Goal: Task Accomplishment & Management: Use online tool/utility

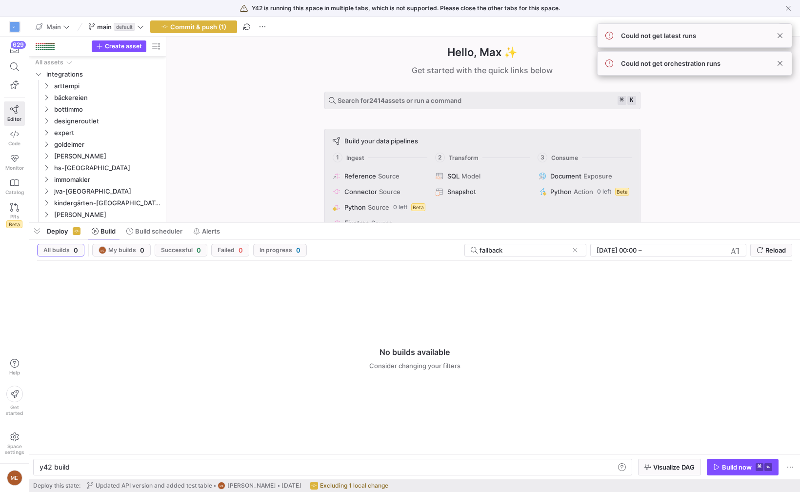
click at [401, 36] on y42-top-nav "Main main default Commit & push (1) Lineage view" at bounding box center [414, 27] width 771 height 20
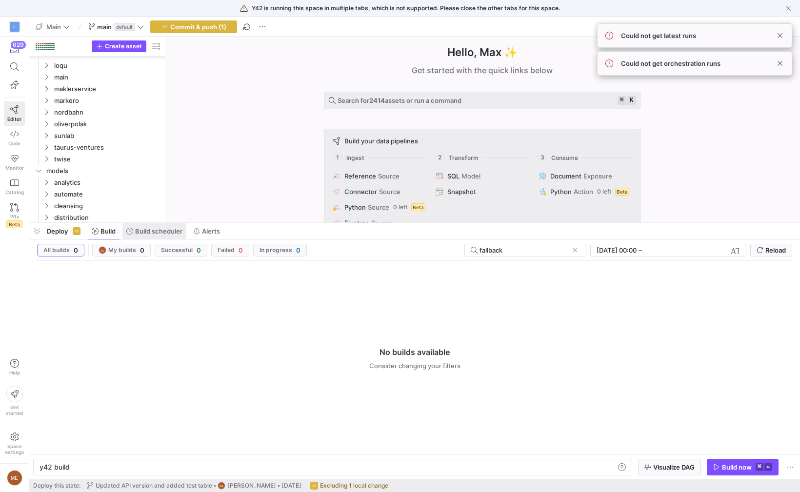
click at [139, 235] on span at bounding box center [154, 231] width 64 height 16
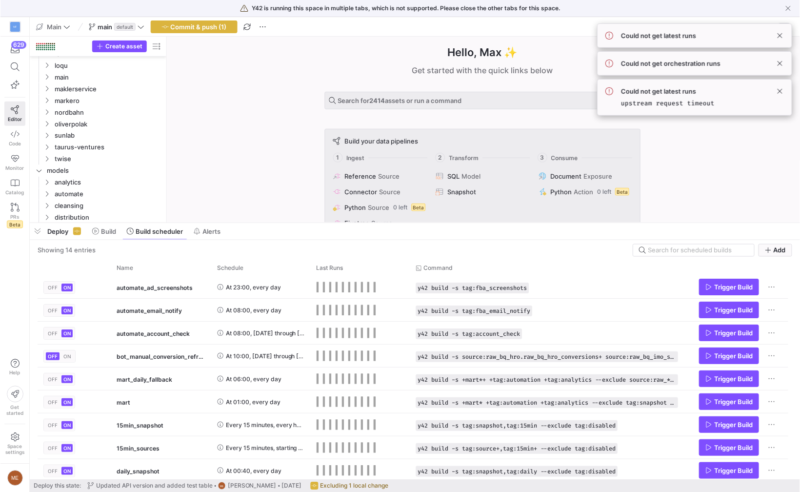
scroll to position [173, 0]
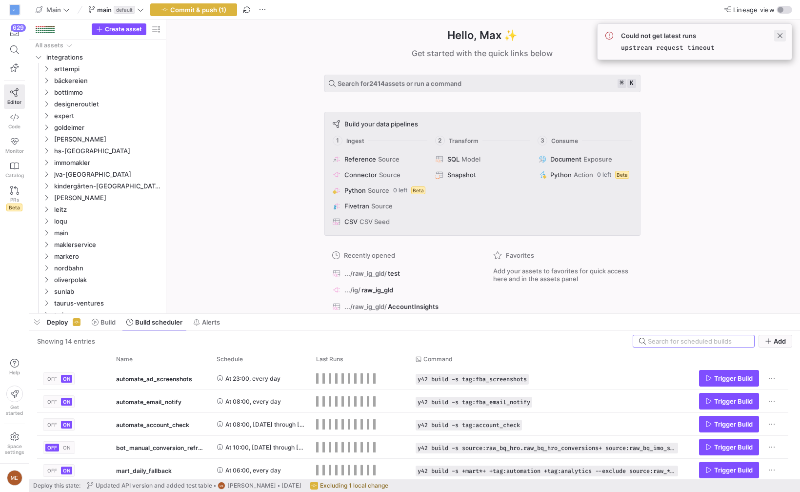
click at [774, 37] on span at bounding box center [780, 36] width 12 height 12
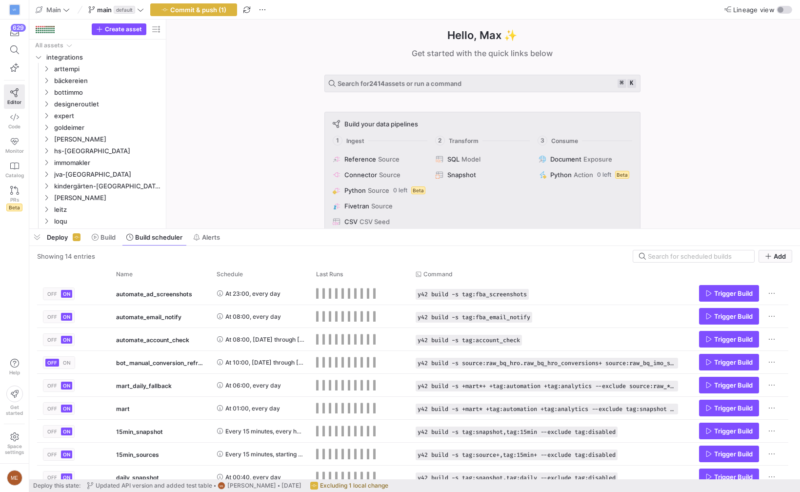
drag, startPoint x: 258, startPoint y: 315, endPoint x: 283, endPoint y: 264, distance: 55.8
click at [273, 230] on div at bounding box center [414, 229] width 771 height 4
click at [111, 238] on span "Build" at bounding box center [107, 237] width 15 height 8
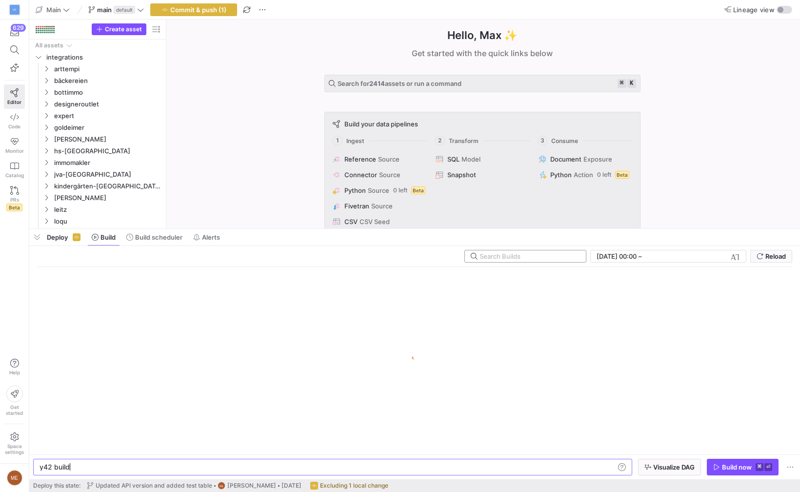
scroll to position [0, 29]
click at [538, 256] on input "text" at bounding box center [528, 256] width 99 height 8
type input "fallback"
click at [372, 250] on div "fallback 2.8.2025, 00:00 2.8.2025, 00:00 – End datetime today Reload" at bounding box center [414, 258] width 755 height 17
click at [192, 20] on div "Hello, Max ✨ Get started with the quick links below Search for 2414 assets or r…" at bounding box center [482, 124] width 624 height 209
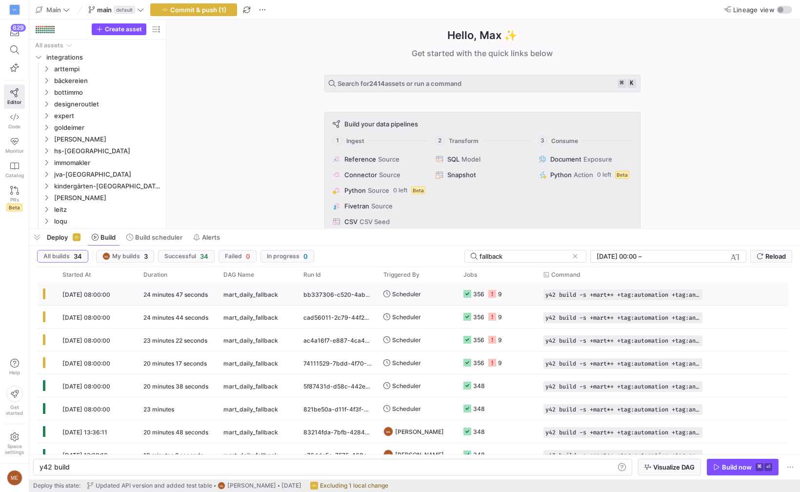
click at [495, 297] on icon at bounding box center [492, 294] width 8 height 8
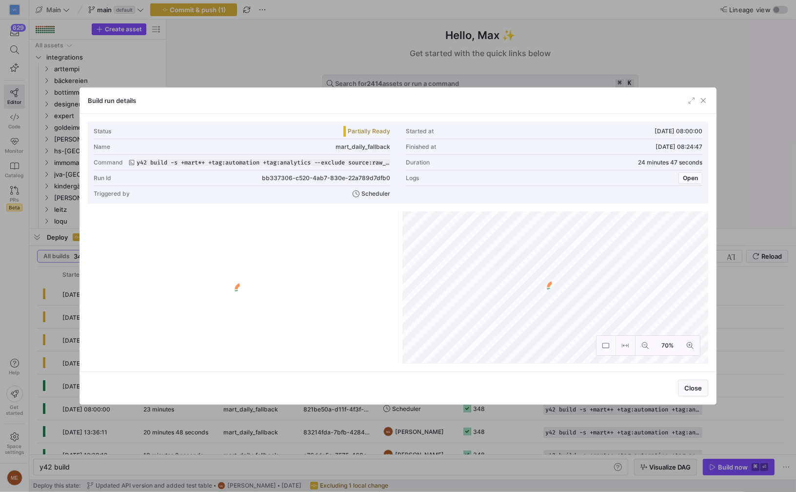
click at [694, 102] on span "button" at bounding box center [692, 101] width 10 height 10
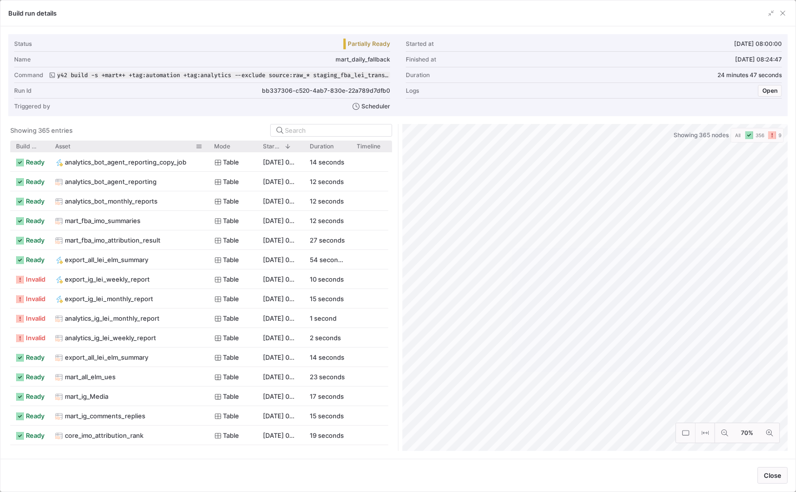
drag, startPoint x: 94, startPoint y: 147, endPoint x: 207, endPoint y: 151, distance: 113.2
click at [207, 151] on div at bounding box center [209, 145] width 4 height 11
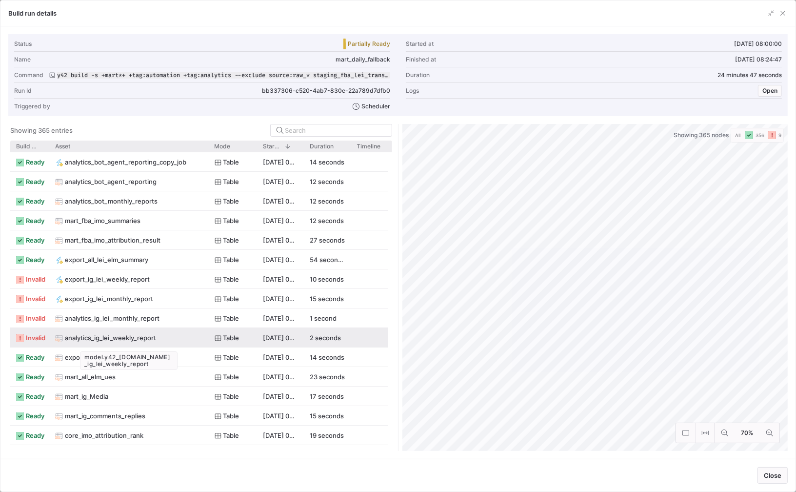
click at [106, 341] on span "analytics_ig_lei_weekly_report" at bounding box center [110, 337] width 91 height 19
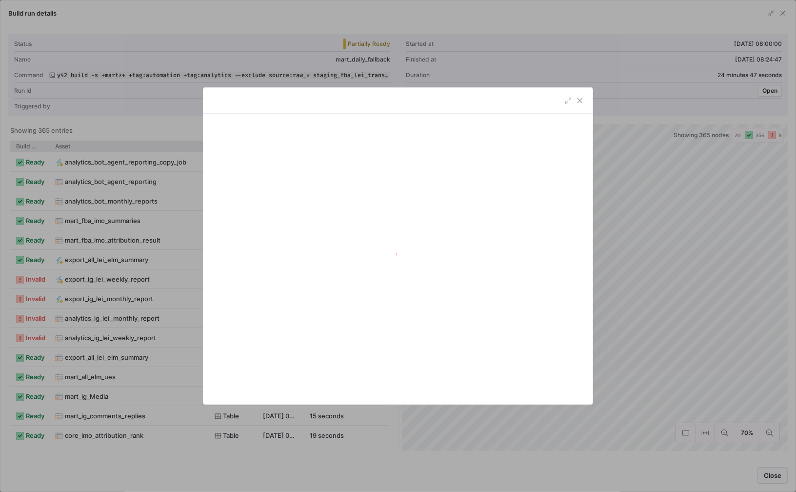
click at [107, 340] on div at bounding box center [398, 246] width 796 height 492
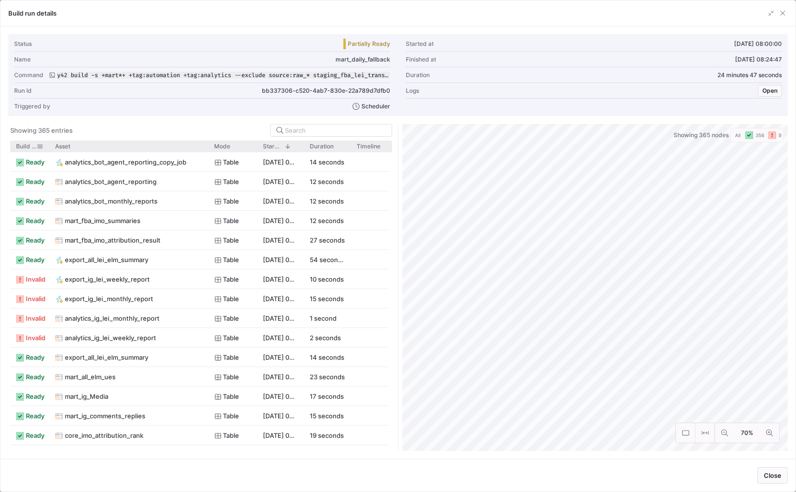
click at [26, 149] on span "Build status" at bounding box center [26, 146] width 20 height 7
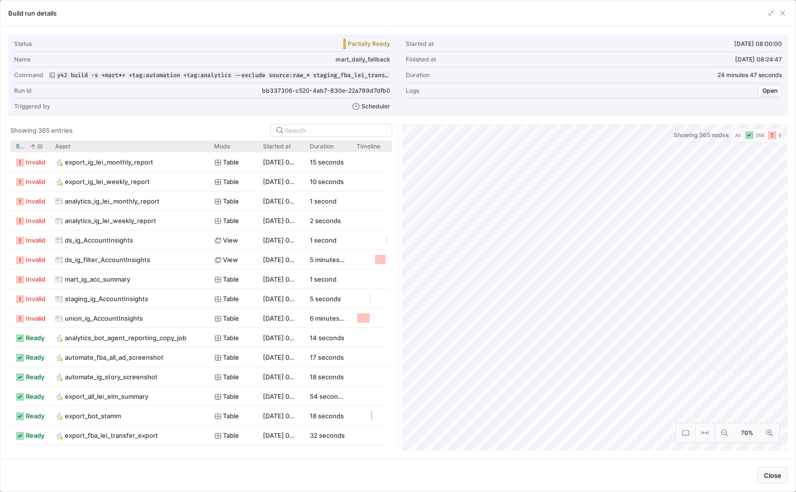
click at [26, 149] on span at bounding box center [31, 146] width 11 height 7
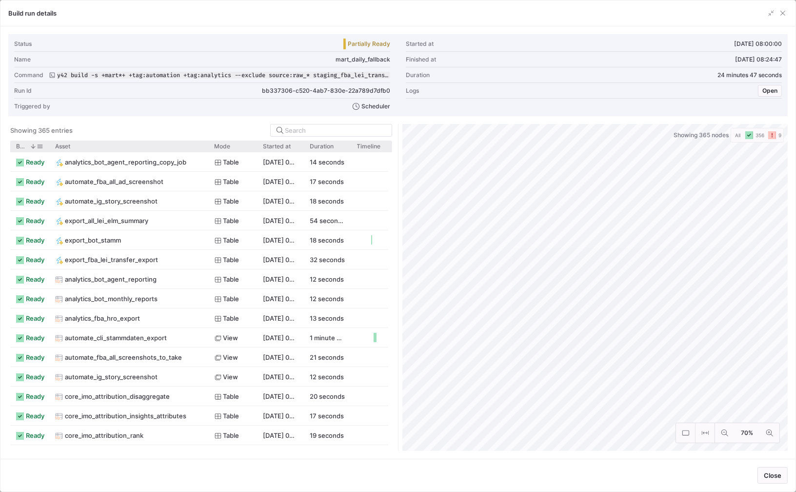
click at [27, 150] on div "Build status 1" at bounding box center [29, 145] width 27 height 11
click at [20, 146] on span "Build status" at bounding box center [21, 146] width 10 height 7
click at [20, 146] on span "Build status" at bounding box center [26, 146] width 20 height 7
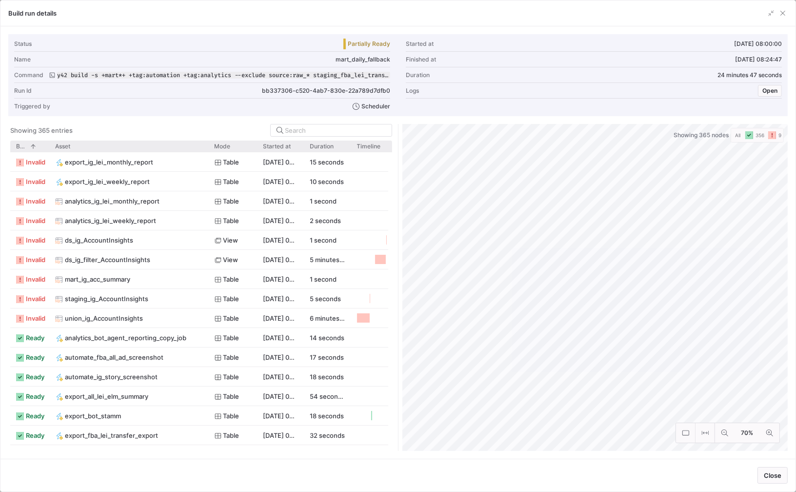
drag, startPoint x: 785, startPoint y: 16, endPoint x: 774, endPoint y: 16, distance: 10.7
click at [785, 16] on span "button" at bounding box center [783, 13] width 10 height 10
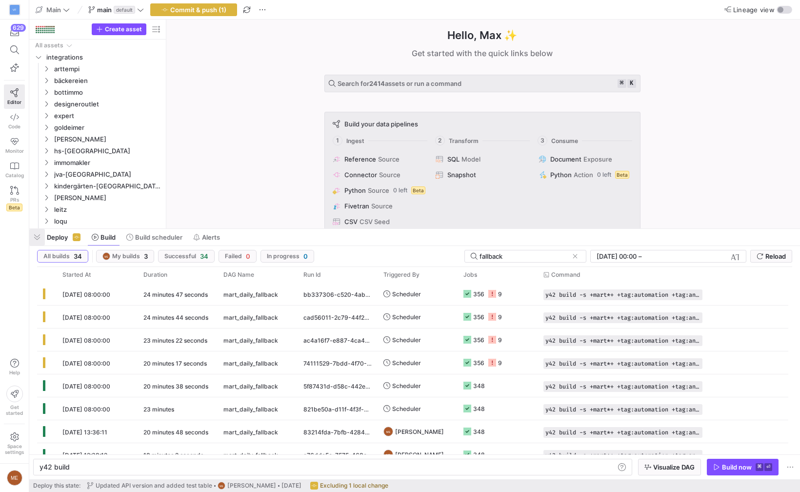
click at [43, 238] on span "button" at bounding box center [37, 237] width 16 height 17
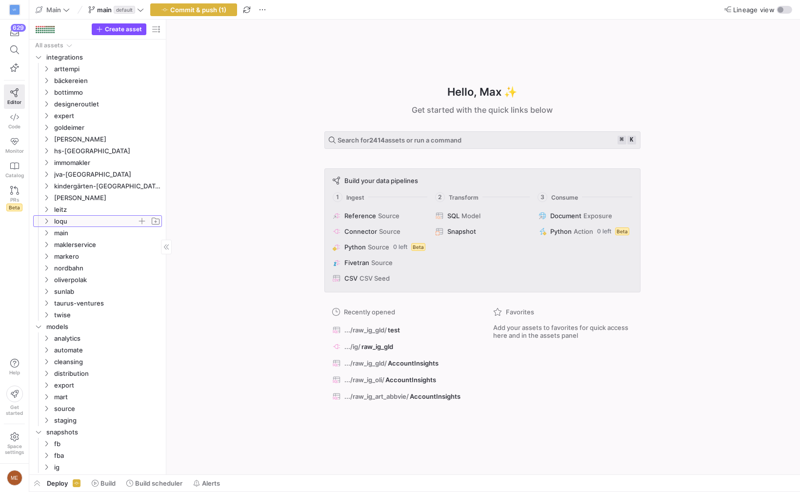
click at [106, 222] on span "loqu" at bounding box center [95, 221] width 83 height 11
click at [95, 208] on span "leitz" at bounding box center [95, 209] width 83 height 11
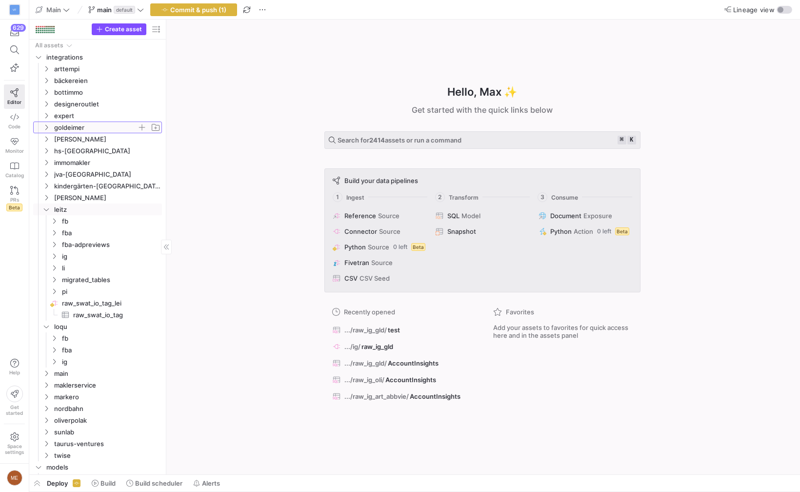
click at [81, 130] on span "goldeimer" at bounding box center [95, 127] width 83 height 11
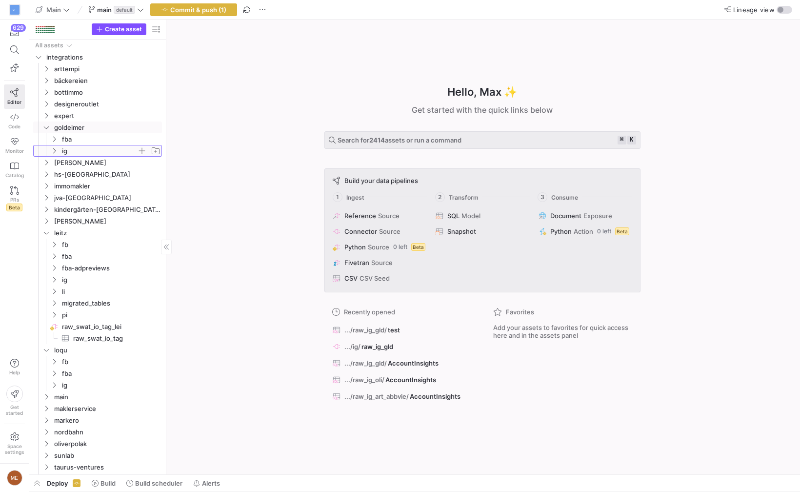
click at [63, 147] on span "ig" at bounding box center [99, 150] width 75 height 11
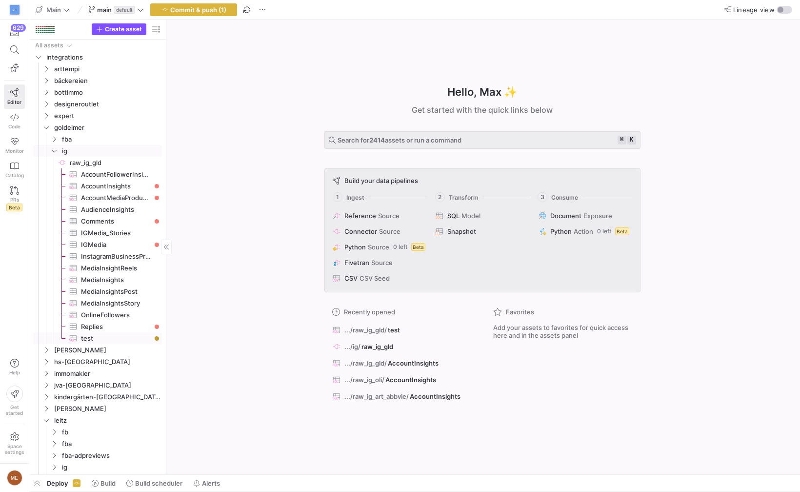
click at [97, 333] on span "test​​​​​​​​​" at bounding box center [116, 338] width 70 height 11
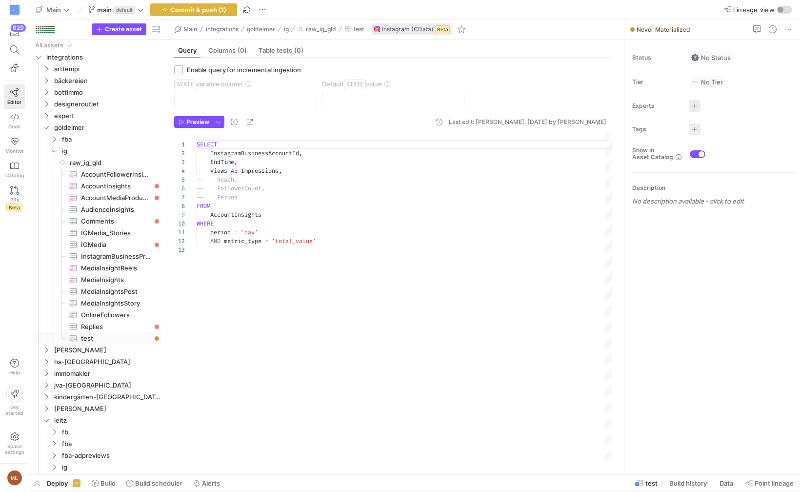
scroll to position [17, 0]
click at [312, 287] on div "SELECT InstagramBusinessAccountId , EndTime , Views AS Impressions , -- Reach, …" at bounding box center [405, 299] width 416 height 334
drag, startPoint x: 327, startPoint y: 238, endPoint x: 329, endPoint y: 232, distance: 7.1
click at [329, 232] on div "SELECT InstagramBusinessAccountId , EndTime , Views AS Impressions , -- Reach, …" at bounding box center [405, 299] width 416 height 334
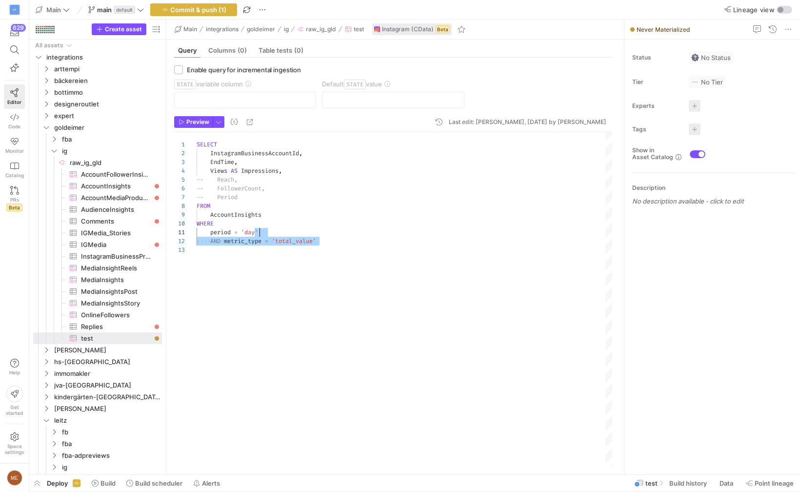
click at [320, 234] on div "SELECT InstagramBusinessAccountId , EndTime , Views AS Impressions , -- Reach, …" at bounding box center [405, 299] width 416 height 334
click at [207, 169] on div "SELECT InstagramBusinessAccountId , EndTime , Views AS Impressions , -- Reach, …" at bounding box center [405, 299] width 416 height 334
click at [194, 174] on div at bounding box center [185, 170] width 22 height 9
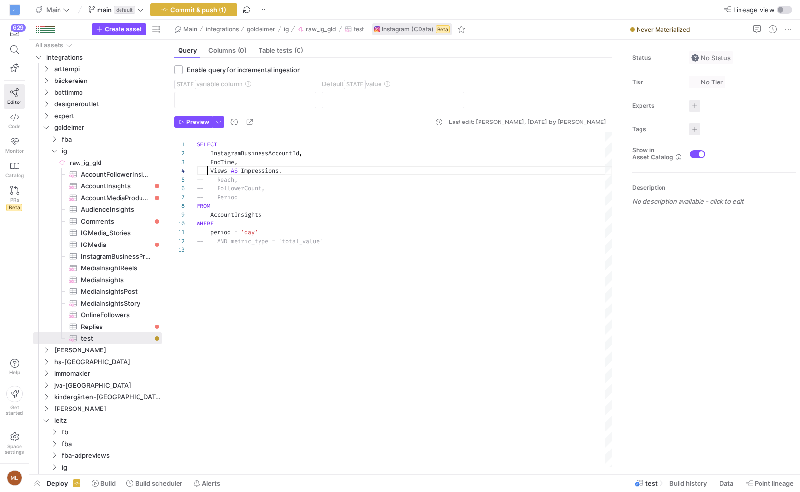
click at [199, 173] on div "SELECT InstagramBusinessAccountId , EndTime , Views AS Impressions , -- Reach, …" at bounding box center [405, 299] width 416 height 334
click at [195, 173] on div at bounding box center [185, 170] width 22 height 9
click at [197, 172] on div "SELECT InstagramBusinessAccountId , EndTime , Views AS Impressions , -- Reach, …" at bounding box center [405, 299] width 416 height 334
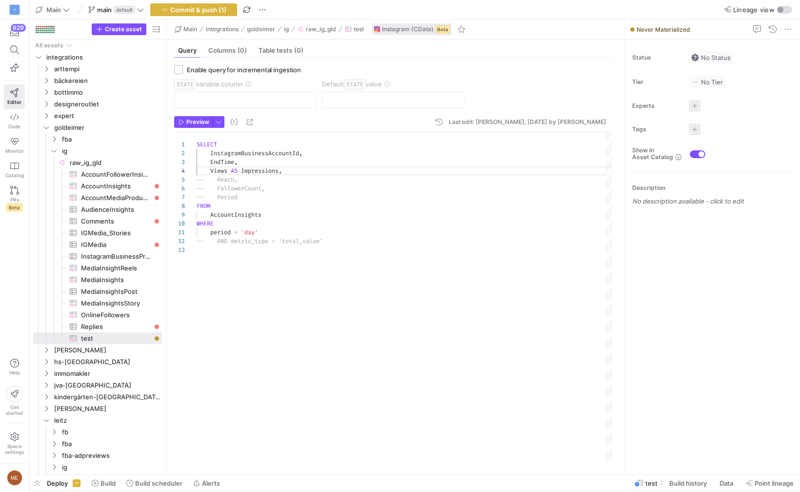
click at [198, 170] on div "1 2 3 4 5 6 7 8 9 10 11 12 13 SELECT InstagramBusinessAccountId , EndTime , Vie…" at bounding box center [393, 299] width 438 height 334
click at [199, 170] on div "SELECT InstagramBusinessAccountId , EndTime , Views AS Impressions , -- Reach, …" at bounding box center [405, 299] width 416 height 334
click at [198, 171] on div "SELECT InstagramBusinessAccountId , EndTime , Views AS Impressions , -- Reach, …" at bounding box center [405, 299] width 416 height 334
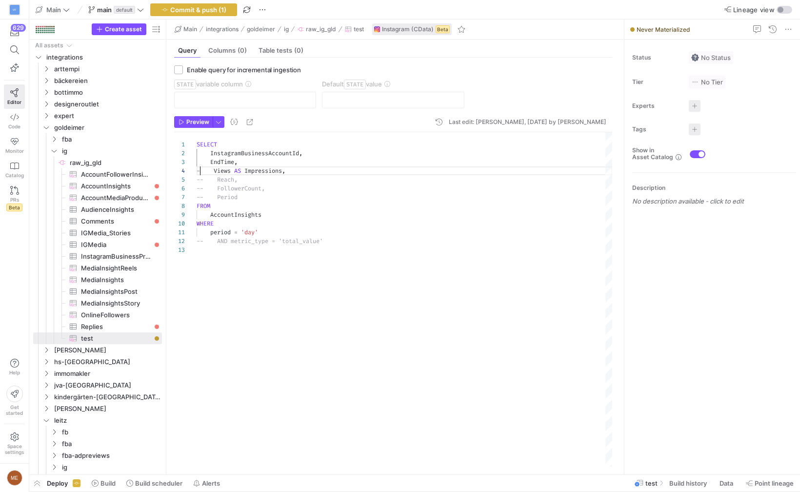
scroll to position [26, 7]
click at [192, 121] on span "Preview" at bounding box center [197, 122] width 23 height 7
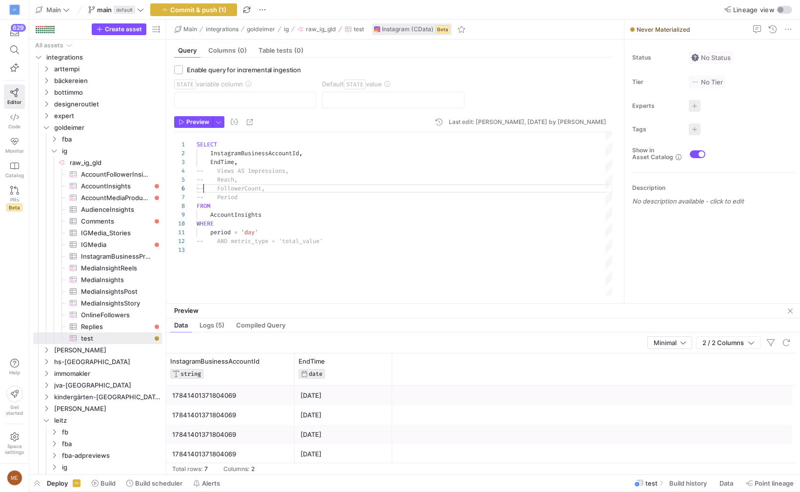
click at [205, 186] on span "-- FollowerCount," at bounding box center [231, 188] width 68 height 8
click at [205, 188] on div "SELECT InstagramBusinessAccountId , EndTime , -- Views AS Impressions, -- Reach…" at bounding box center [405, 213] width 416 height 163
drag, startPoint x: 204, startPoint y: 190, endPoint x: 191, endPoint y: 190, distance: 13.7
click at [197, 190] on div "SELECT InstagramBusinessAccountId , EndTime , -- Views AS Impressions, -- Reach…" at bounding box center [405, 213] width 416 height 163
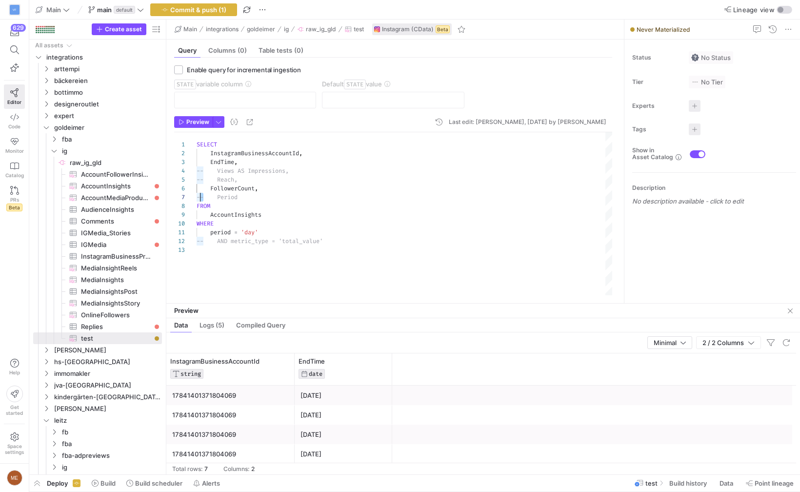
scroll to position [52, 0]
drag, startPoint x: 202, startPoint y: 198, endPoint x: 190, endPoint y: 198, distance: 11.7
click at [197, 198] on div "SELECT InstagramBusinessAccountId , EndTime , -- Views AS Impressions, -- Reach…" at bounding box center [405, 213] width 416 height 163
click at [197, 127] on span "button" at bounding box center [194, 122] width 38 height 11
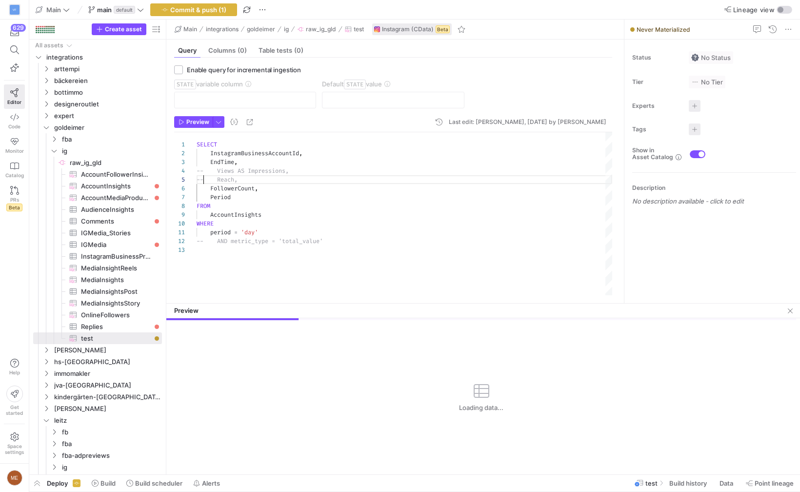
scroll to position [35, 0]
drag, startPoint x: 205, startPoint y: 182, endPoint x: 197, endPoint y: 182, distance: 8.3
click at [197, 182] on div "SELECT InstagramBusinessAccountId , EndTime , -- Views AS Impressions, -- Reach…" at bounding box center [405, 213] width 416 height 163
type textarea "SELECT InstagramBusinessAccountId, EndTime, -- Views AS Impressions, Reach, Fol…"
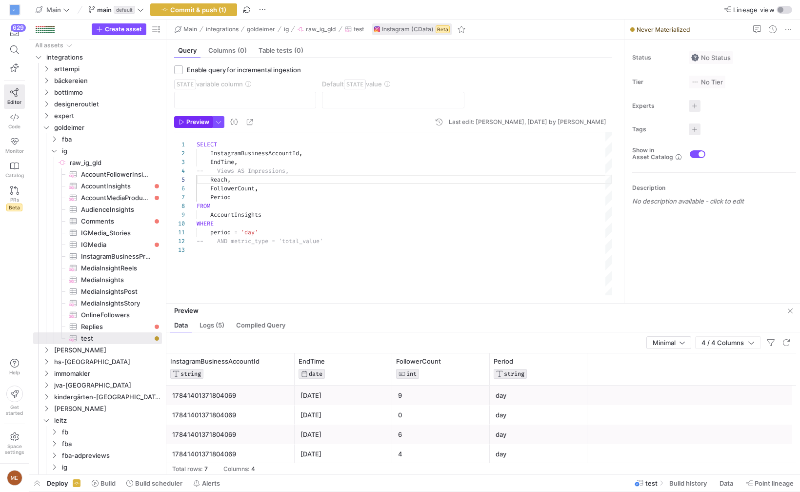
click at [193, 123] on span "Preview" at bounding box center [197, 122] width 23 height 7
click at [25, 121] on div "629 Editor Code Monitor Catalog PRs Beta" at bounding box center [14, 119] width 29 height 199
click at [19, 121] on link "Code" at bounding box center [14, 121] width 21 height 24
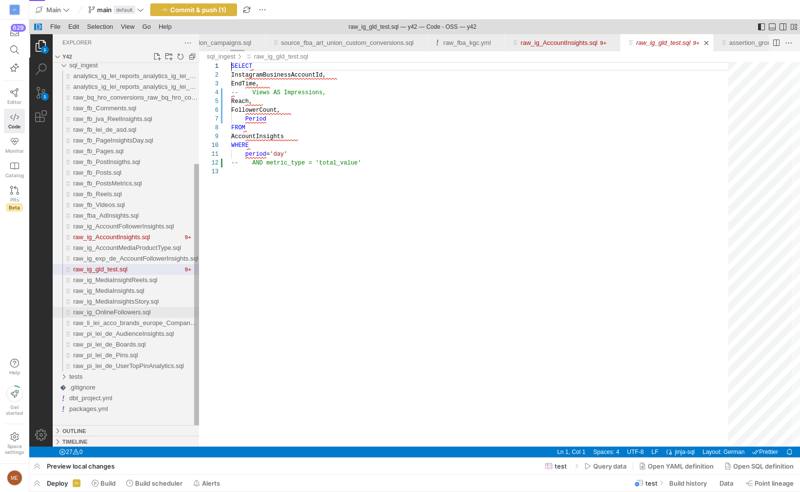
scroll to position [0, 1244]
click at [150, 236] on span "raw_ig_AccountInsights.sql" at bounding box center [111, 236] width 77 height 7
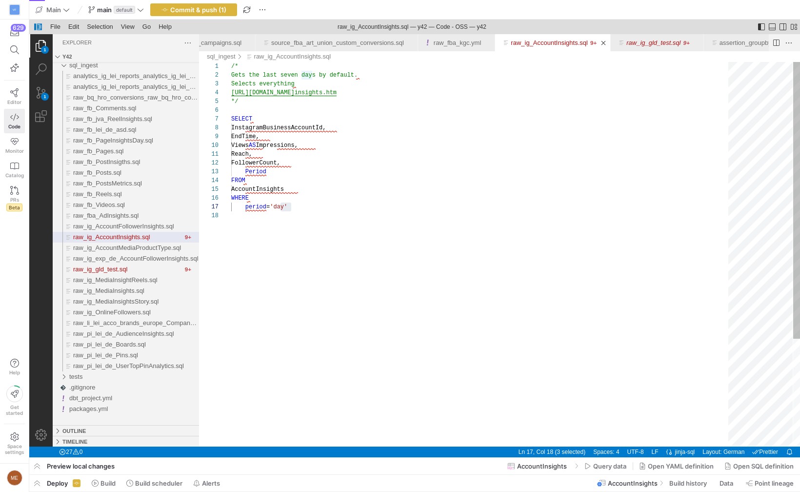
scroll to position [79, 17]
click at [248, 144] on span "Views" at bounding box center [240, 145] width 18 height 7
click at [245, 147] on div "/* Gets the last seven days by default. Selects everything https://cdn.cdata.co…" at bounding box center [483, 329] width 504 height 534
click at [245, 143] on div "/* Gets the last seven days by default. Selects everything https://cdn.cdata.co…" at bounding box center [483, 329] width 504 height 534
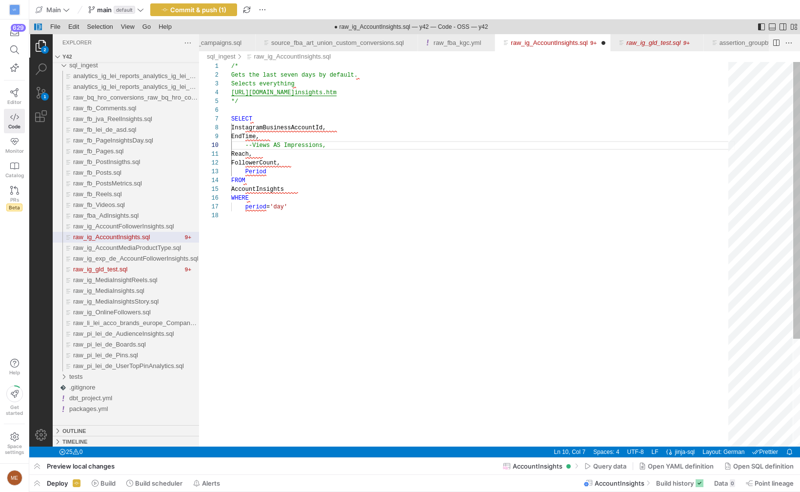
click at [299, 251] on div "/* Gets the last seven days by default. Selects everything https://cdn.cdata.co…" at bounding box center [483, 329] width 504 height 534
click at [295, 89] on div "/* Gets the last seven days by default. Selects everything https://cdn.cdata.co…" at bounding box center [483, 329] width 504 height 534
click at [297, 92] on div "/* Gets the last seven days by default. Selects everything https://cdn.cdata.co…" at bounding box center [483, 329] width 504 height 534
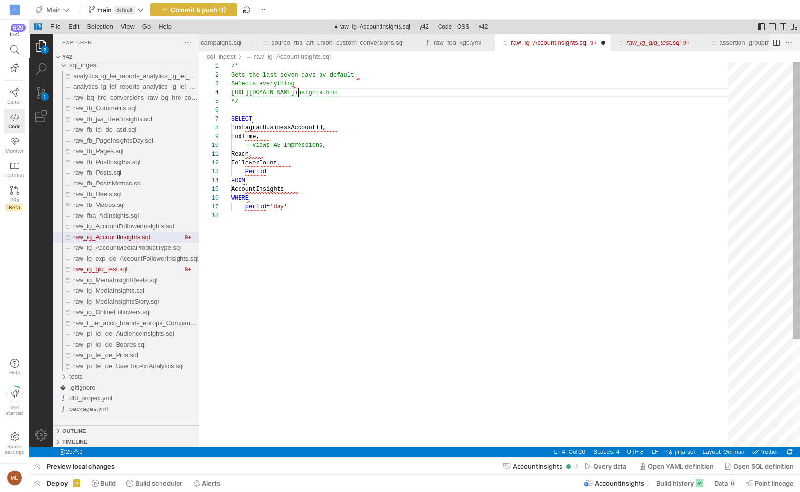
type textarea "/* Gets the last seven days by default. Selects everything https://cdn.cdata.co…"
click at [18, 96] on icon at bounding box center [14, 92] width 9 height 9
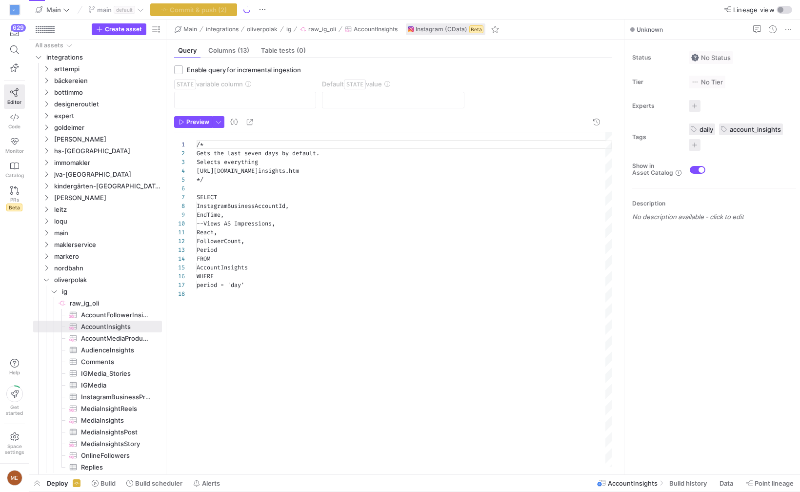
scroll to position [88, 0]
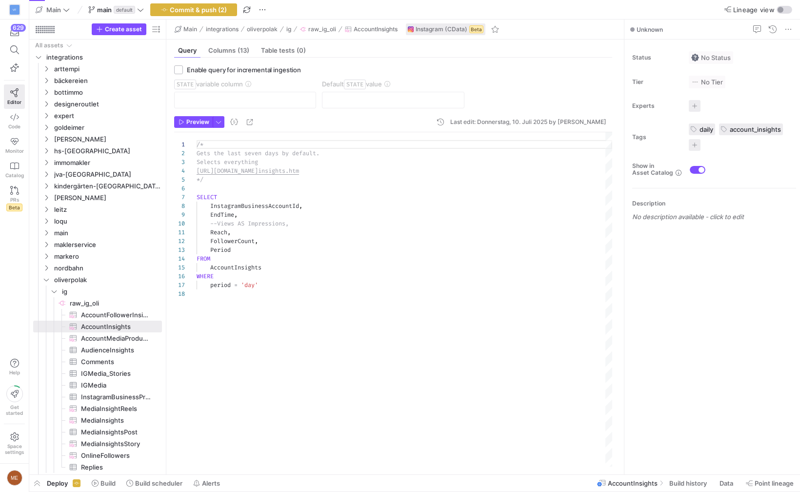
click at [234, 228] on div "/* Gets the last seven days by default. Selects everything https://cdn.cdata.co…" at bounding box center [405, 299] width 416 height 334
click at [275, 224] on div "/* Gets the last seven days by default. Selects everything https://cdn.cdata.co…" at bounding box center [405, 299] width 416 height 334
click at [298, 223] on div "--Views AS Impressions," at bounding box center [405, 223] width 416 height 9
click at [280, 221] on div "/* Gets the last seven days by default. Selects everything https://cdn.cdata.co…" at bounding box center [405, 299] width 416 height 334
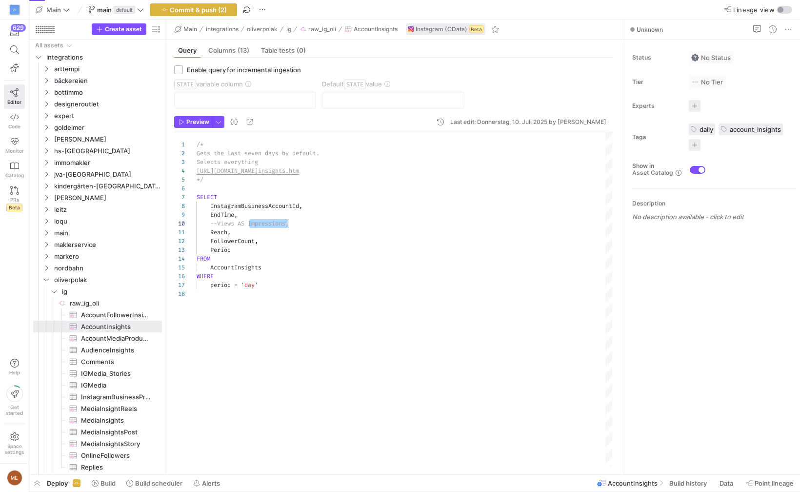
click at [283, 222] on span "--Views AS Impressions," at bounding box center [249, 223] width 79 height 8
click at [298, 223] on div "--Views AS Impressions," at bounding box center [405, 223] width 416 height 9
type textarea "Impressions, Reach, FollowerCount, Period FROM AccountInsights WHERE period = '…"
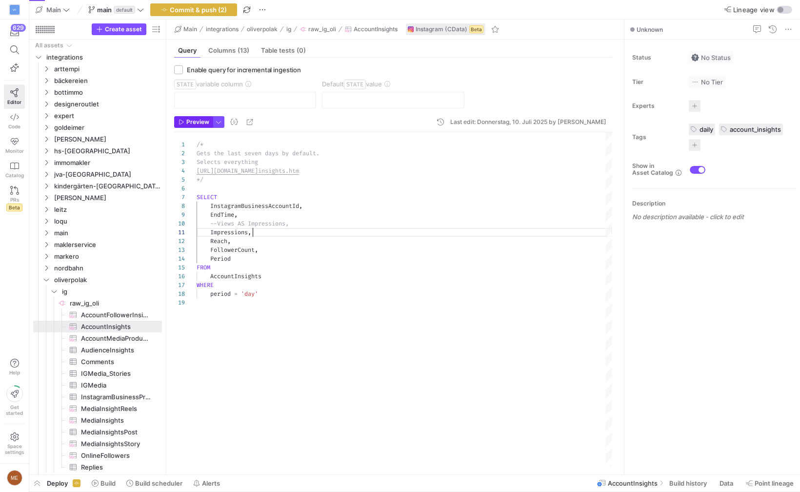
click at [197, 119] on span "Preview" at bounding box center [197, 122] width 23 height 7
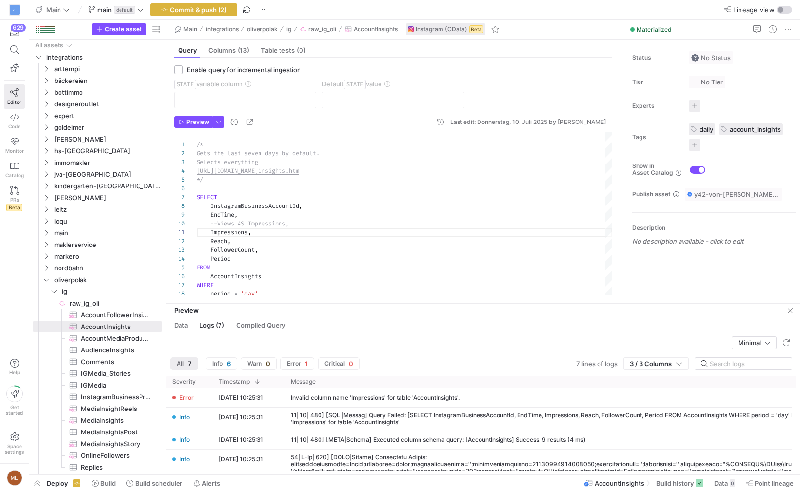
click at [213, 231] on span "Impressions" at bounding box center [229, 232] width 38 height 8
click at [219, 232] on span "Impressions" at bounding box center [229, 232] width 38 height 8
click at [220, 232] on span "Impressions" at bounding box center [229, 232] width 38 height 8
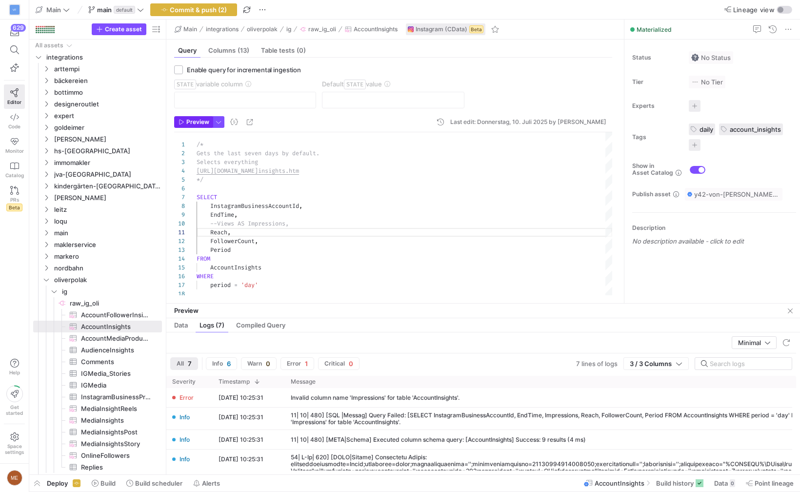
click at [190, 119] on span "Preview" at bounding box center [197, 122] width 23 height 7
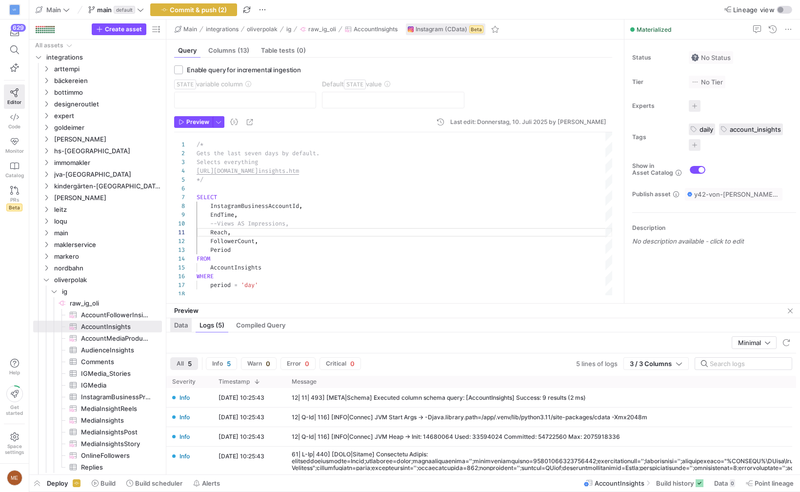
click at [181, 322] on span "Data" at bounding box center [181, 325] width 14 height 6
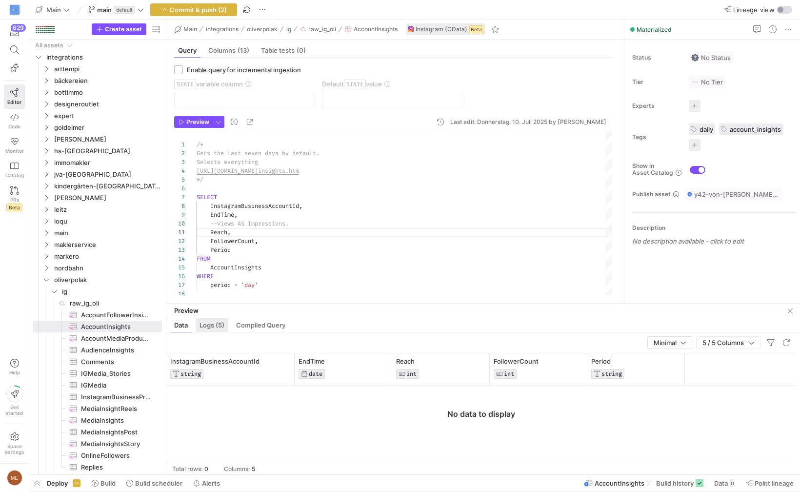
click at [212, 326] on span "Logs (5)" at bounding box center [211, 325] width 25 height 6
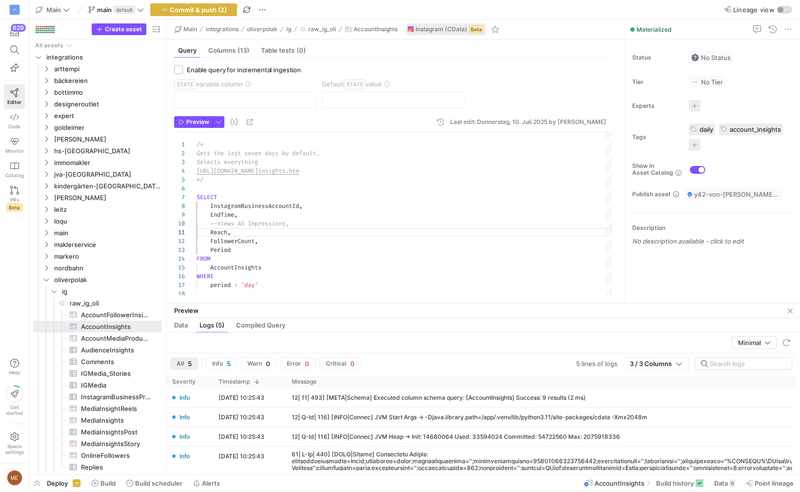
scroll to position [79, 32]
click at [227, 224] on div "/* Gets the last seven days by default. Selects everything https://cdn.cdata.co…" at bounding box center [405, 215] width 416 height 166
click at [250, 266] on div "/* Gets the last seven days by default. Selects everything https://cdn.cdata.co…" at bounding box center [405, 215] width 416 height 166
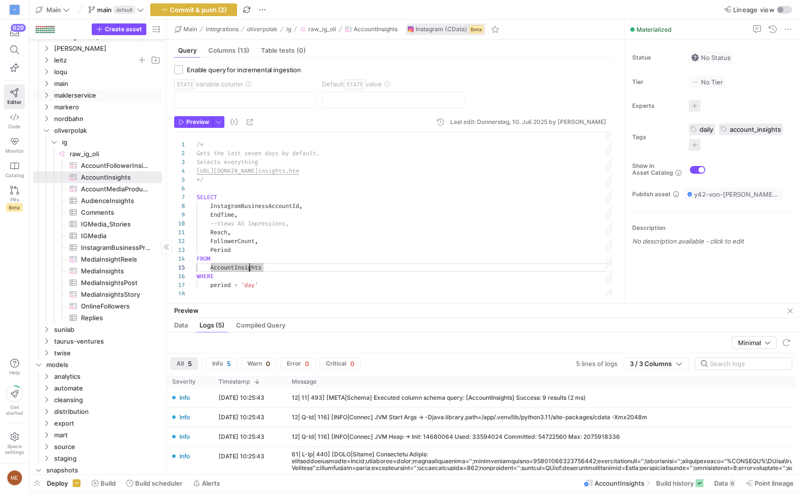
scroll to position [0, 0]
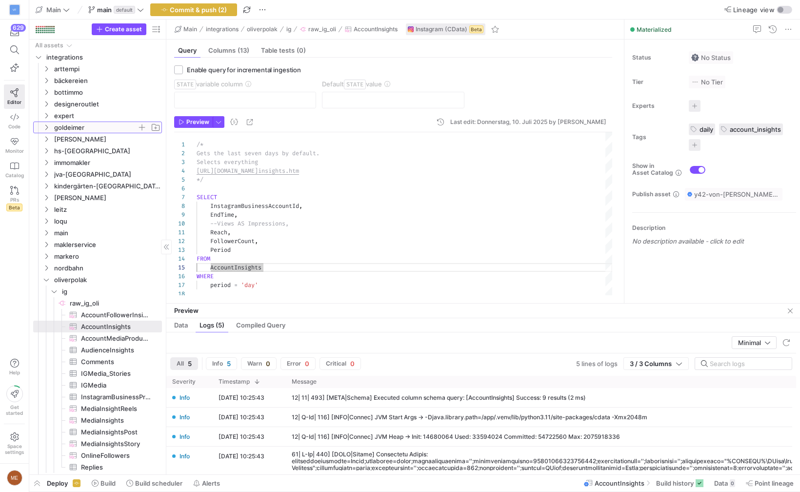
click at [100, 127] on span "goldeimer" at bounding box center [95, 127] width 83 height 11
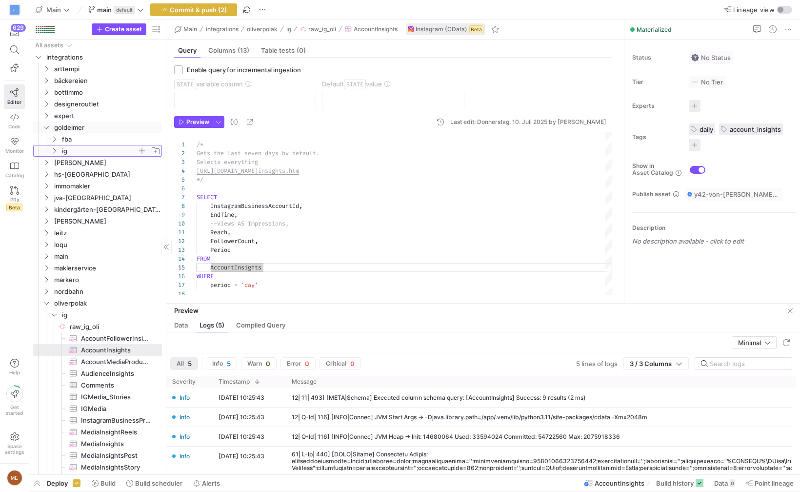
click at [97, 147] on span "ig" at bounding box center [99, 150] width 75 height 11
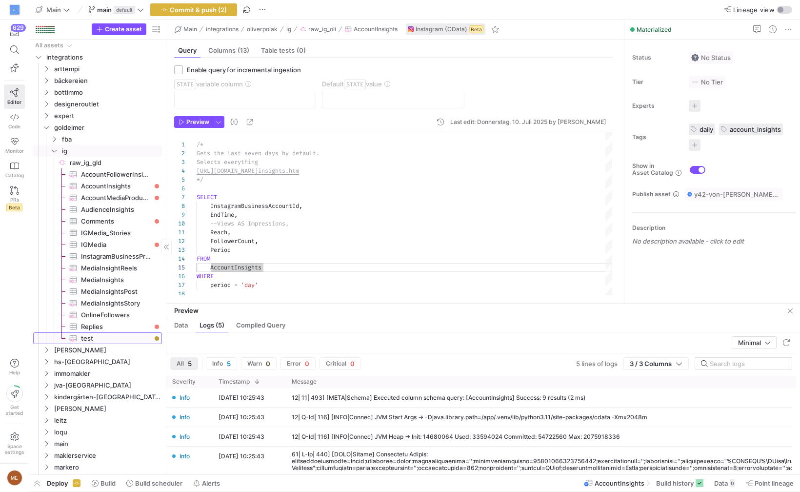
drag, startPoint x: 107, startPoint y: 333, endPoint x: 120, endPoint y: 333, distance: 13.2
click at [107, 333] on span "test​​​​​​​​​" at bounding box center [116, 338] width 70 height 11
type textarea "SELECT InstagramBusinessAccountId, EndTime, -- Views AS Impressions, Reach, Fol…"
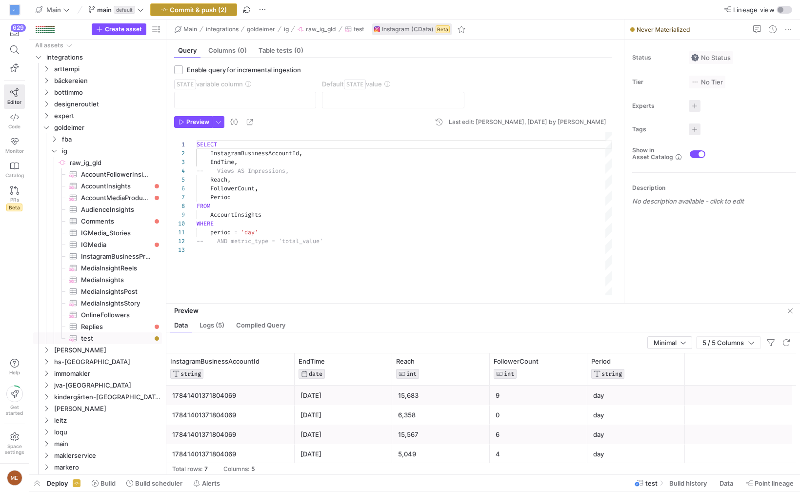
click at [215, 9] on span "Commit & push (2)" at bounding box center [198, 10] width 57 height 8
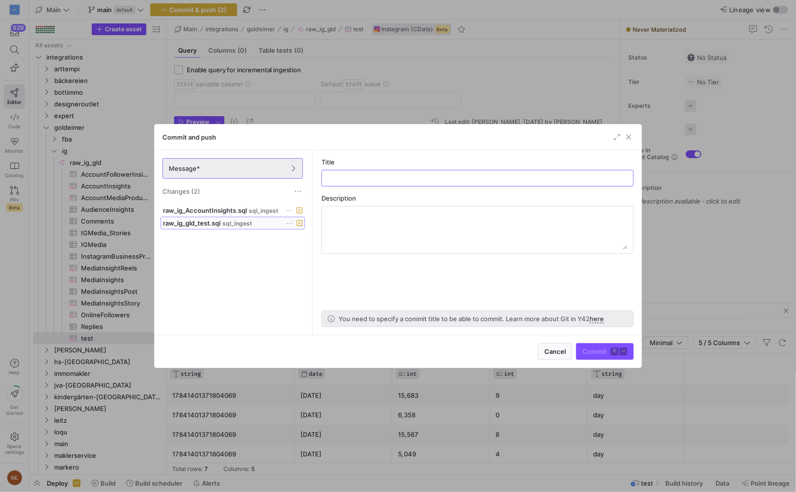
click at [190, 225] on span "raw_ig_gld_test.sql" at bounding box center [192, 223] width 58 height 8
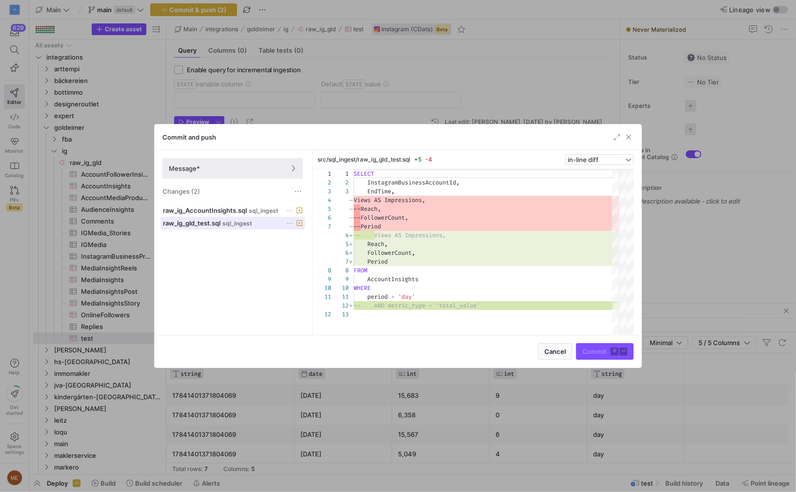
scroll to position [88, 0]
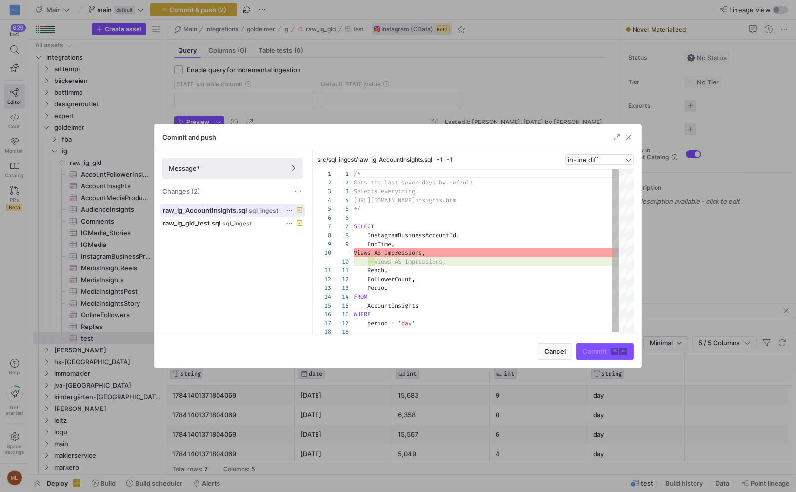
click at [191, 213] on span "raw_ig_AccountInsights.sql" at bounding box center [205, 210] width 84 height 8
click at [288, 172] on span "Message*" at bounding box center [233, 168] width 128 height 8
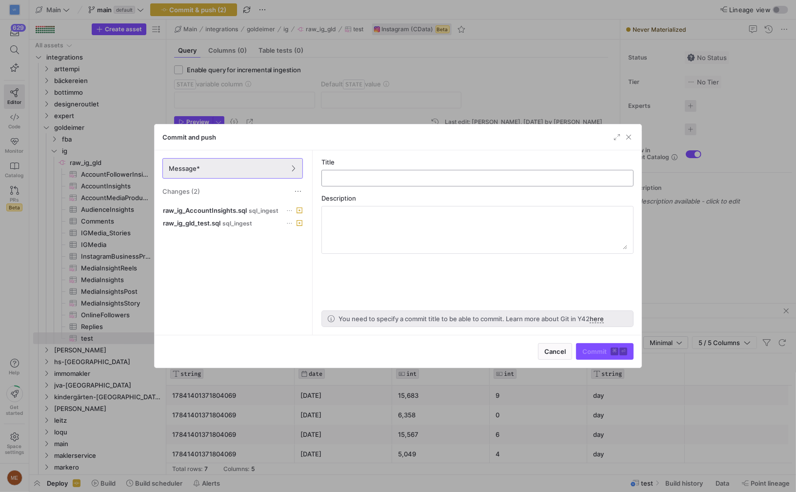
drag, startPoint x: 367, startPoint y: 169, endPoint x: 364, endPoint y: 175, distance: 6.3
click at [367, 170] on div "Title" at bounding box center [477, 172] width 312 height 28
click at [364, 175] on input "text" at bounding box center [478, 178] width 296 height 8
type input "Temporarily removed"
drag, startPoint x: 330, startPoint y: 97, endPoint x: 77, endPoint y: 191, distance: 270.5
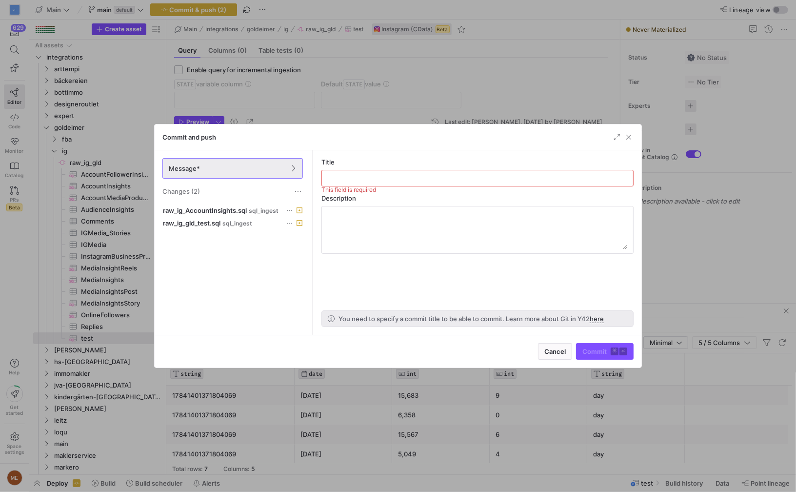
click at [332, 97] on div at bounding box center [398, 246] width 796 height 492
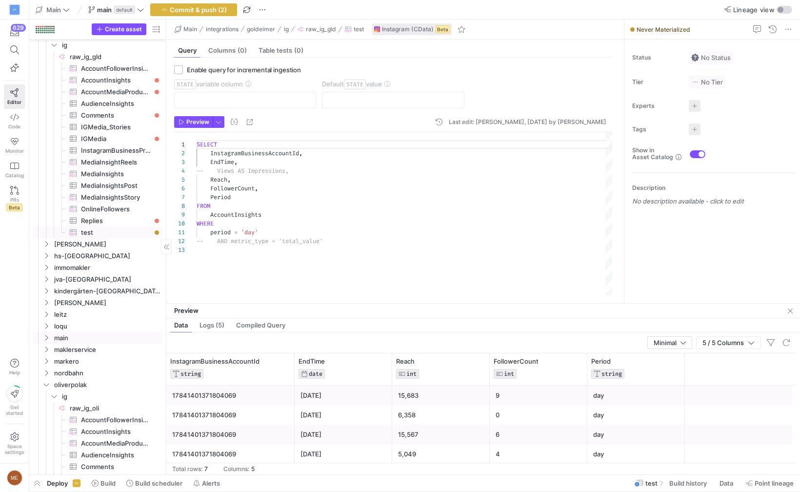
scroll to position [285, 0]
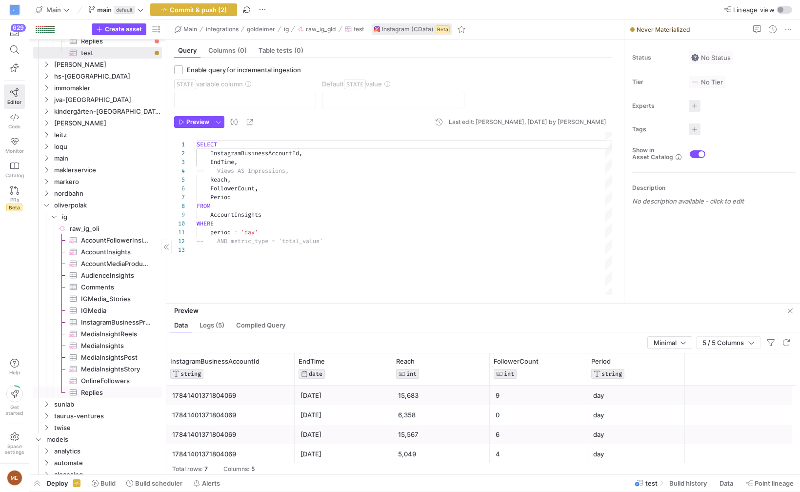
click at [81, 390] on span "Replies​​​​​​​​​" at bounding box center [116, 392] width 70 height 11
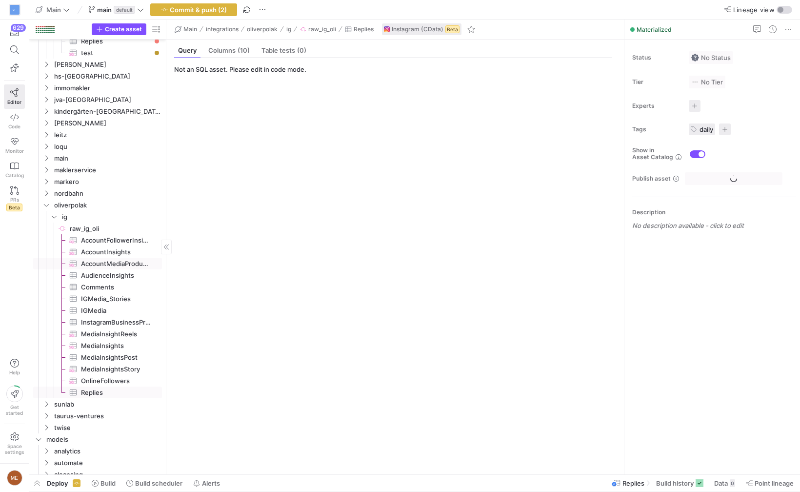
click at [96, 252] on span "AccountInsights​​​​​​​​​" at bounding box center [116, 251] width 70 height 11
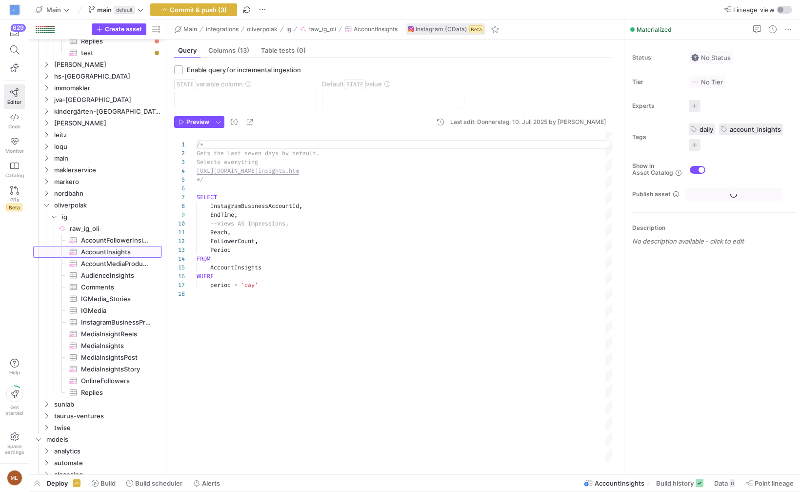
scroll to position [88, 0]
click at [295, 209] on div "/* Gets the last seven days by default. Selects everything https://cdn.cdata.co…" at bounding box center [405, 299] width 416 height 334
click at [314, 221] on div "--Views AS Impressions," at bounding box center [405, 223] width 416 height 9
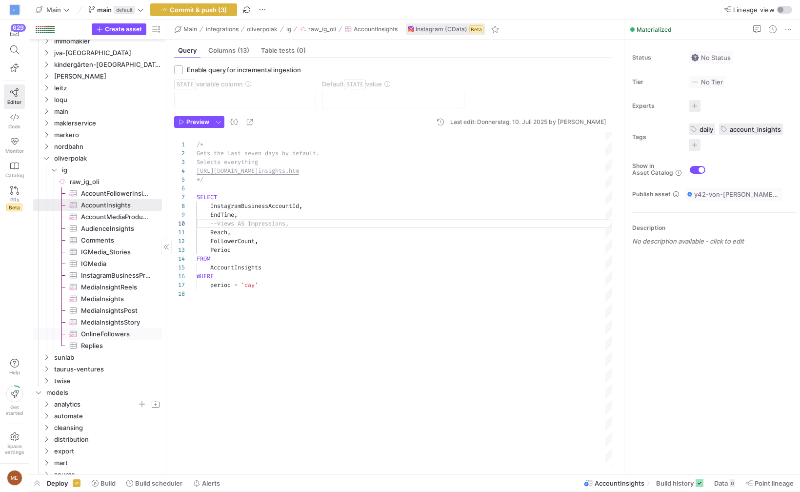
scroll to position [350, 0]
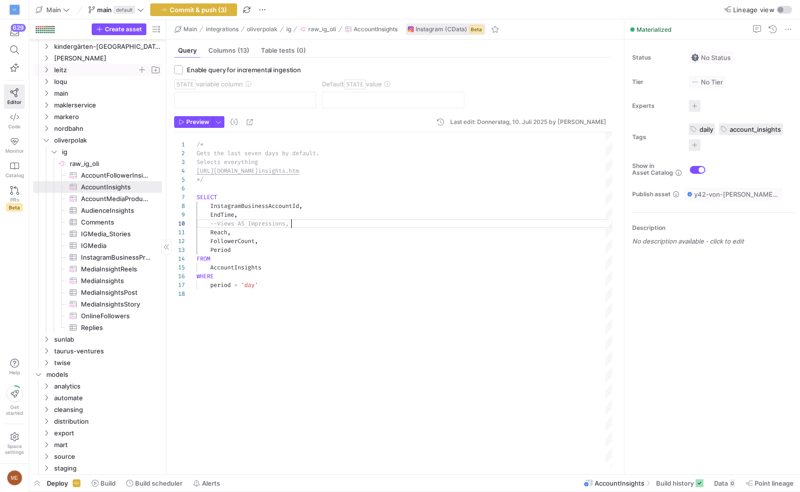
click at [83, 72] on span "leitz" at bounding box center [95, 69] width 83 height 11
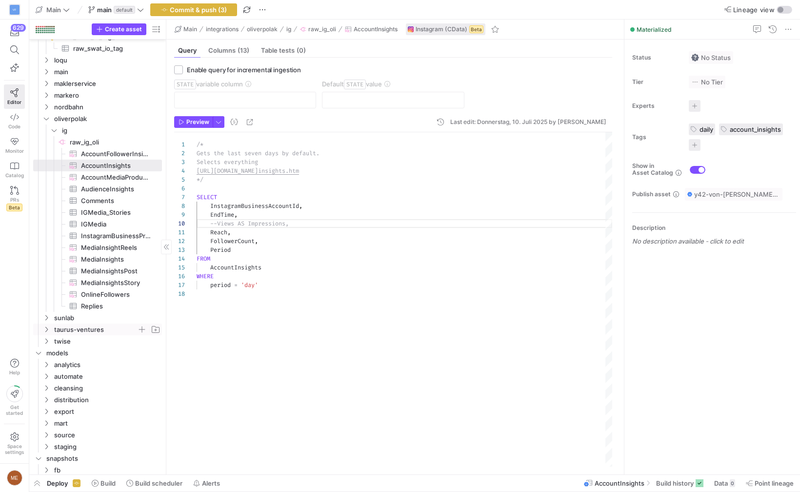
scroll to position [501, 0]
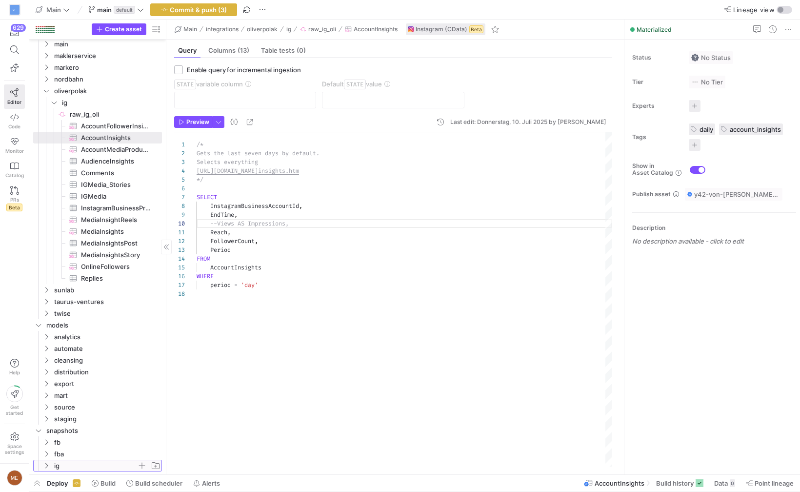
click at [53, 468] on span "ig" at bounding box center [101, 465] width 120 height 11
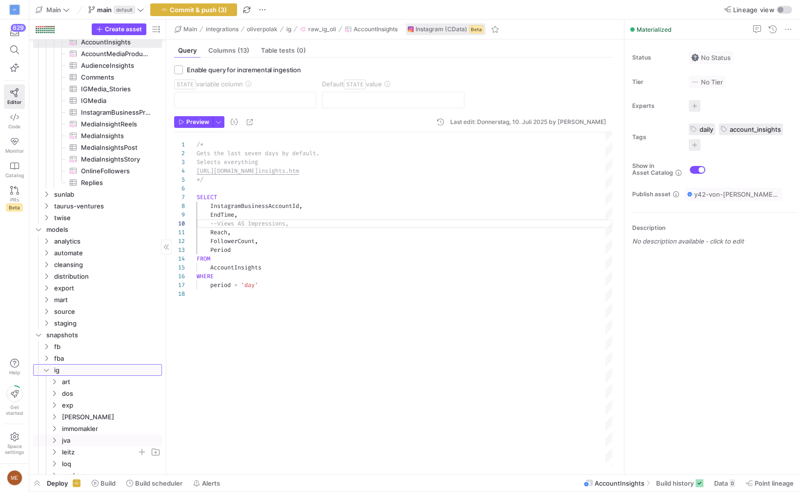
scroll to position [607, 0]
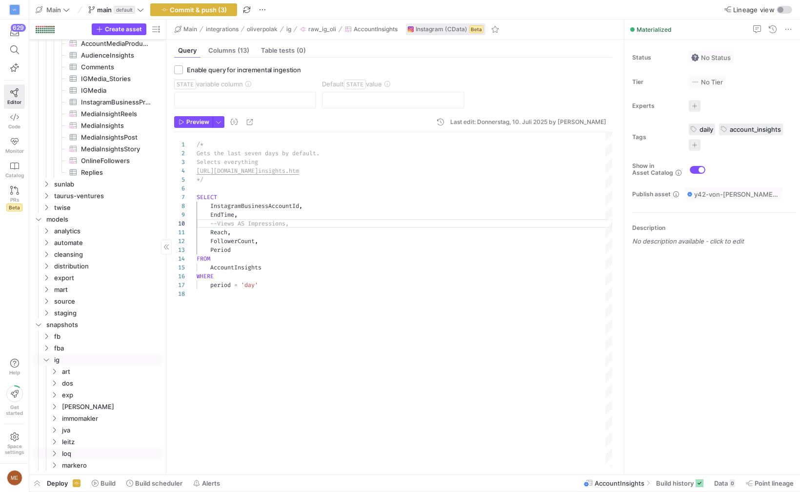
click at [68, 448] on span "loq" at bounding box center [111, 453] width 99 height 11
click at [69, 442] on span "leitz" at bounding box center [99, 441] width 75 height 11
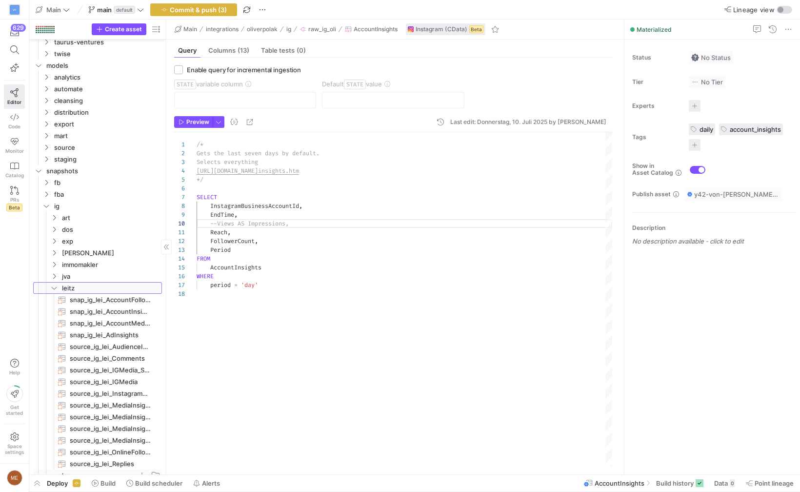
scroll to position [0, 0]
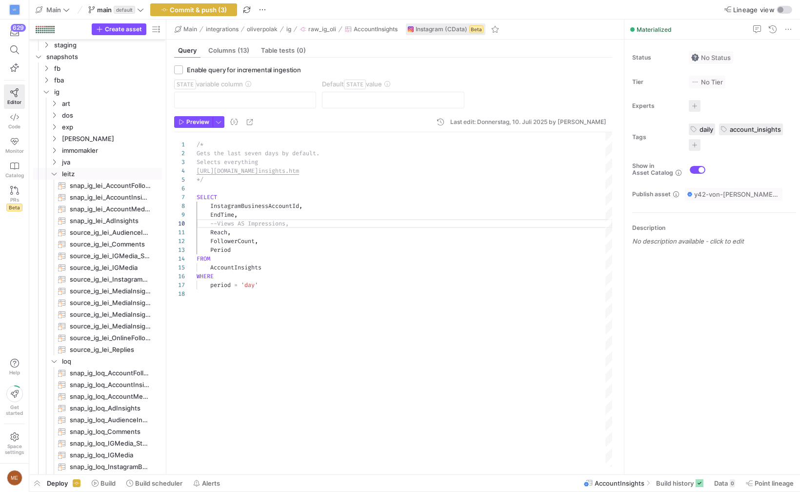
drag, startPoint x: 253, startPoint y: 228, endPoint x: 330, endPoint y: 229, distance: 76.6
click at [276, 228] on div "Reach ," at bounding box center [405, 232] width 416 height 9
click at [332, 229] on div "/* Gets the last seven days by default. Selects everything https://cdn.cdata.co…" at bounding box center [405, 299] width 416 height 334
click at [324, 222] on div "--Views AS Impressions," at bounding box center [405, 223] width 416 height 9
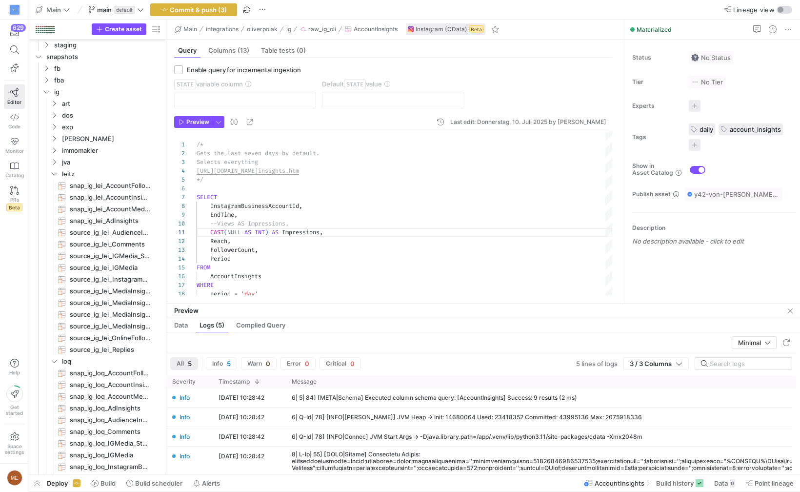
type textarea "CAST(NULL AS INT) AS Impressions, Reach, FollowerCount, Period FROM AccountInsi…"
click at [193, 326] on div "Data Logs (5) Compiled Query" at bounding box center [483, 325] width 634 height 14
click at [191, 325] on div "Data" at bounding box center [180, 325] width 21 height 14
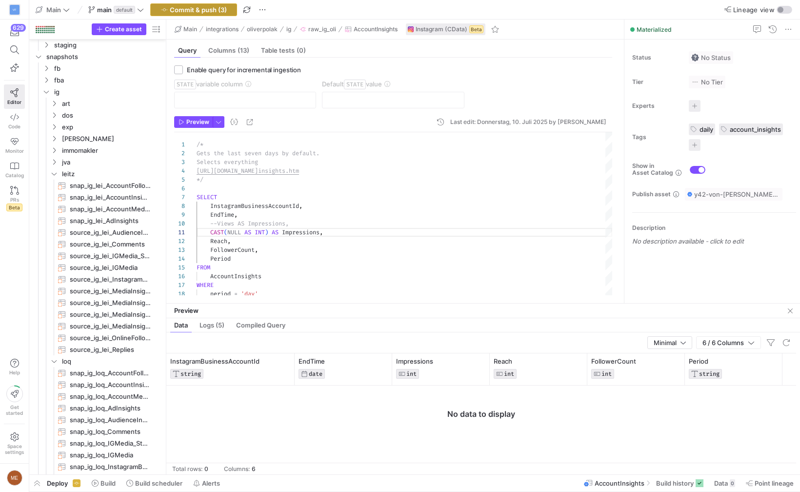
click at [188, 5] on button "Commit & push (3)" at bounding box center [193, 9] width 87 height 13
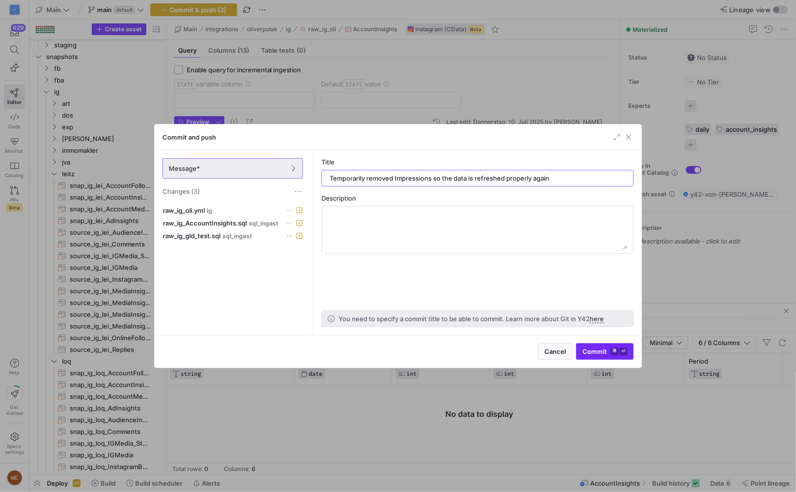
type input "Temporarily removed Impressions so the data is refreshed properly again"
click at [585, 348] on span "Commit ⌘ ⏎" at bounding box center [604, 351] width 45 height 8
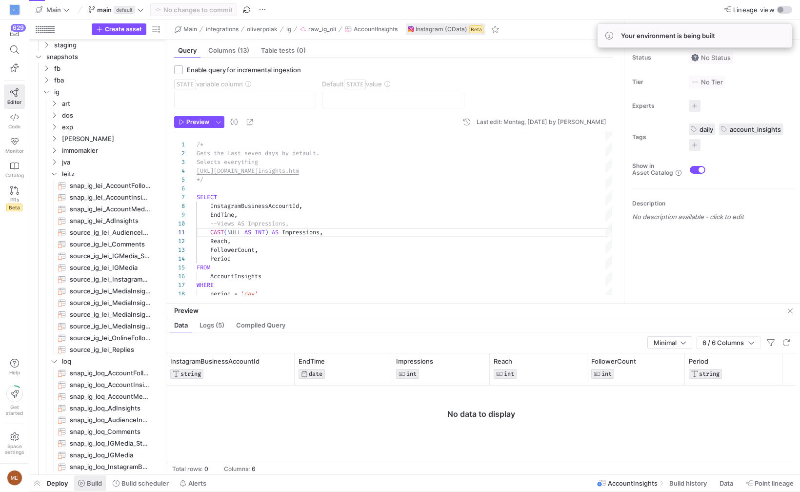
click at [104, 482] on span at bounding box center [90, 483] width 32 height 16
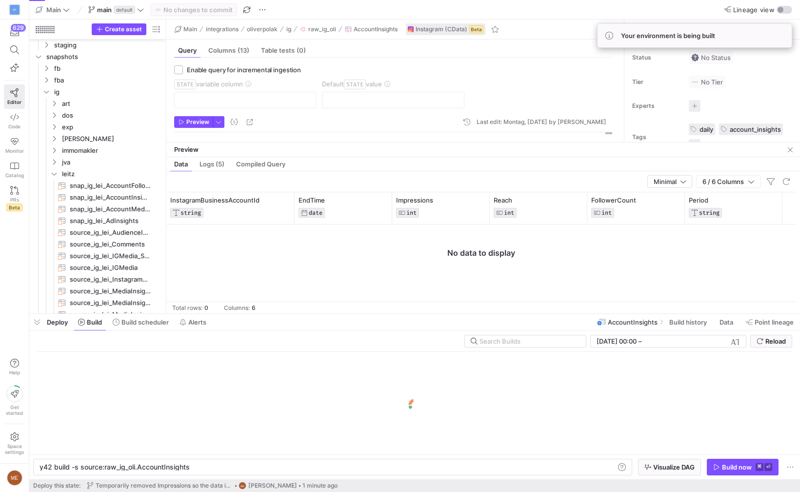
scroll to position [0, 149]
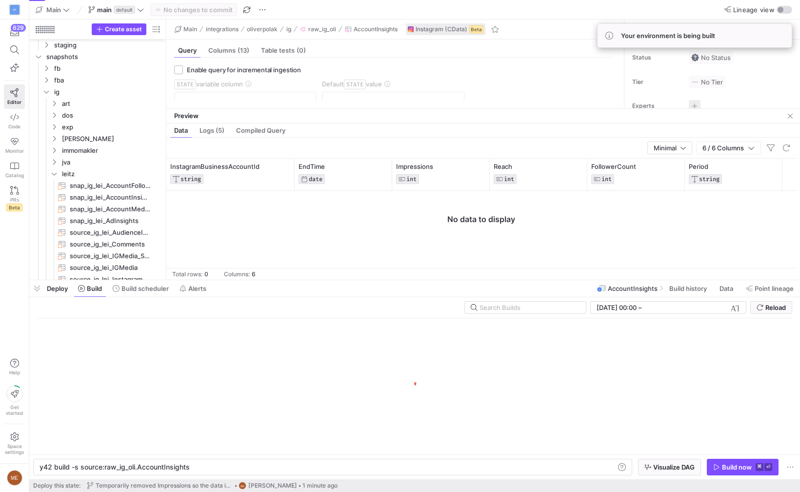
drag, startPoint x: 247, startPoint y: 315, endPoint x: 674, endPoint y: 127, distance: 466.5
click at [267, 278] on div at bounding box center [414, 280] width 771 height 4
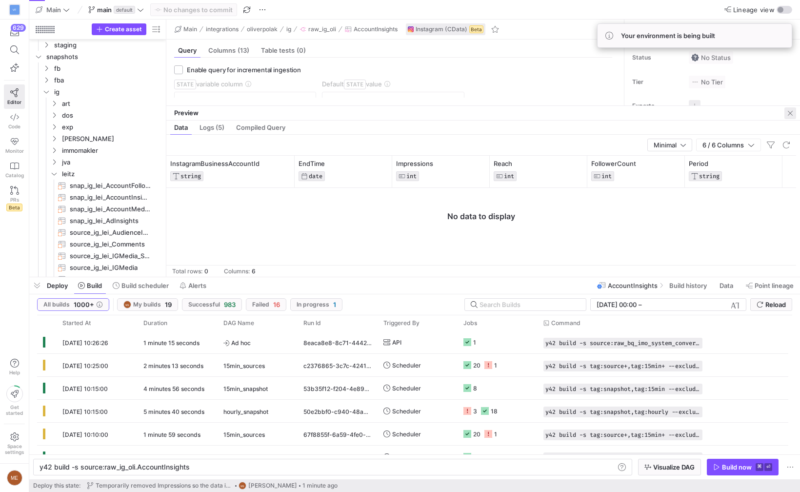
click at [789, 112] on span "button" at bounding box center [790, 113] width 12 height 12
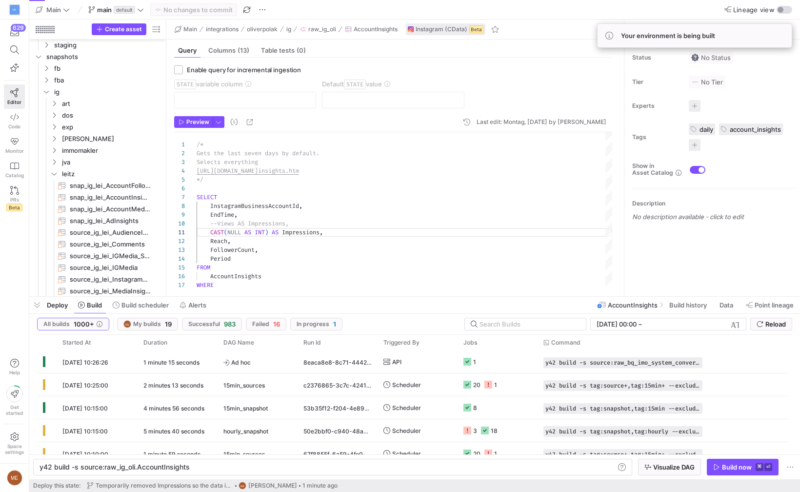
drag, startPoint x: 445, startPoint y: 277, endPoint x: 271, endPoint y: 303, distance: 176.2
click at [373, 295] on div at bounding box center [414, 297] width 771 height 4
click at [140, 302] on span "Build scheduler" at bounding box center [144, 304] width 47 height 8
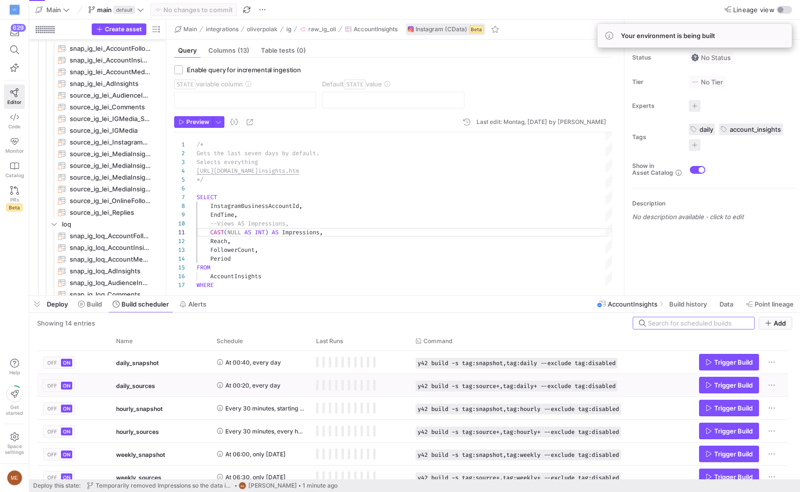
scroll to position [178, 0]
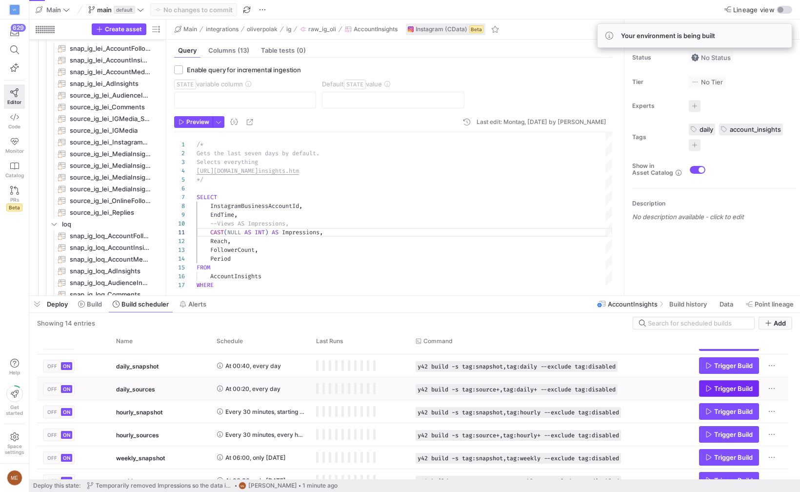
drag, startPoint x: 723, startPoint y: 387, endPoint x: 660, endPoint y: 386, distance: 63.4
click at [724, 387] on span "Trigger Build" at bounding box center [733, 388] width 39 height 8
click at [107, 306] on div "Deploy Build Build scheduler Alerts" at bounding box center [119, 304] width 181 height 17
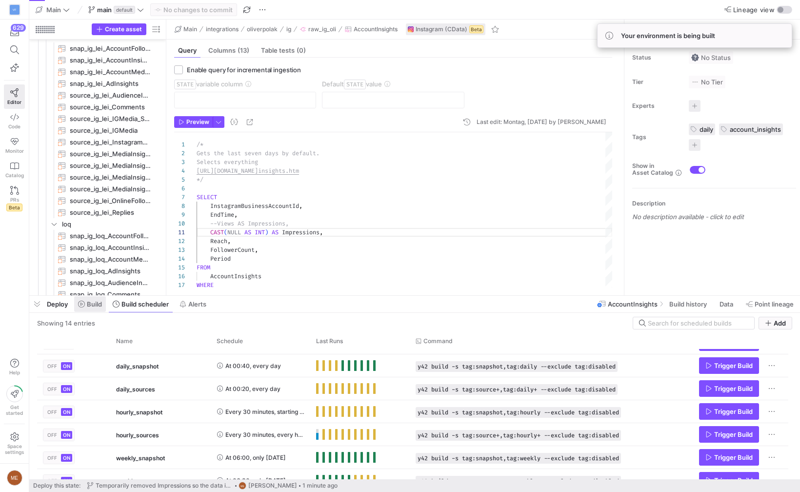
click at [100, 306] on span "Build" at bounding box center [94, 304] width 15 height 8
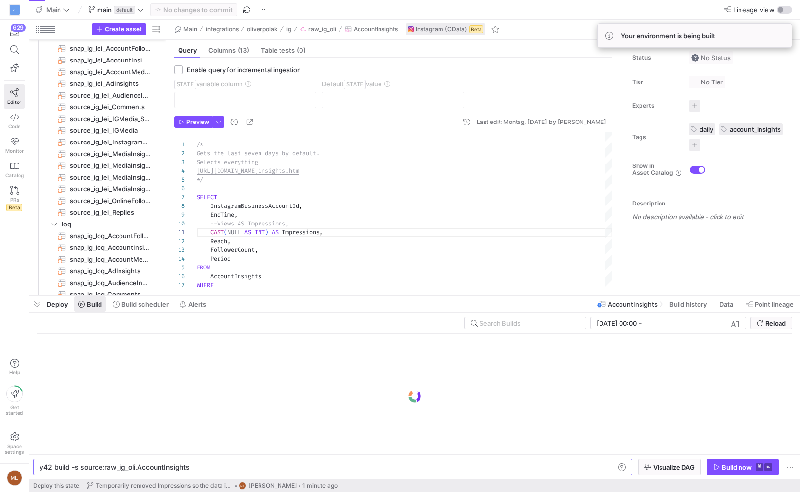
scroll to position [0, 149]
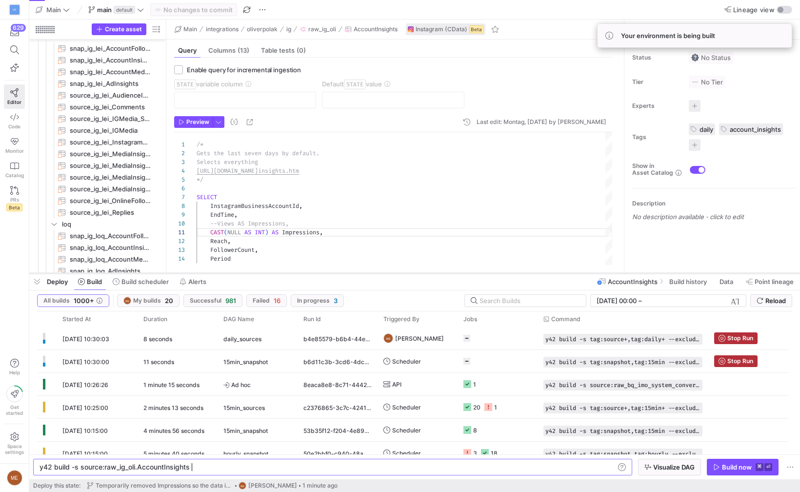
drag, startPoint x: 391, startPoint y: 296, endPoint x: 393, endPoint y: 274, distance: 22.5
click at [393, 274] on div at bounding box center [414, 273] width 771 height 4
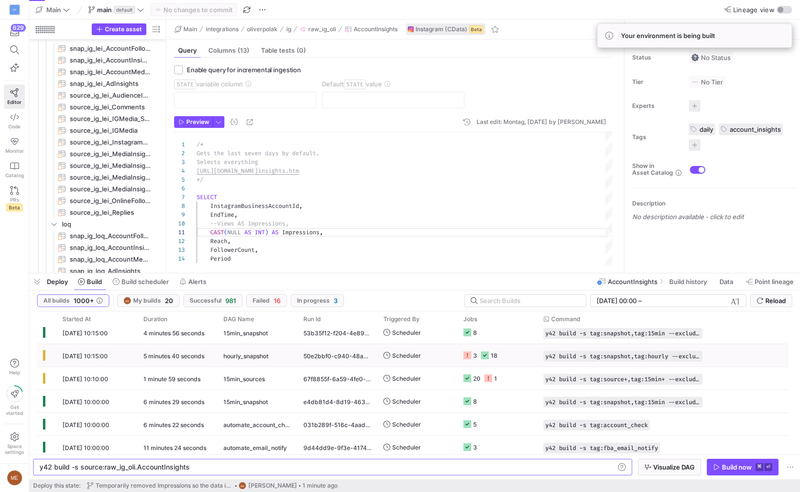
scroll to position [100, 0]
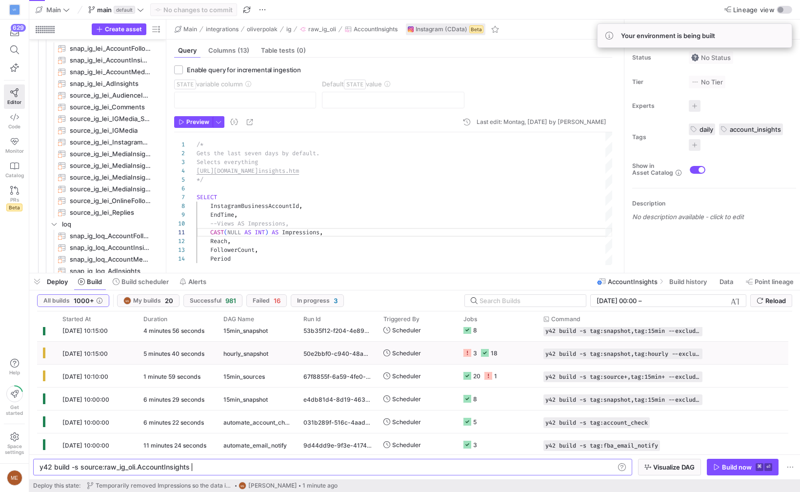
click at [469, 353] on icon "Press SPACE to select this row." at bounding box center [467, 353] width 8 height 8
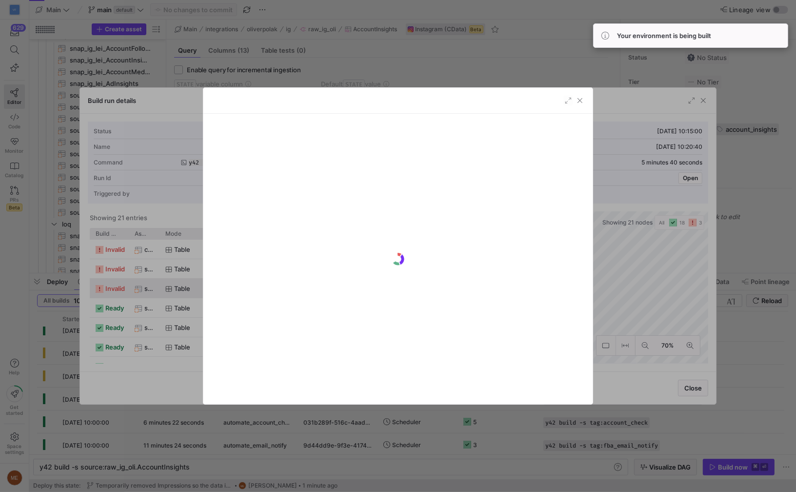
click at [417, 422] on div at bounding box center [398, 246] width 796 height 492
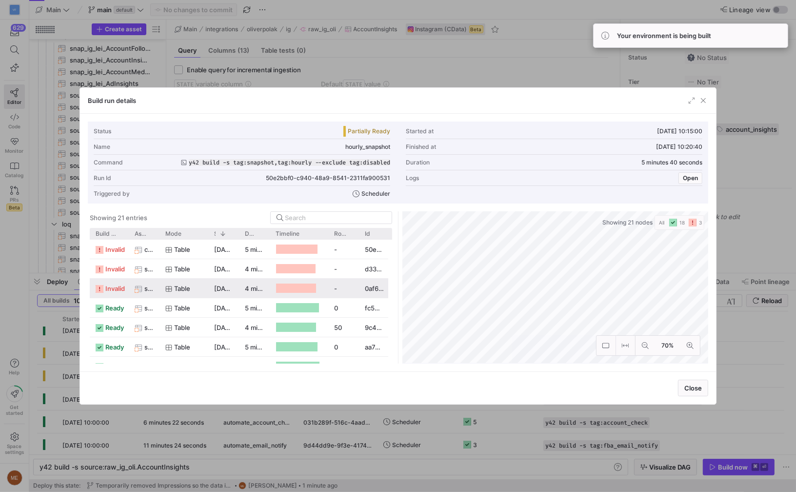
click at [418, 424] on div at bounding box center [398, 246] width 796 height 492
click at [418, 424] on span "Scheduler" at bounding box center [406, 421] width 29 height 23
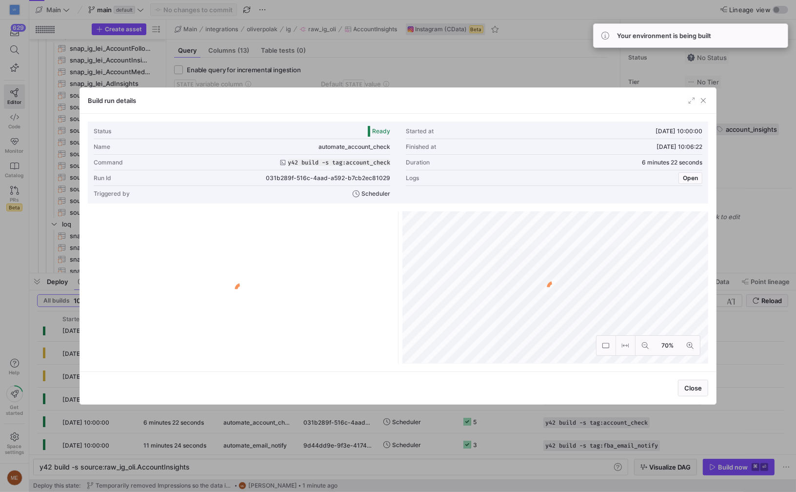
click at [310, 70] on div at bounding box center [398, 246] width 796 height 492
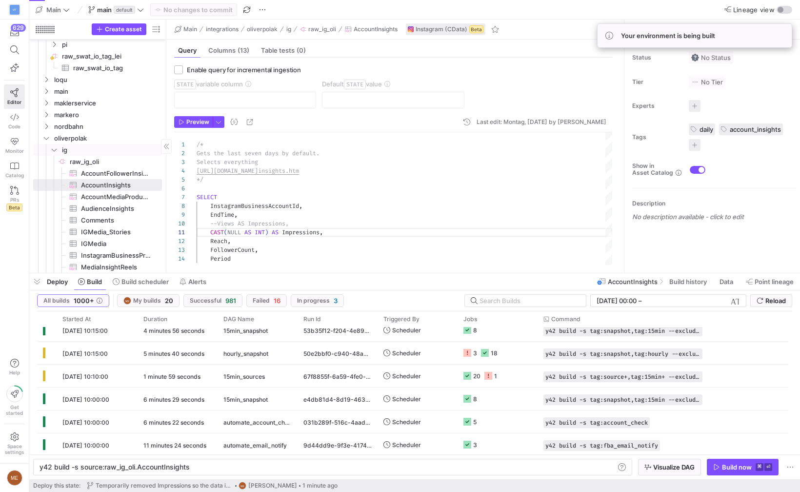
scroll to position [0, 0]
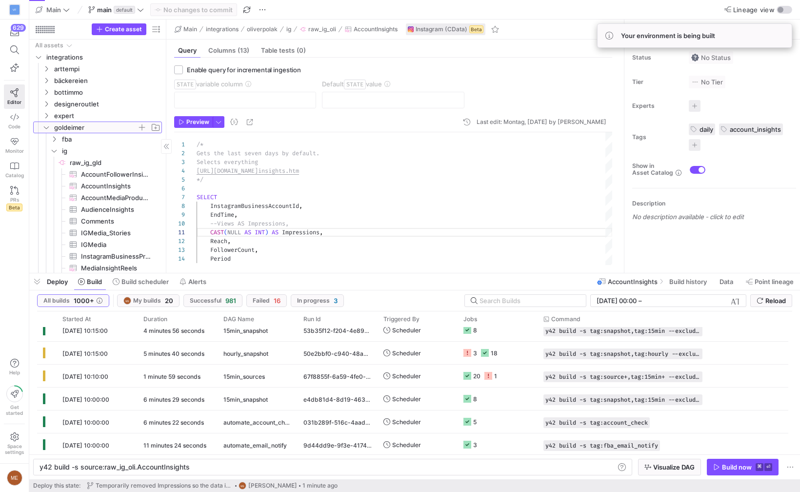
click at [46, 125] on icon "Press SPACE to select this row." at bounding box center [46, 127] width 7 height 6
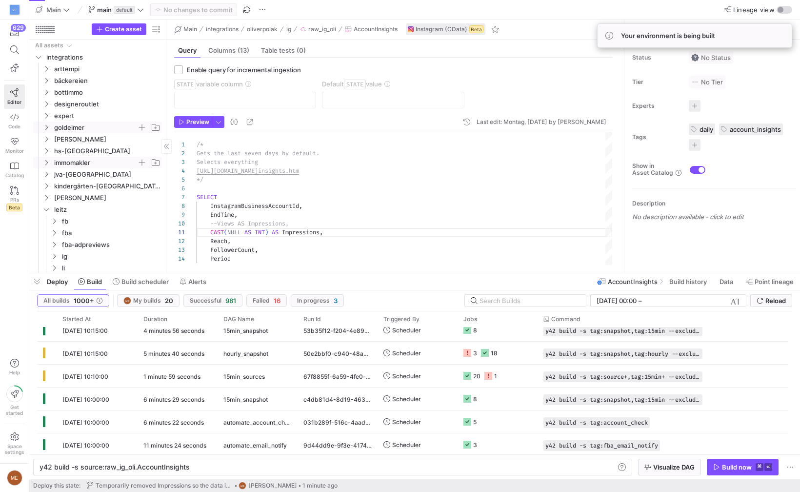
click at [46, 161] on icon "Press SPACE to select this row." at bounding box center [46, 162] width 2 height 5
click at [52, 175] on icon "Press SPACE to select this row." at bounding box center [54, 174] width 7 height 6
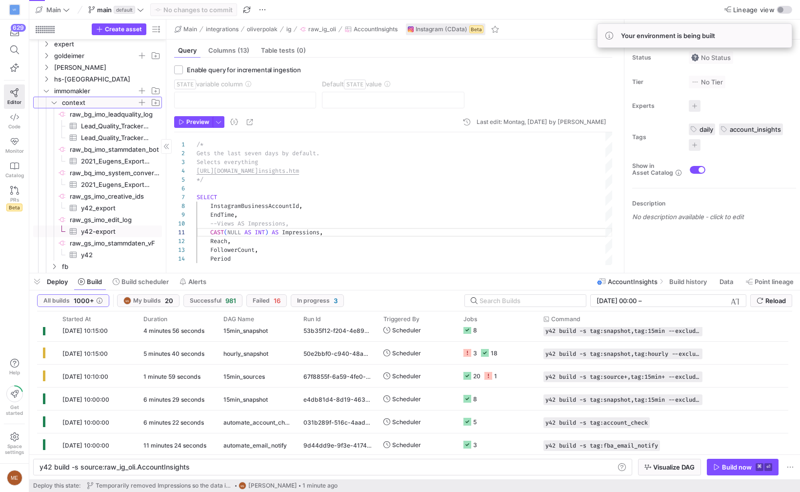
scroll to position [86, 0]
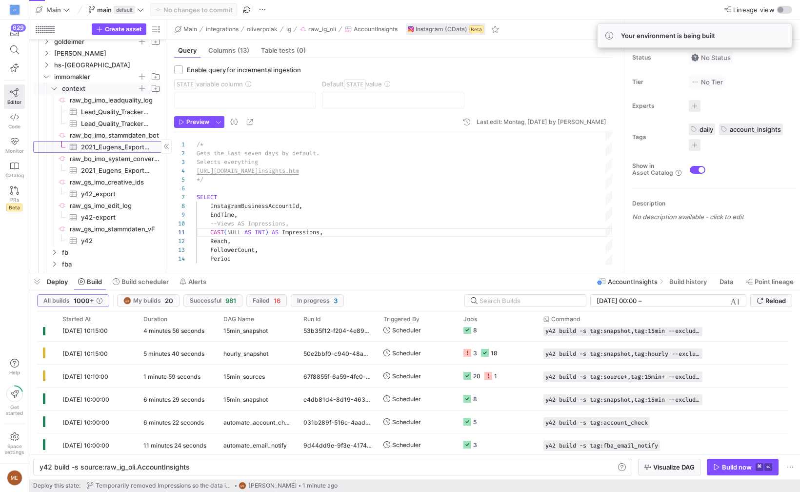
click at [109, 143] on span "2021_Eugens_Exporte_2022_Company_Data_Knime​​​​​​​​​" at bounding box center [116, 146] width 70 height 11
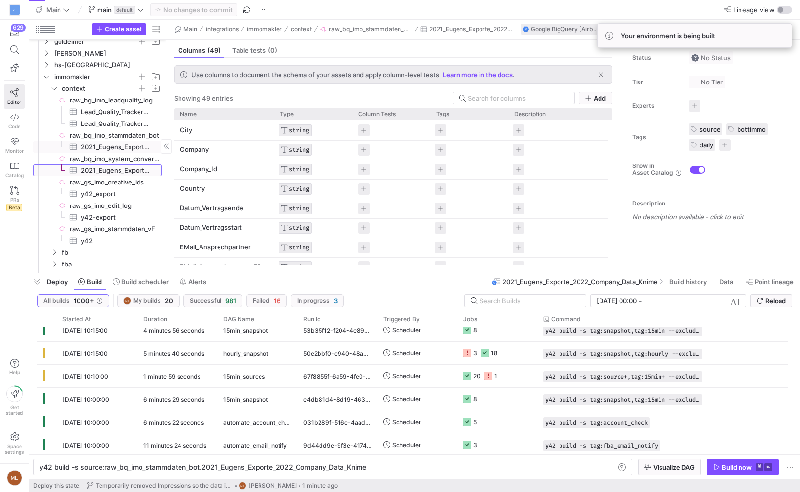
click at [108, 168] on span "2021_Eugens_Exporte_2021_Conversion_Export_Knime​​​​​​​​​" at bounding box center [116, 170] width 70 height 11
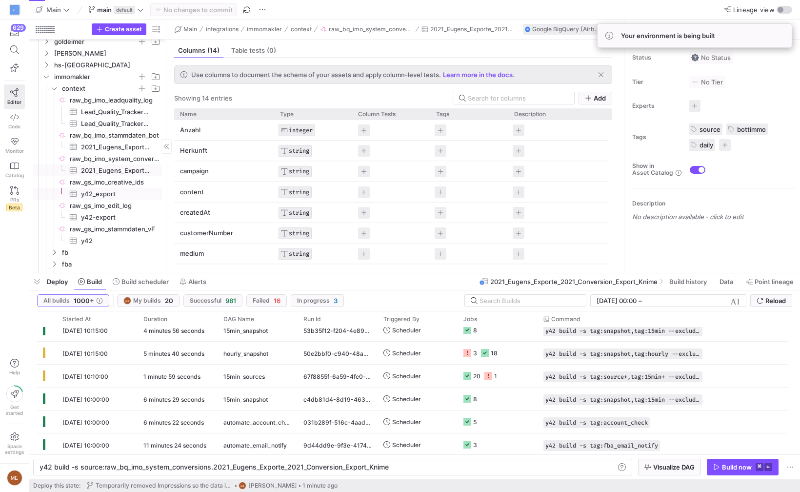
click at [108, 194] on span "y42_export​​​​​​​​​" at bounding box center [116, 193] width 70 height 11
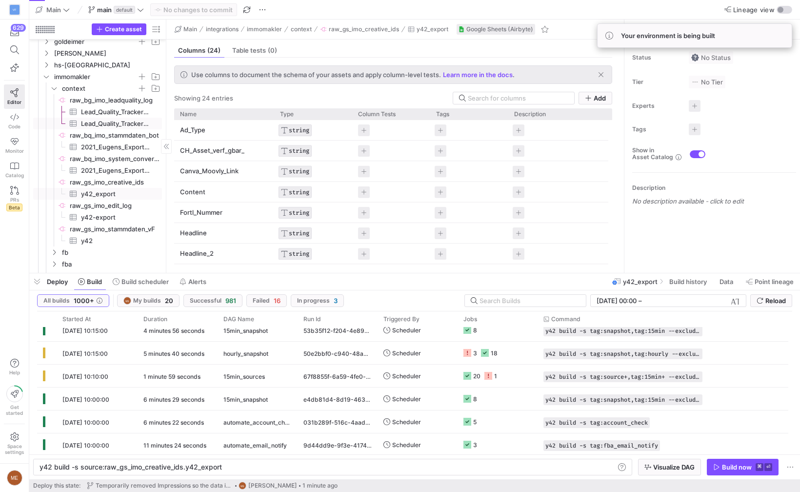
click at [119, 123] on span "Lead_Quality_Tracker_zapier_lead_quality_export​​​​​​​​​" at bounding box center [116, 123] width 70 height 11
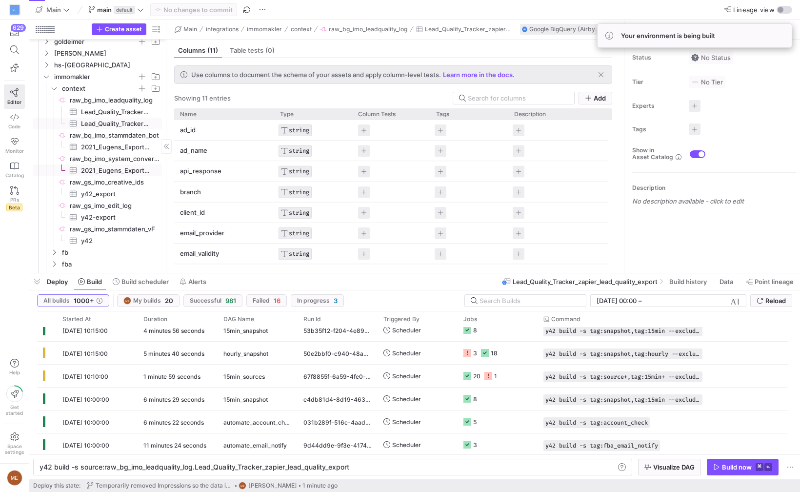
click at [118, 173] on span "2021_Eugens_Exporte_2021_Conversion_Export_Knime​​​​​​​​​" at bounding box center [116, 170] width 70 height 11
type textarea "y42 build -s source:raw_bq_imo_system_conversions.2021_Eugens_Exporte_2021_Conv…"
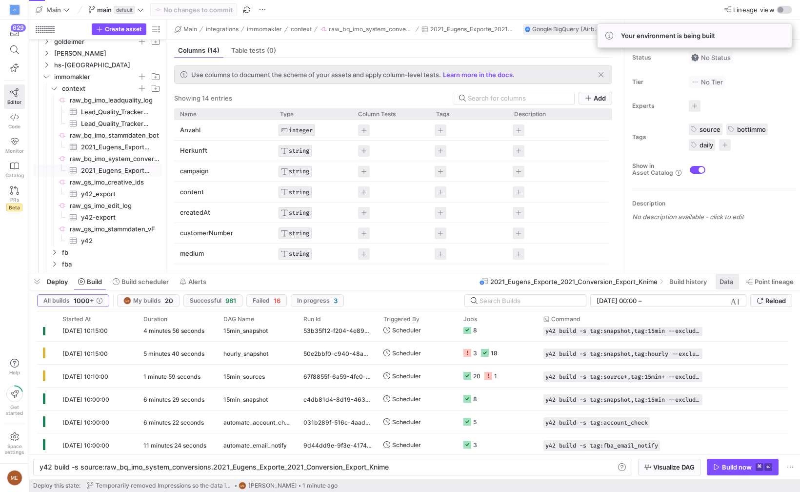
click at [722, 283] on span "Data" at bounding box center [726, 281] width 14 height 8
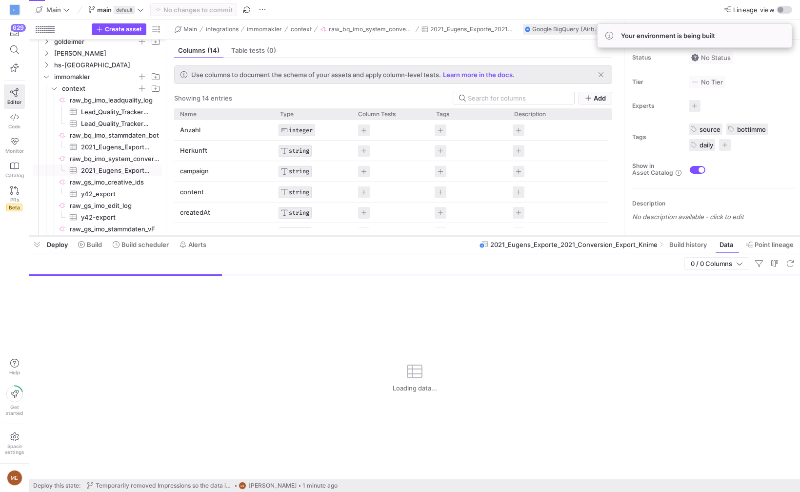
drag, startPoint x: 331, startPoint y: 273, endPoint x: 328, endPoint y: 236, distance: 37.2
click at [328, 236] on div at bounding box center [414, 236] width 771 height 4
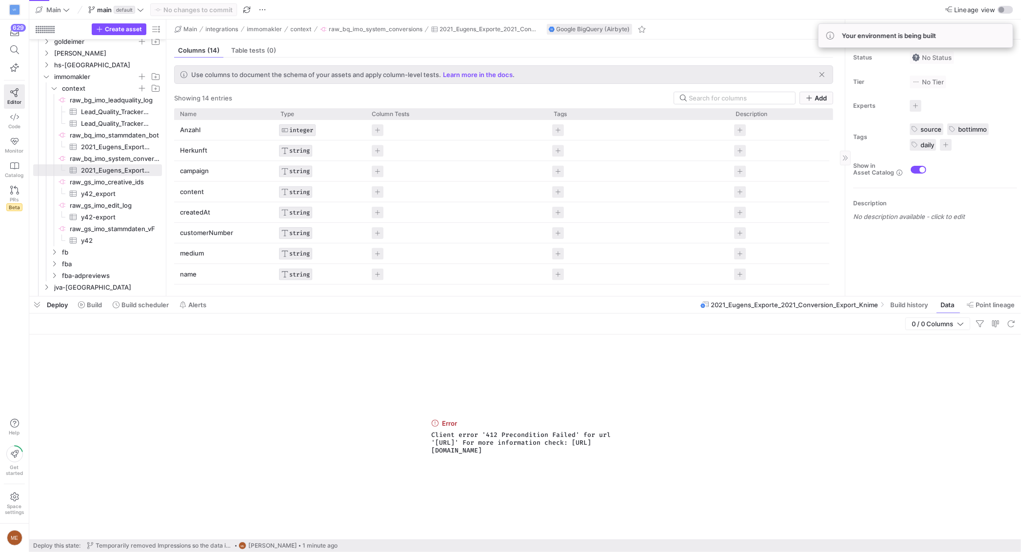
drag, startPoint x: 946, startPoint y: 306, endPoint x: 935, endPoint y: 306, distance: 10.7
click at [799, 306] on span "Data" at bounding box center [947, 305] width 14 height 8
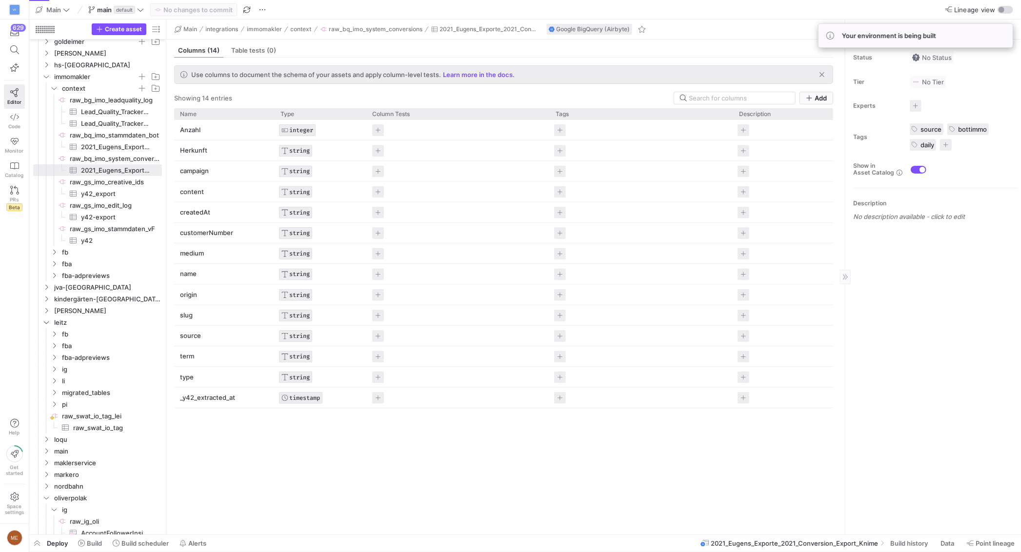
click at [799, 306] on div "Status No Status Tier No Tier Experts No expert s Tags source bottimmo daily 3 …" at bounding box center [933, 287] width 176 height 495
click at [799, 491] on span at bounding box center [909, 543] width 47 height 16
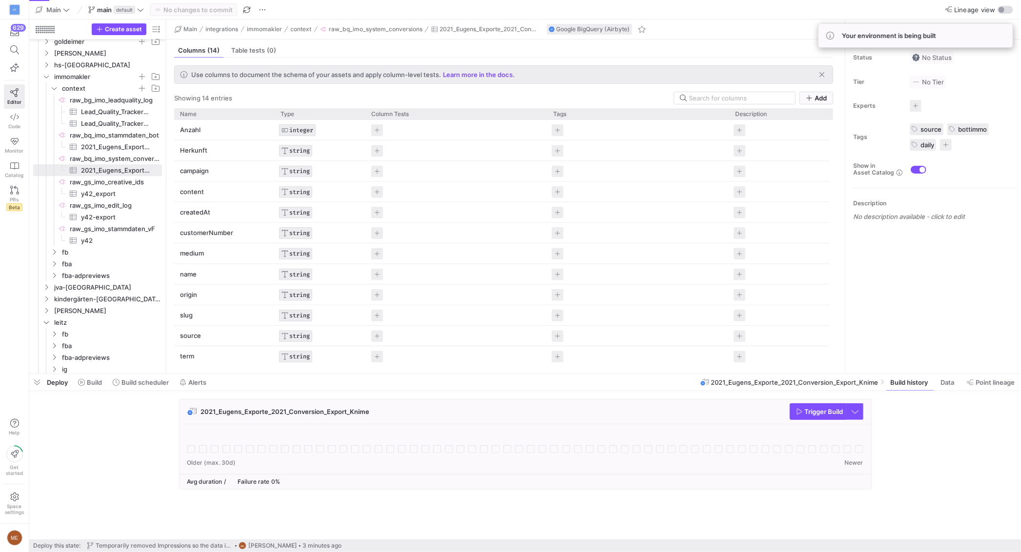
drag, startPoint x: 911, startPoint y: 413, endPoint x: 820, endPoint y: 402, distance: 91.9
click at [799, 413] on div "2021_Eugens_Exporte_2021_Conversion_Export_Knime Trigger Build" at bounding box center [523, 447] width 988 height 97
click at [799, 412] on span "Trigger Build" at bounding box center [824, 412] width 39 height 8
click at [799, 423] on div "2021_Eugens_Exporte_2021_Conversion_Export_Knime Trigger Build" at bounding box center [523, 447] width 988 height 97
click at [100, 387] on span at bounding box center [90, 383] width 32 height 16
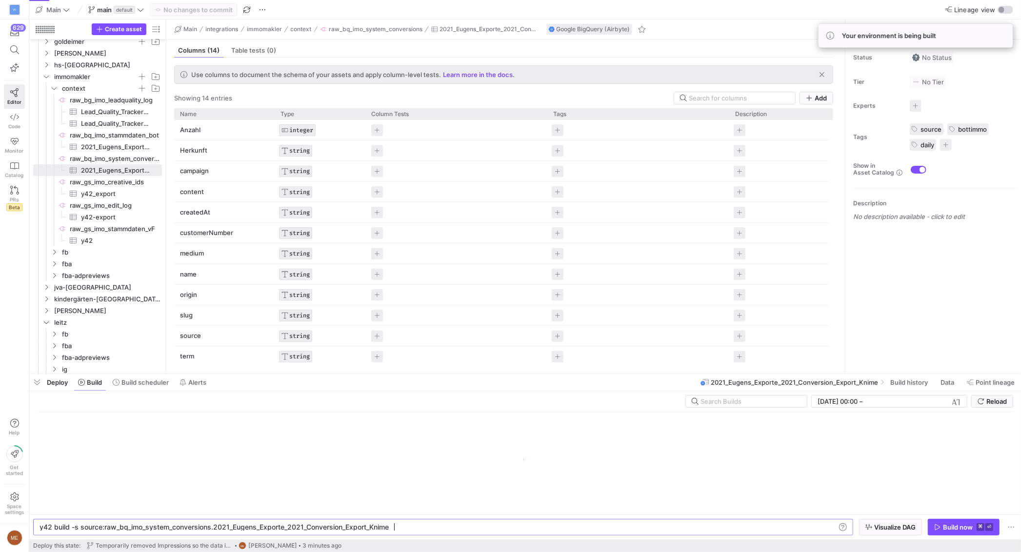
scroll to position [0, 348]
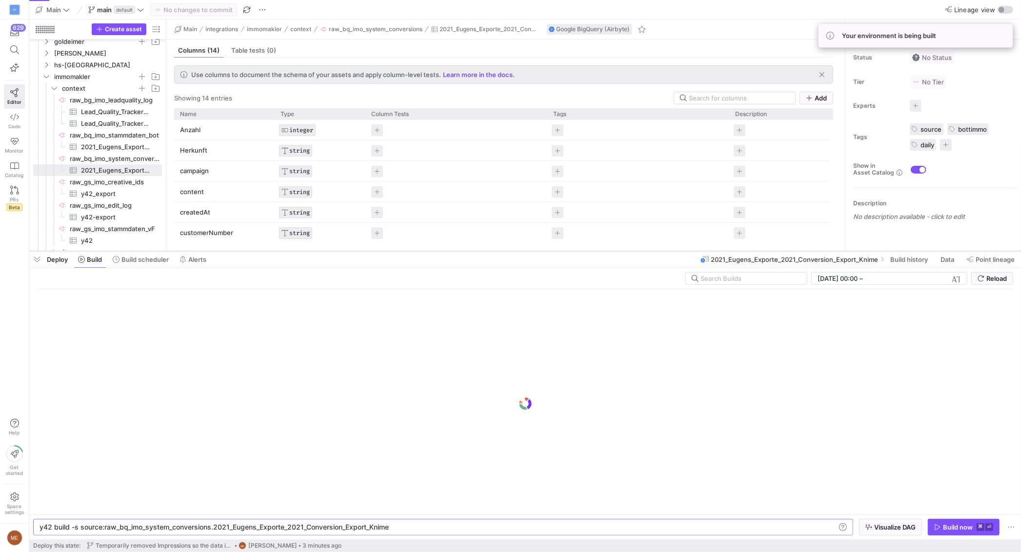
drag, startPoint x: 559, startPoint y: 375, endPoint x: 558, endPoint y: 252, distance: 122.9
click at [558, 252] on div at bounding box center [524, 251] width 991 height 4
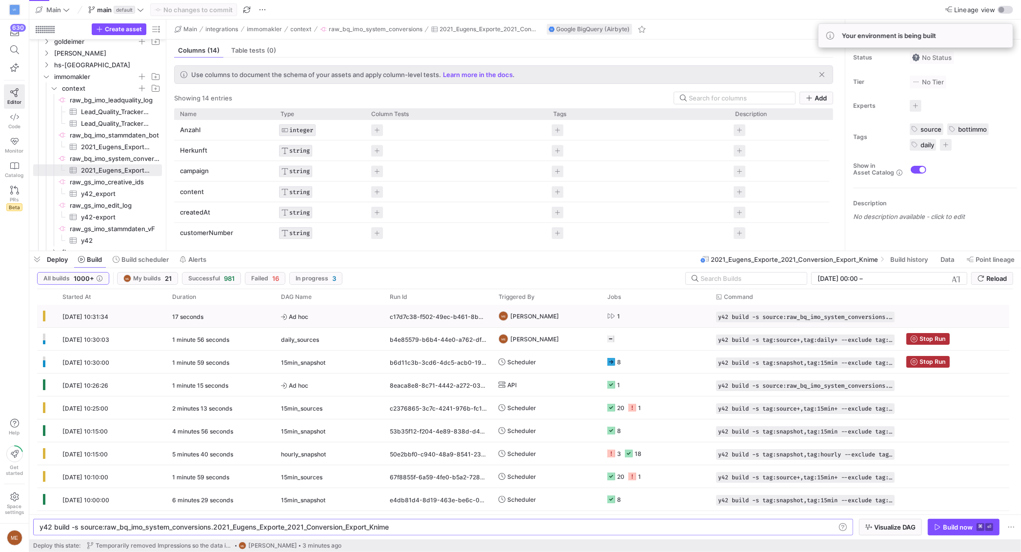
click at [615, 315] on icon "Press SPACE to select this row." at bounding box center [611, 316] width 8 height 8
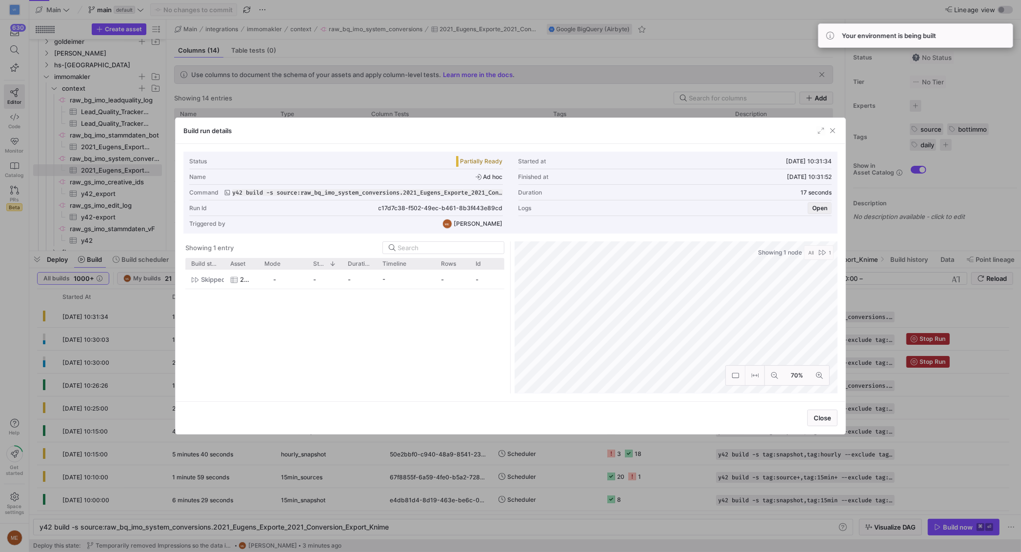
click at [799, 209] on span "button" at bounding box center [819, 208] width 23 height 11
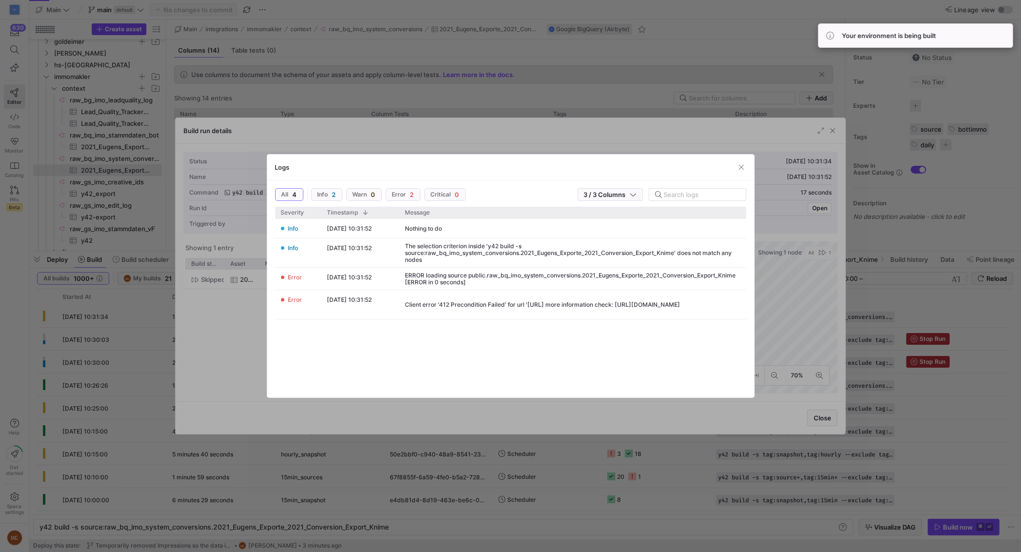
click at [546, 460] on div at bounding box center [510, 276] width 1021 height 552
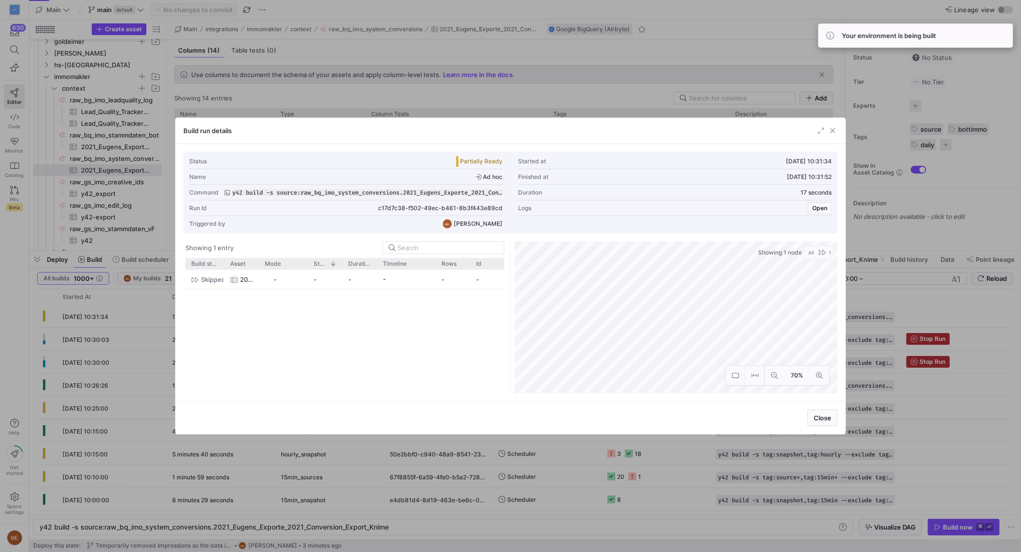
click at [551, 460] on div at bounding box center [510, 276] width 1021 height 552
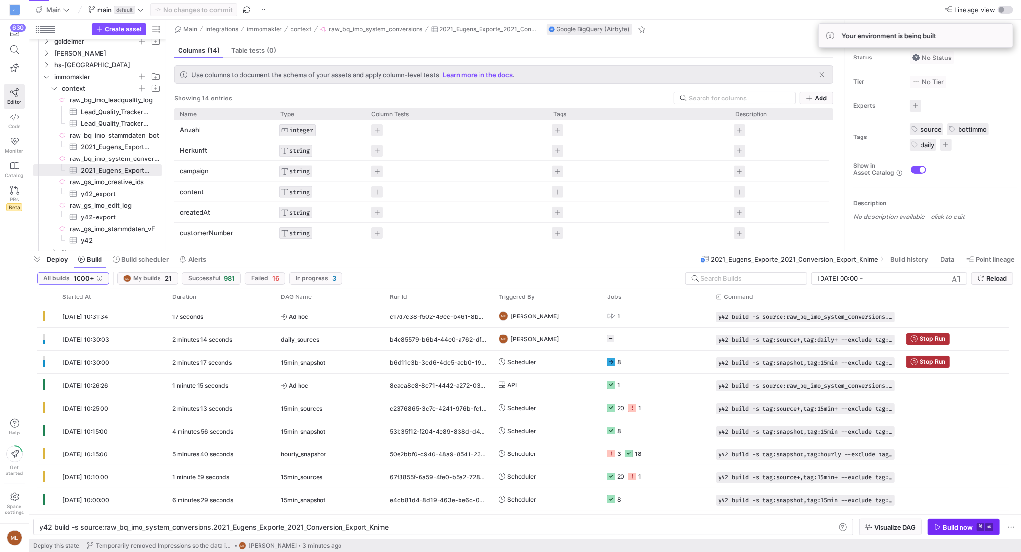
click at [799, 491] on div "Build now" at bounding box center [958, 527] width 30 height 8
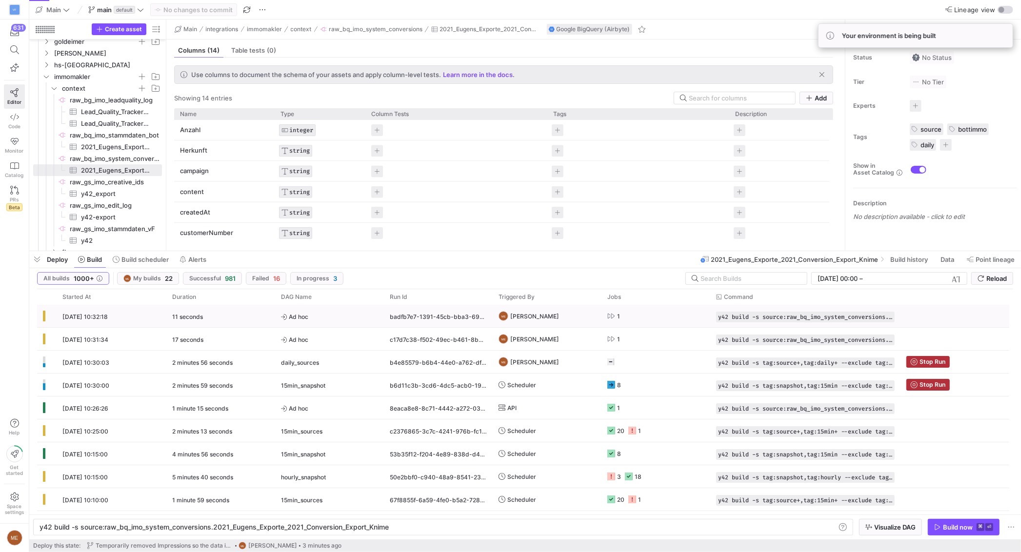
click at [607, 317] on icon "Press SPACE to select this row." at bounding box center [611, 316] width 8 height 8
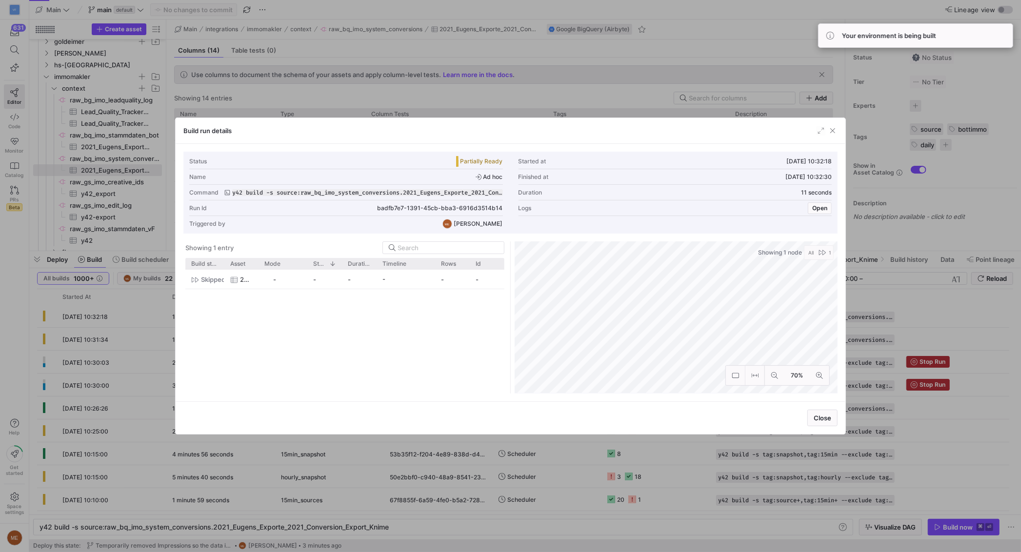
click at [422, 272] on y42-job-duration-timeline-cell-renderer "-" at bounding box center [405, 279] width 47 height 18
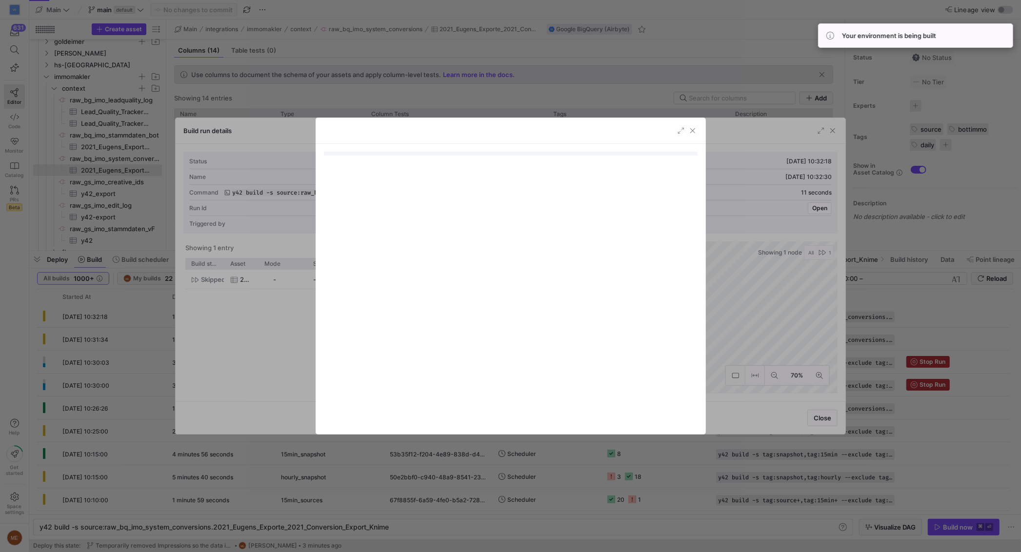
drag, startPoint x: 774, startPoint y: 198, endPoint x: 784, endPoint y: 200, distance: 9.7
click at [779, 199] on div at bounding box center [510, 276] width 1021 height 552
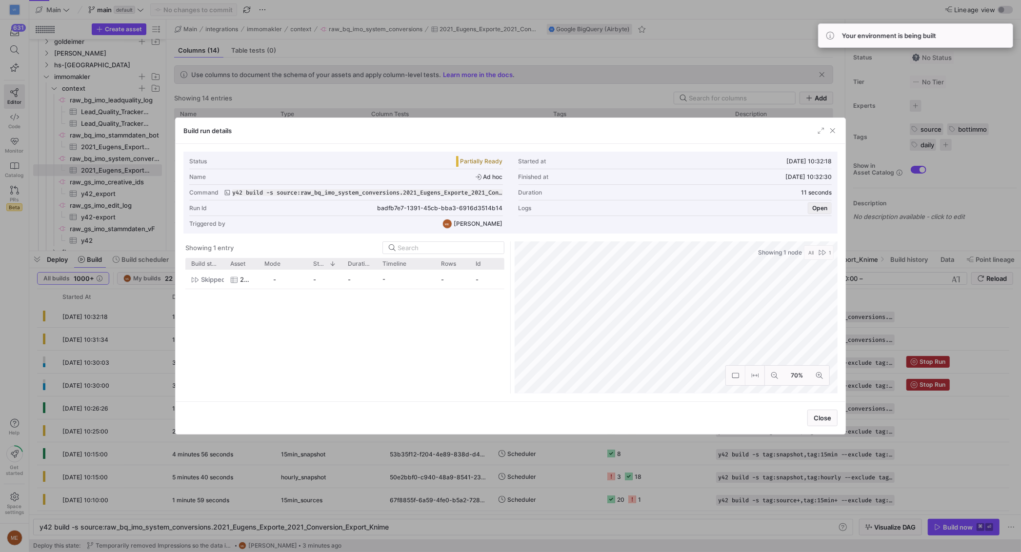
click at [799, 210] on span "Open" at bounding box center [819, 208] width 15 height 7
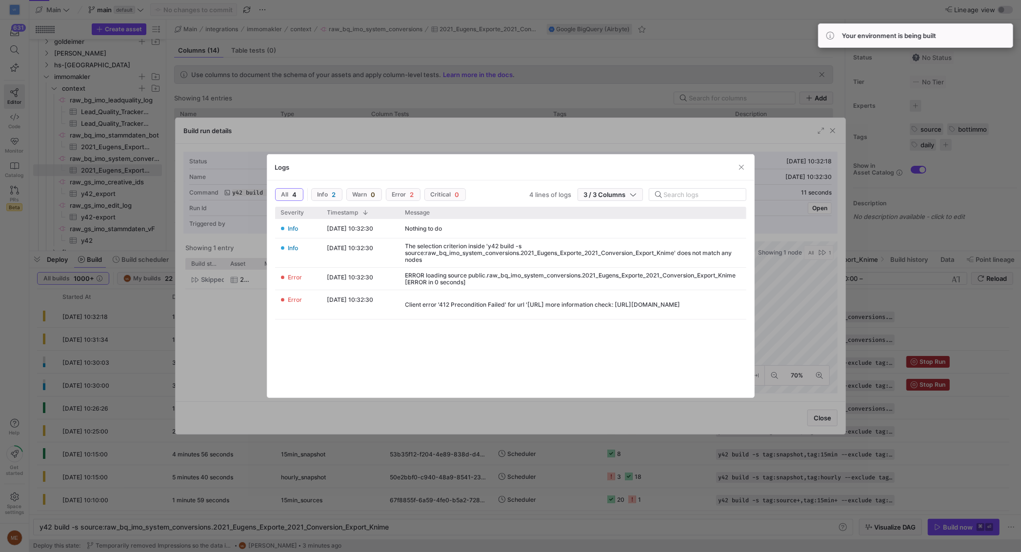
click at [799, 290] on div at bounding box center [510, 276] width 1021 height 552
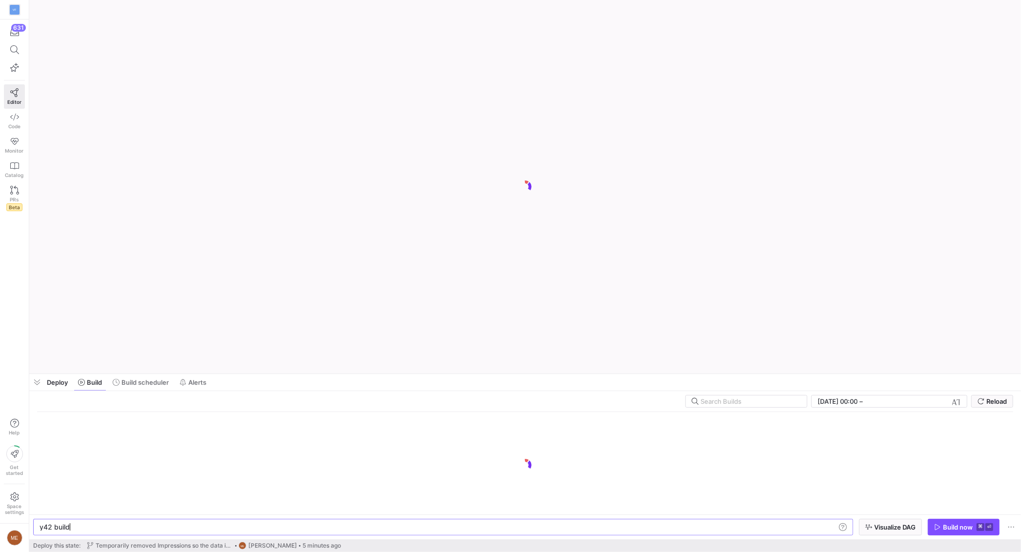
scroll to position [0, 29]
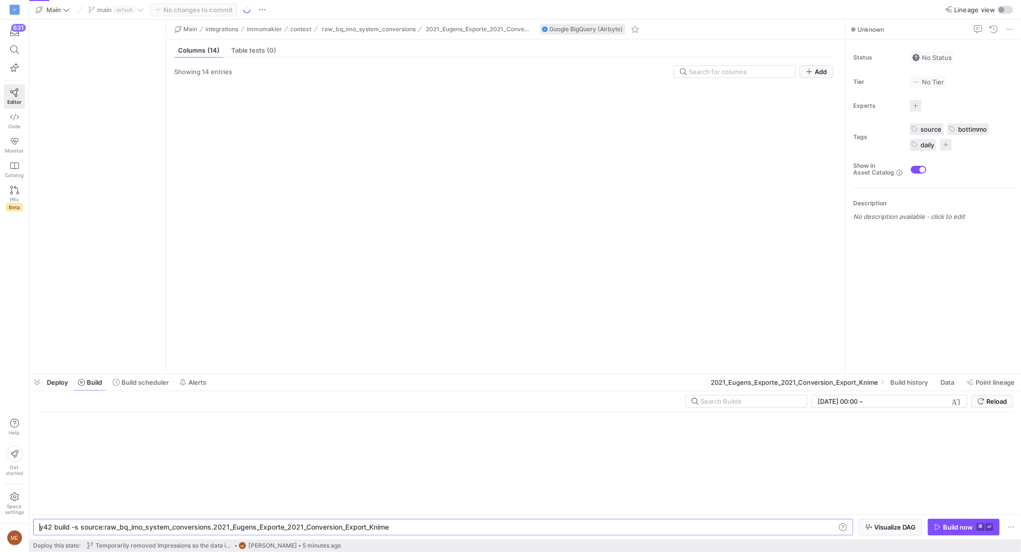
type textarea "y42 build -s source:raw_bq_imo_system_conversions.2021_Eugens_Exporte_2021_Conv…"
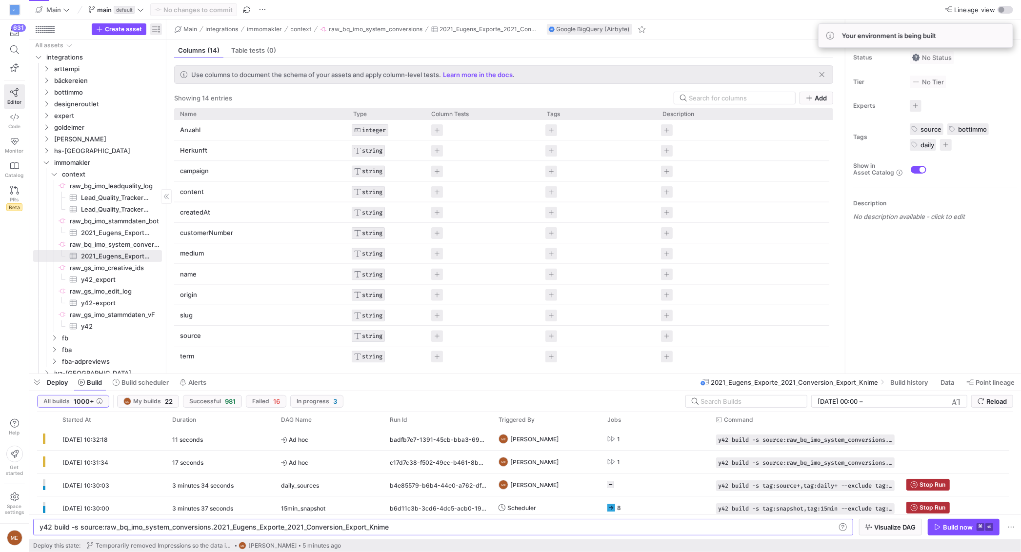
click at [157, 30] on span "button" at bounding box center [156, 29] width 12 height 12
click at [199, 71] on label "Last build status" at bounding box center [207, 70] width 55 height 8
click at [180, 71] on input "Last build status" at bounding box center [177, 70] width 8 height 8
radio input "false"
radio input "true"
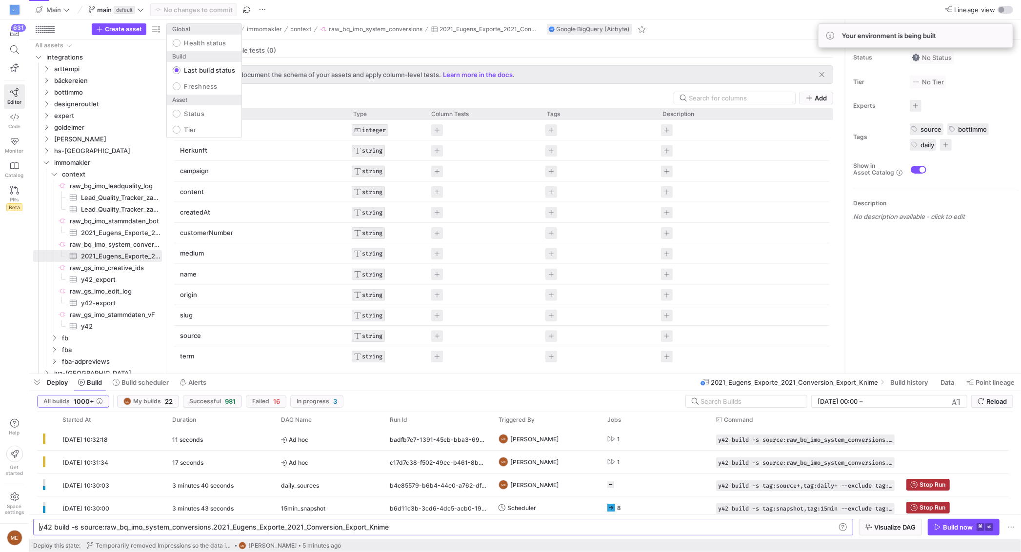
click at [959, 387] on div at bounding box center [510, 276] width 1021 height 552
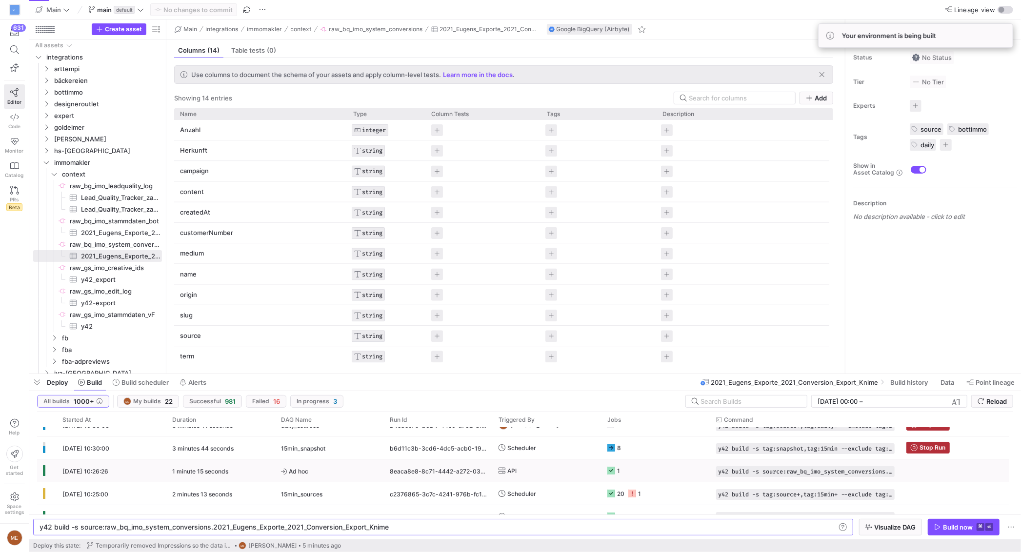
scroll to position [52, 0]
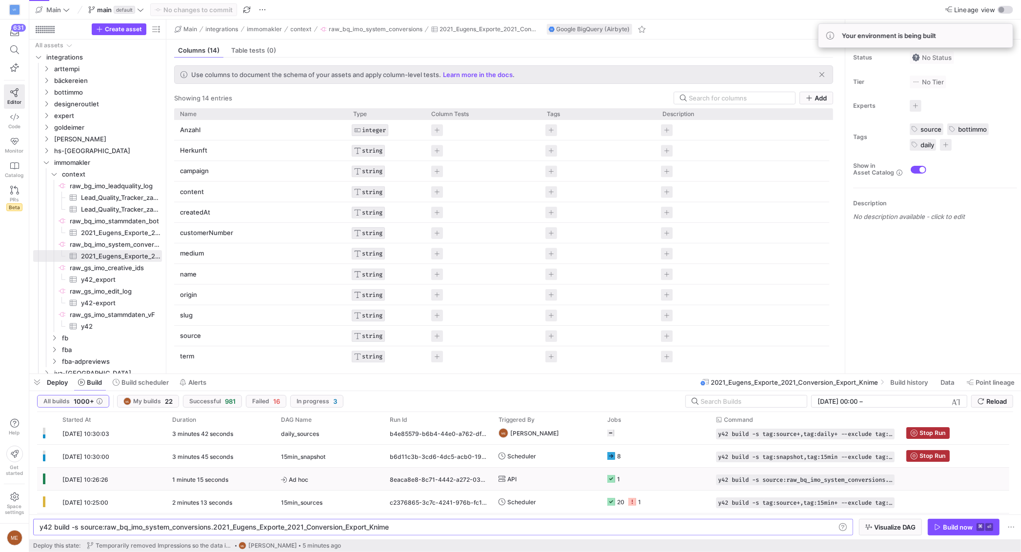
click at [611, 481] on icon at bounding box center [611, 479] width 8 height 8
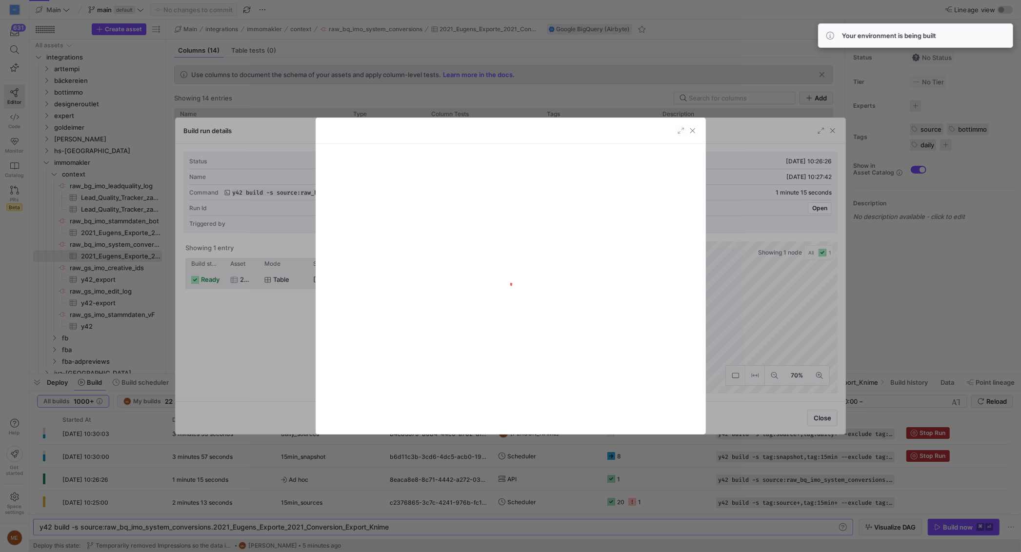
click at [914, 292] on div at bounding box center [510, 276] width 1021 height 552
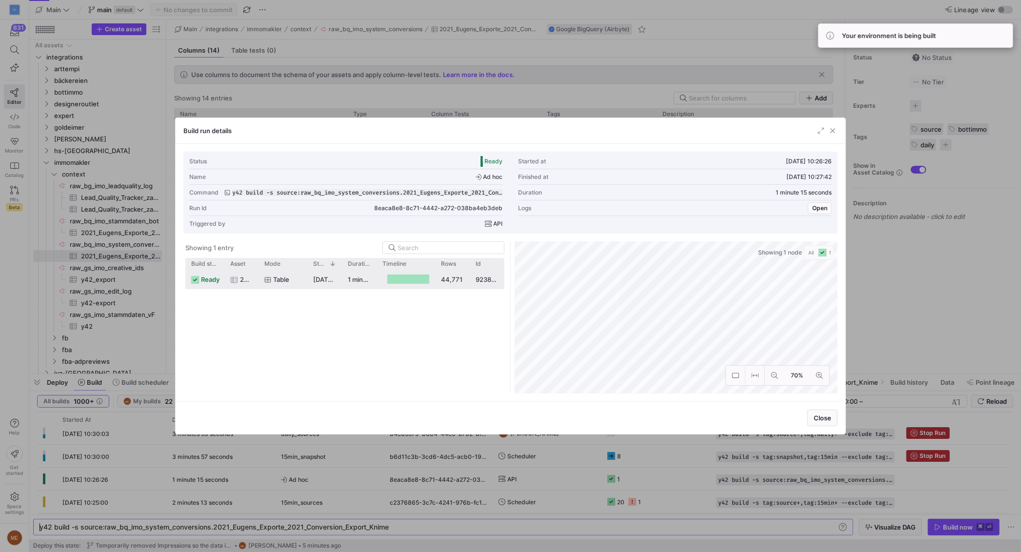
click at [914, 292] on div at bounding box center [510, 276] width 1021 height 552
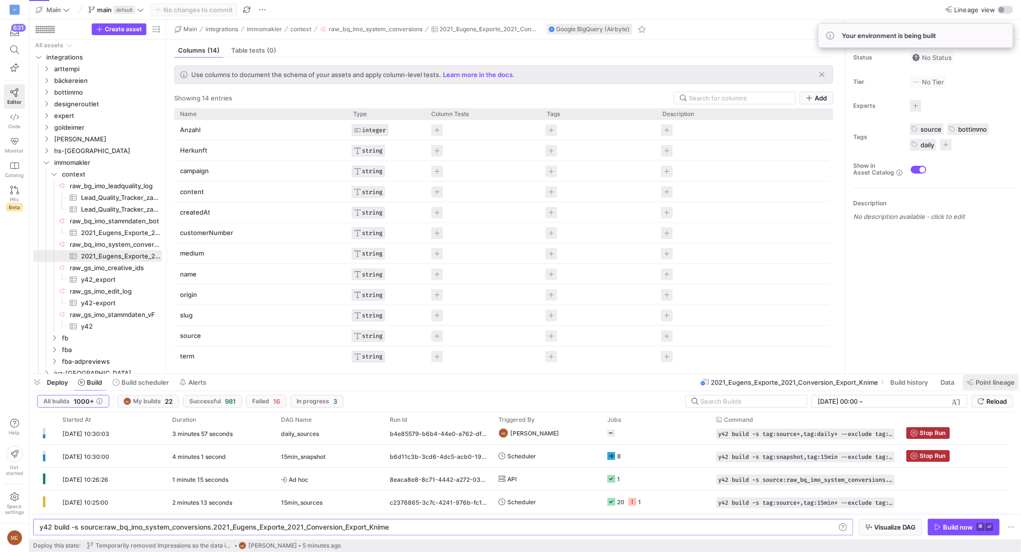
click at [971, 381] on icon at bounding box center [970, 382] width 7 height 7
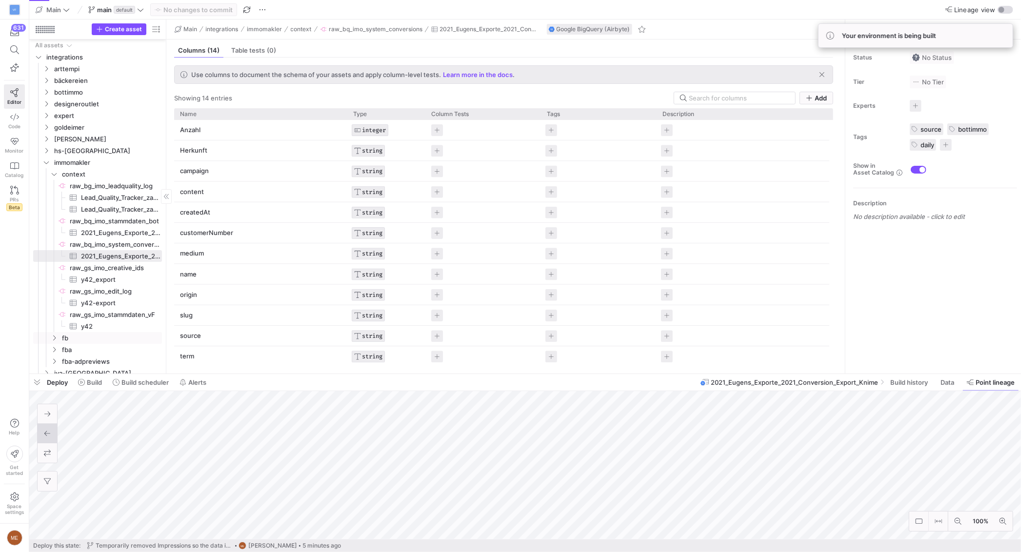
scroll to position [298, 0]
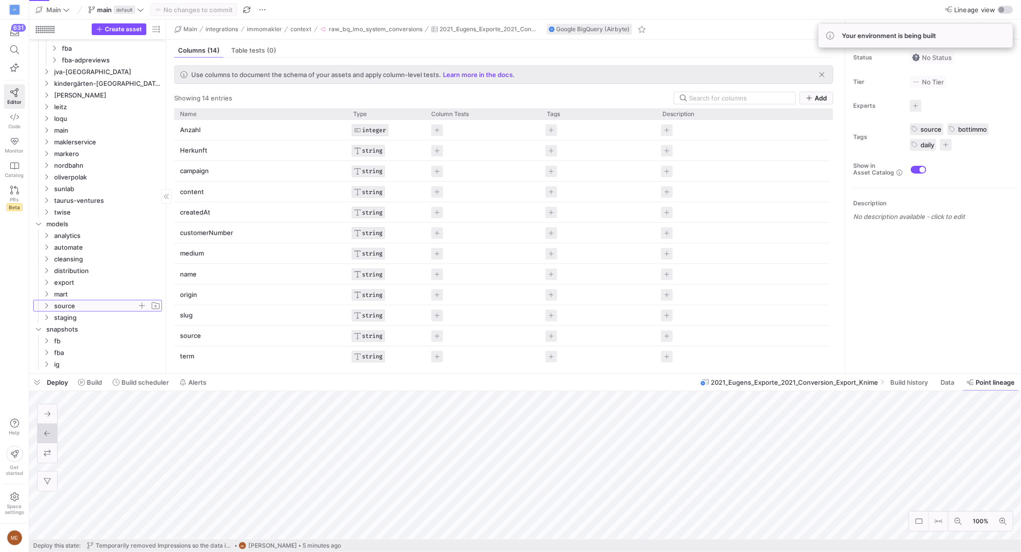
click at [81, 310] on span "source" at bounding box center [95, 305] width 83 height 11
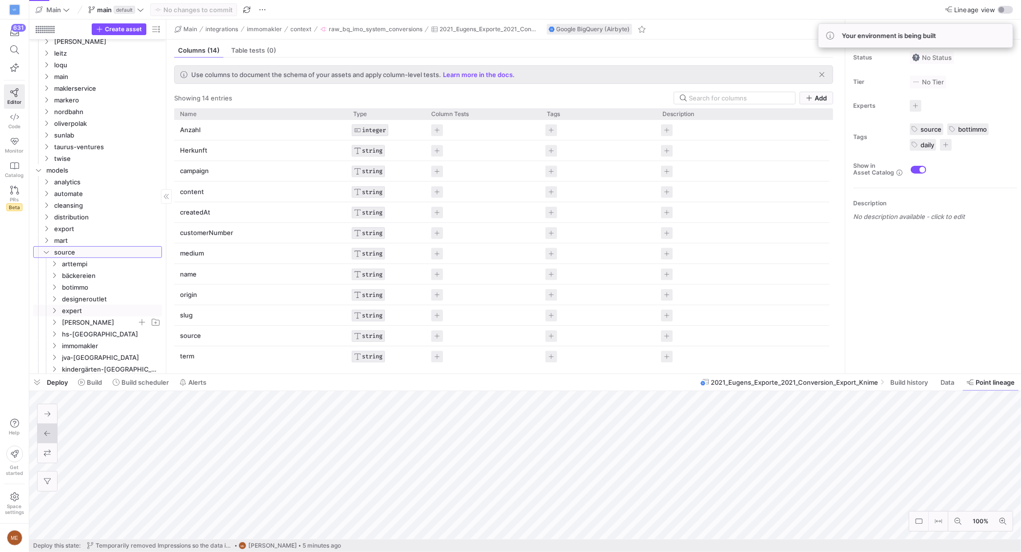
scroll to position [362, 0]
click at [96, 337] on span "immomakler" at bounding box center [99, 338] width 75 height 11
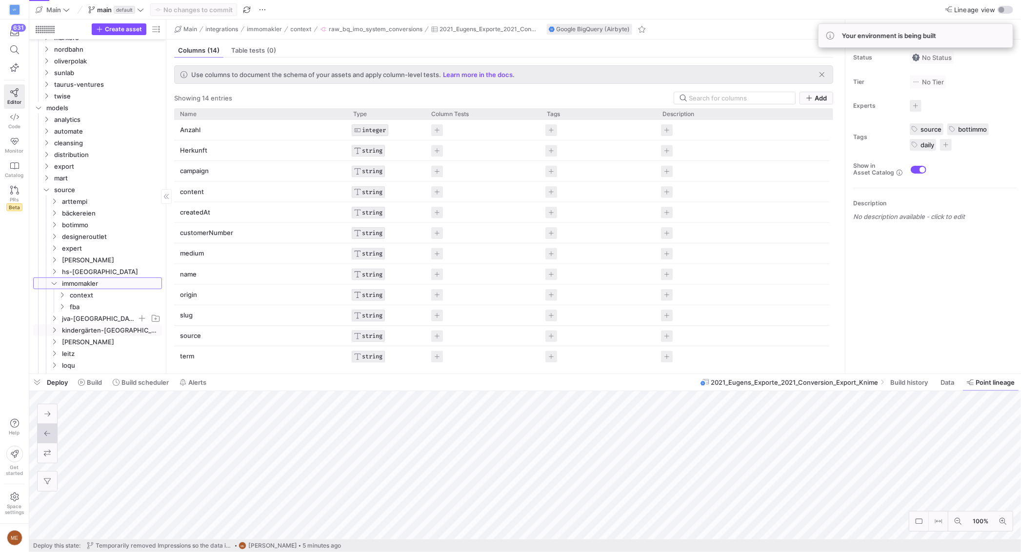
scroll to position [421, 0]
click at [99, 297] on span "fba" at bounding box center [103, 302] width 67 height 11
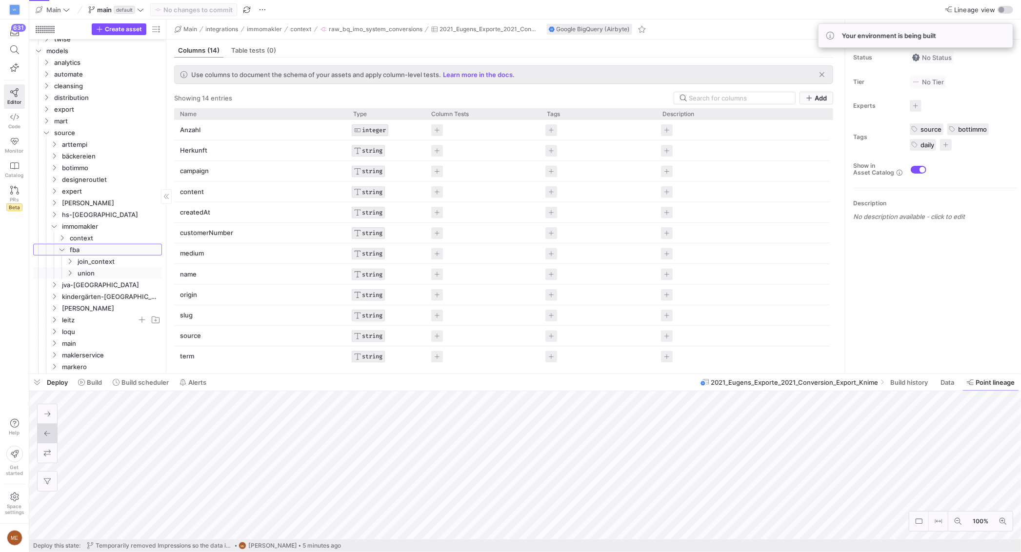
scroll to position [479, 0]
click at [107, 234] on span "context" at bounding box center [103, 233] width 67 height 11
click at [109, 248] on span "source_imo_stammdaten​​​​​​​​​​" at bounding box center [118, 244] width 83 height 11
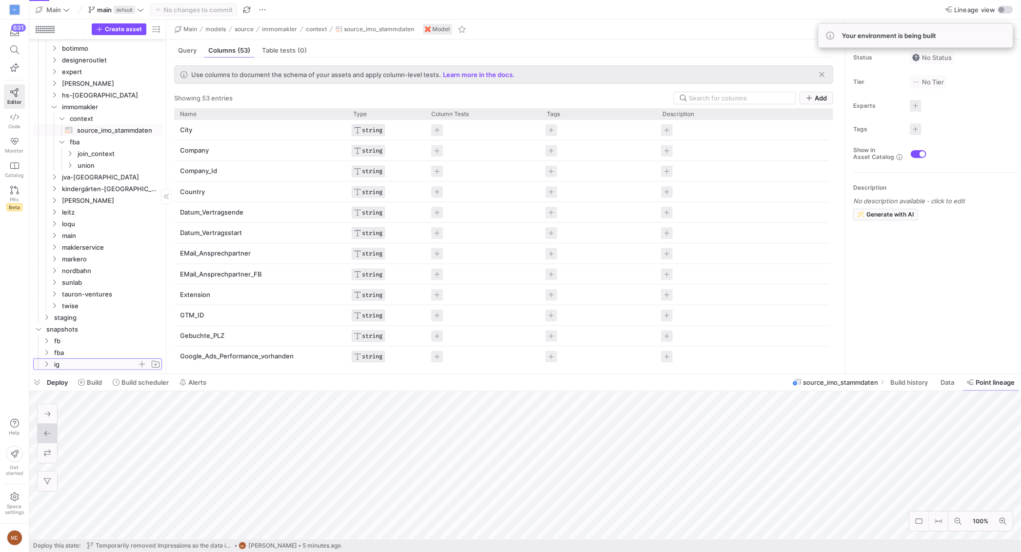
click at [76, 363] on span "ig" at bounding box center [95, 364] width 83 height 11
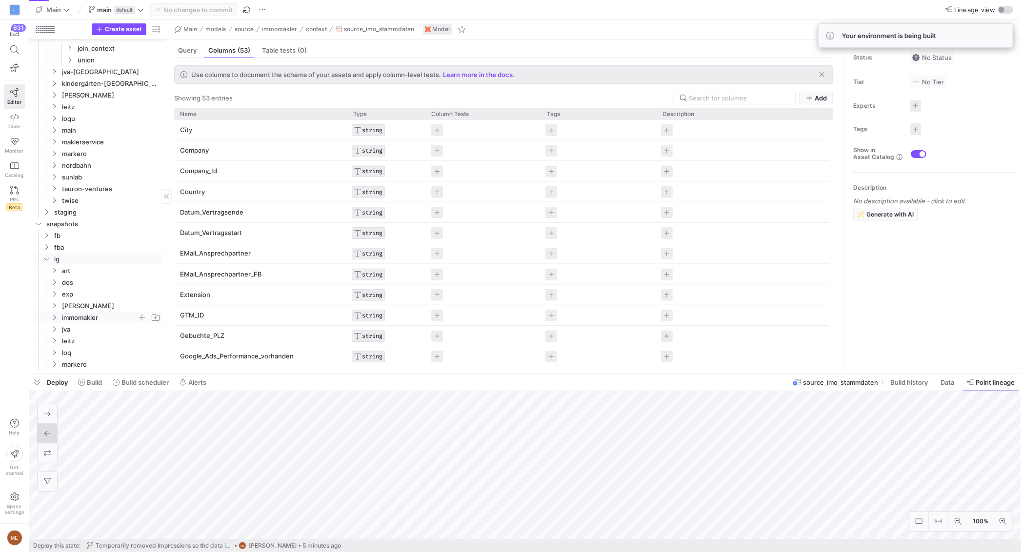
click at [91, 317] on span "immomakler" at bounding box center [99, 317] width 75 height 11
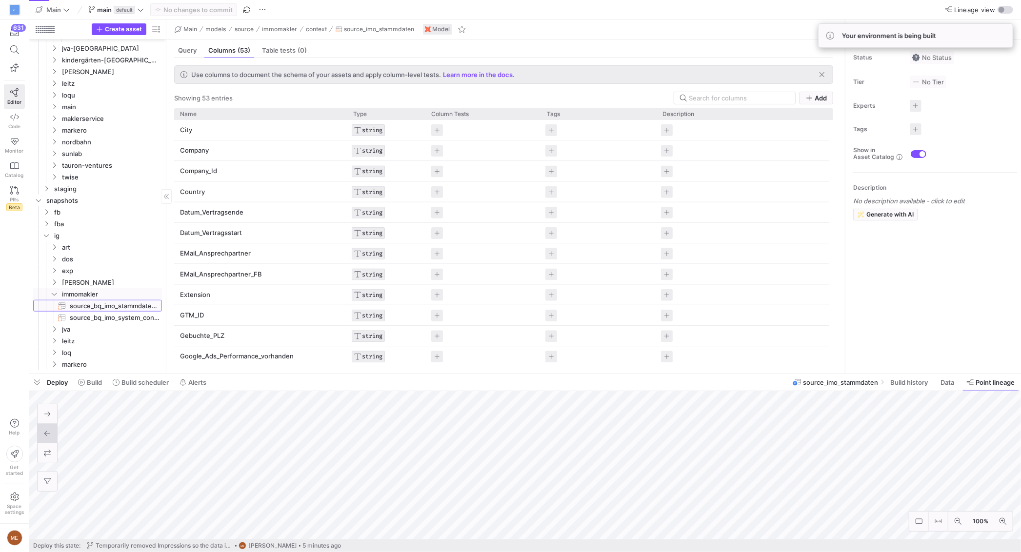
click at [100, 310] on span "source_bq_imo_stammdaten_snapshot​​​​​​​" at bounding box center [115, 305] width 91 height 11
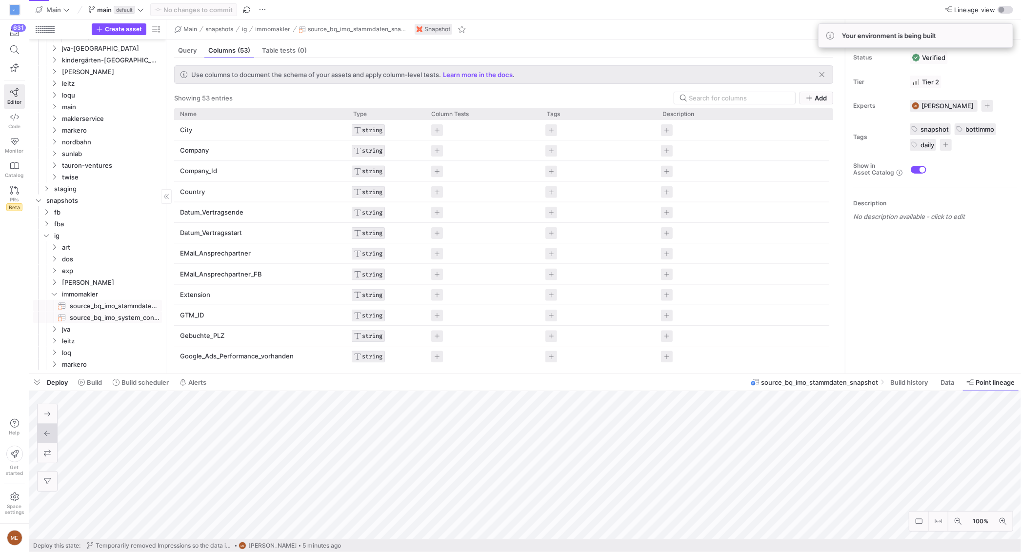
click at [112, 317] on span "source_bq_imo_system_conversions​​​​​​​" at bounding box center [115, 317] width 91 height 11
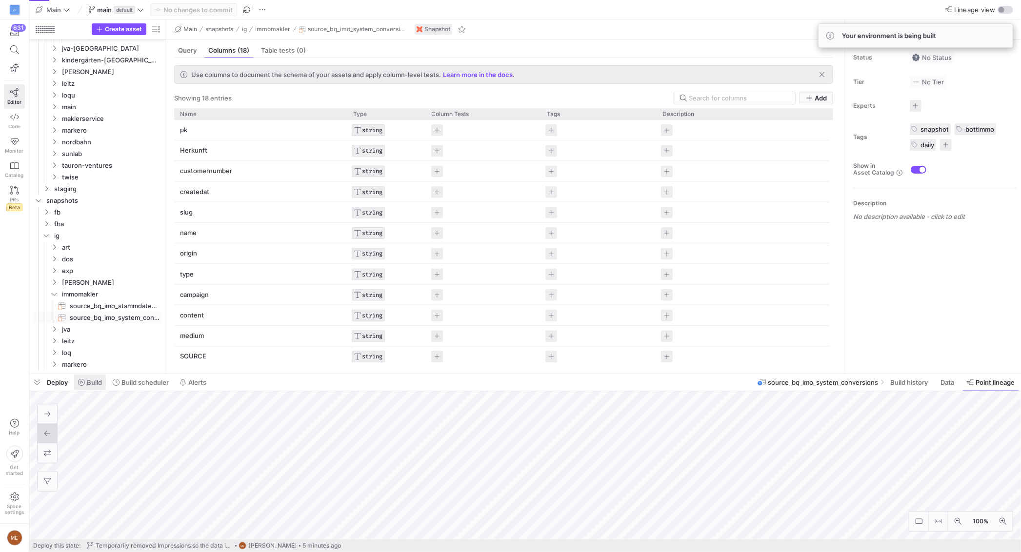
click at [93, 387] on span at bounding box center [90, 383] width 32 height 16
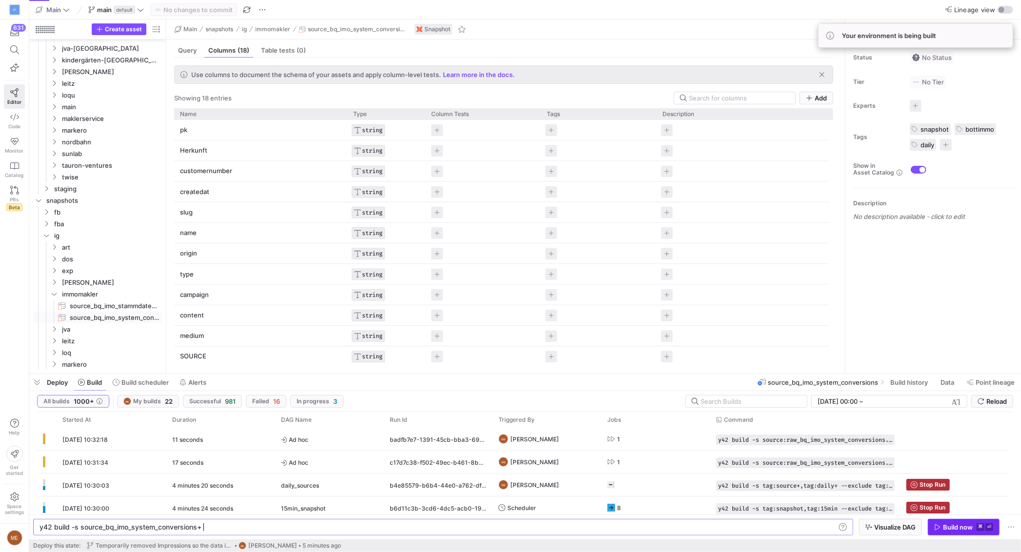
type textarea "y42 build -s source_bq_imo_system_conversions+"
click at [975, 523] on span "Build now ⌘ ⏎" at bounding box center [963, 527] width 59 height 8
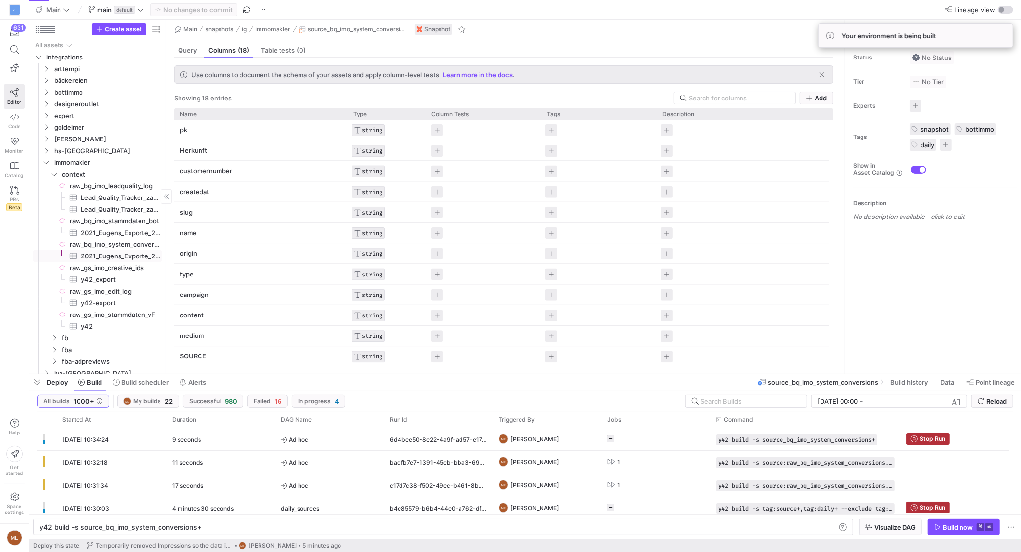
click at [111, 254] on span "2021_Eugens_Exporte_2021_Conversion_Export_Knime​​​​​​​​​" at bounding box center [120, 256] width 79 height 11
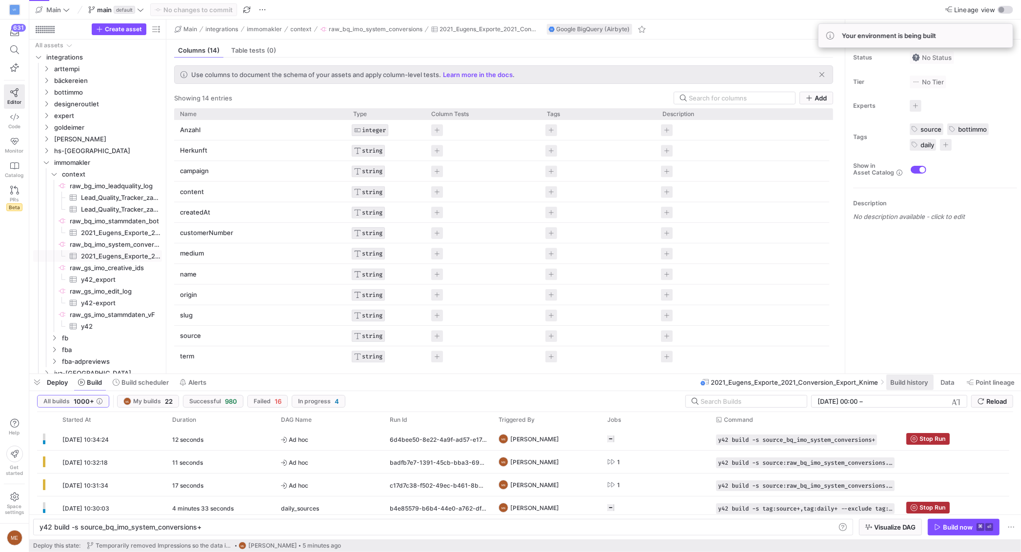
click at [919, 383] on span "Build history" at bounding box center [909, 382] width 38 height 8
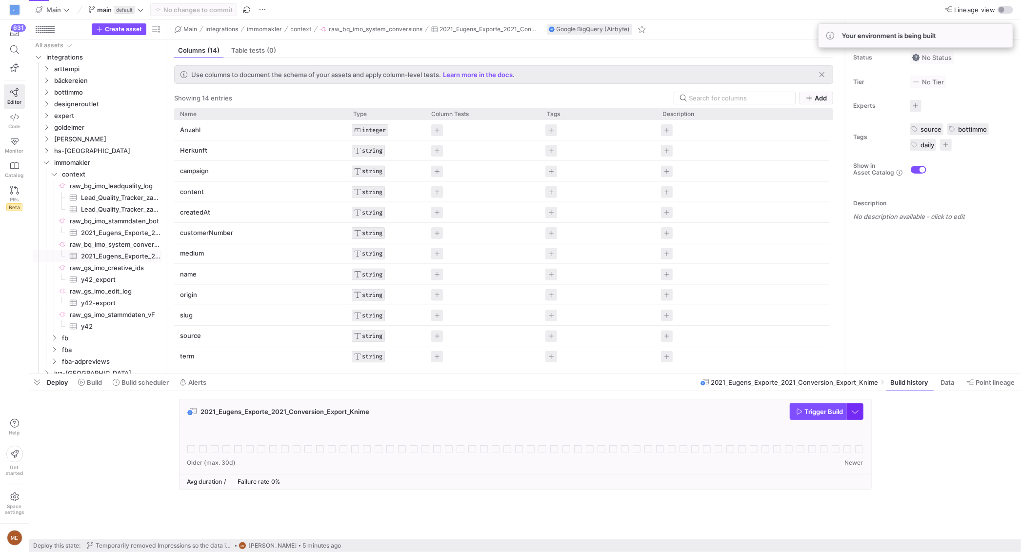
click at [857, 415] on span "button" at bounding box center [855, 412] width 16 height 16
click at [891, 414] on div at bounding box center [510, 276] width 1021 height 552
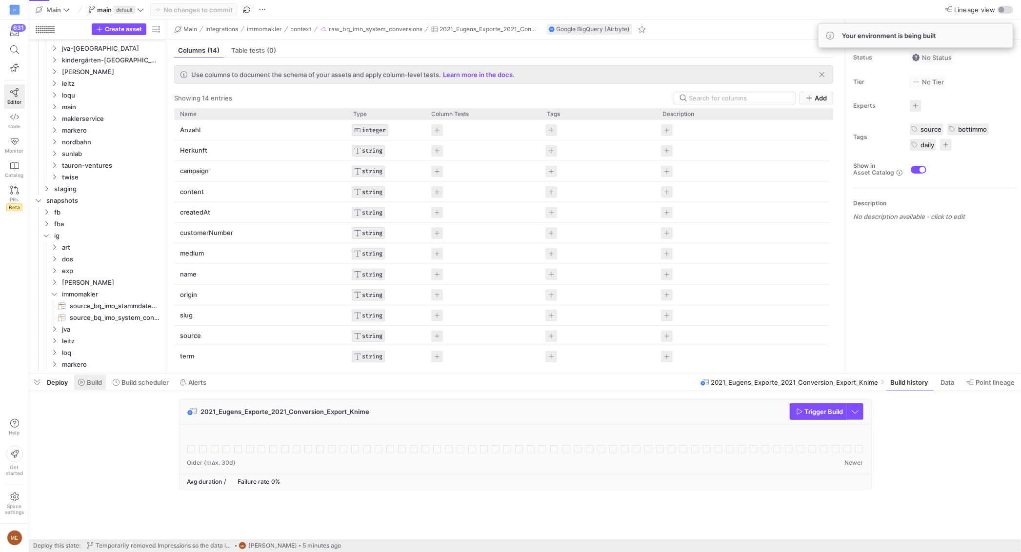
click at [87, 389] on span at bounding box center [90, 383] width 32 height 16
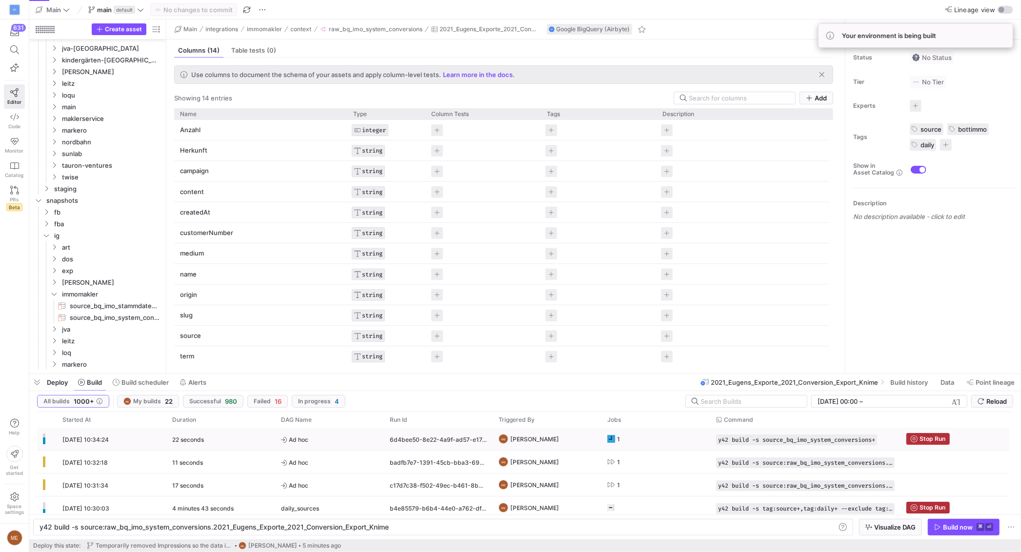
click at [614, 436] on icon at bounding box center [611, 439] width 8 height 8
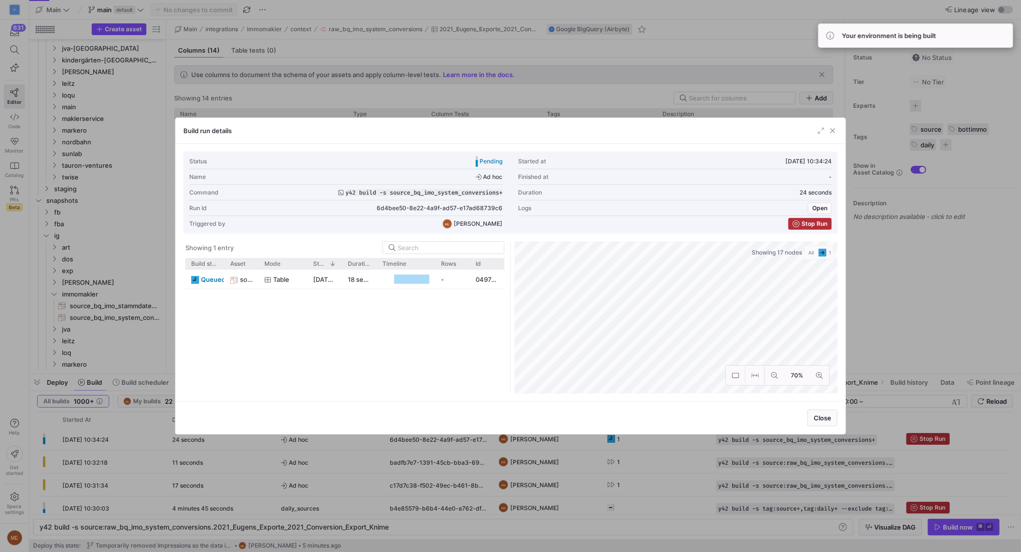
click at [664, 446] on div at bounding box center [510, 276] width 1021 height 552
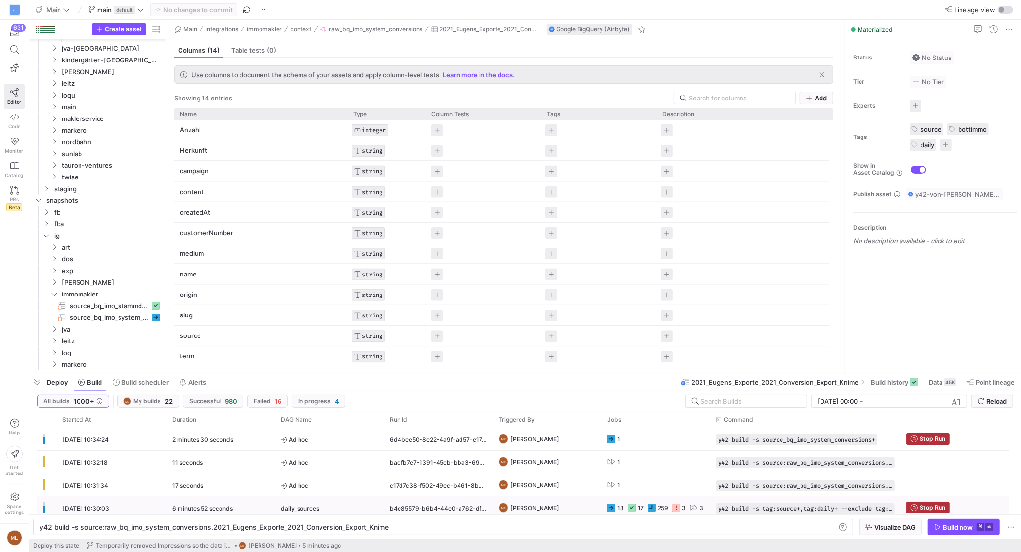
click at [680, 507] on div "3" at bounding box center [679, 507] width 14 height 23
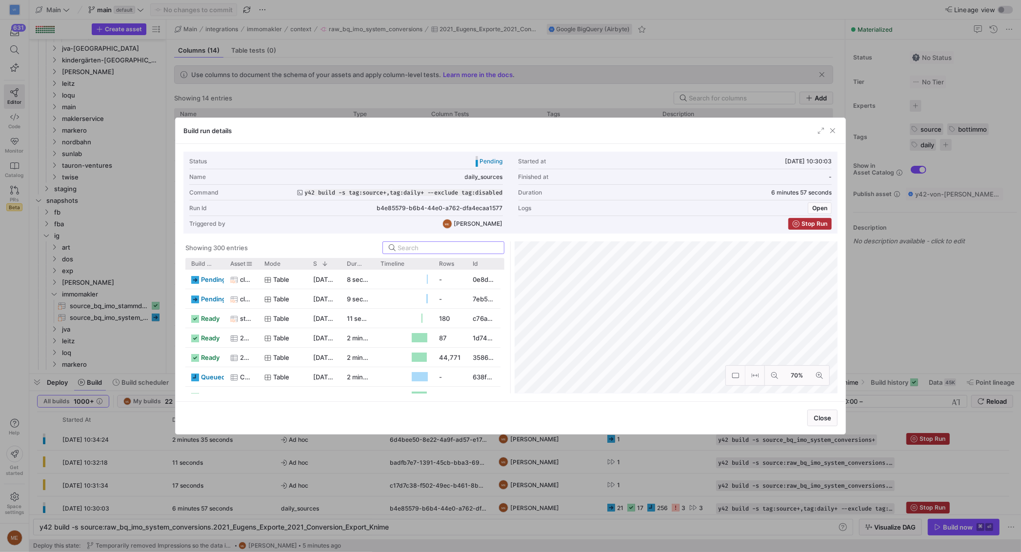
click at [238, 265] on span "Asset" at bounding box center [237, 263] width 15 height 7
drag, startPoint x: 238, startPoint y: 265, endPoint x: 249, endPoint y: 266, distance: 11.3
click at [0, 0] on span at bounding box center [0, 0] width 0 height 0
click at [238, 264] on span at bounding box center [242, 263] width 11 height 7
click at [238, 264] on span "Asset" at bounding box center [237, 263] width 15 height 7
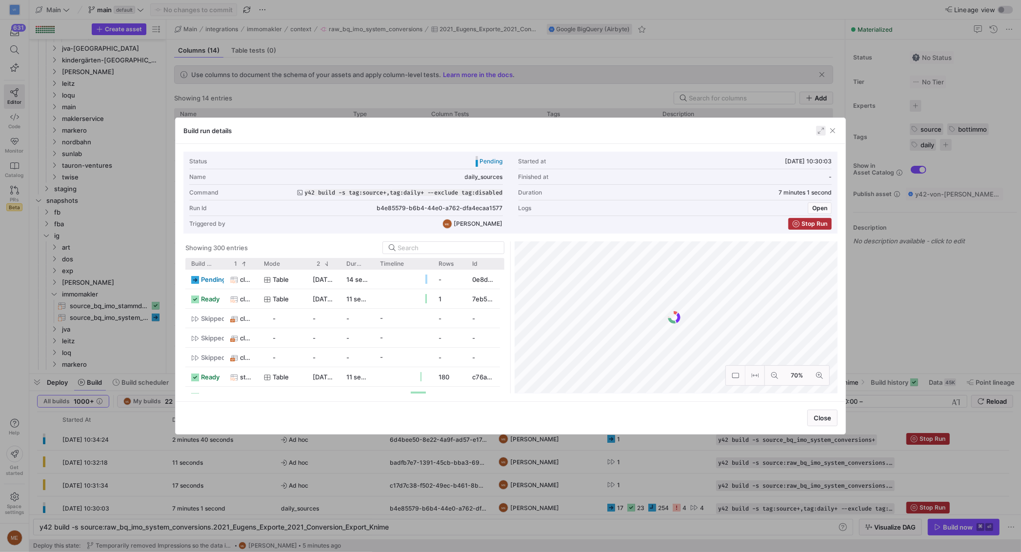
click at [818, 131] on span "button" at bounding box center [821, 131] width 10 height 10
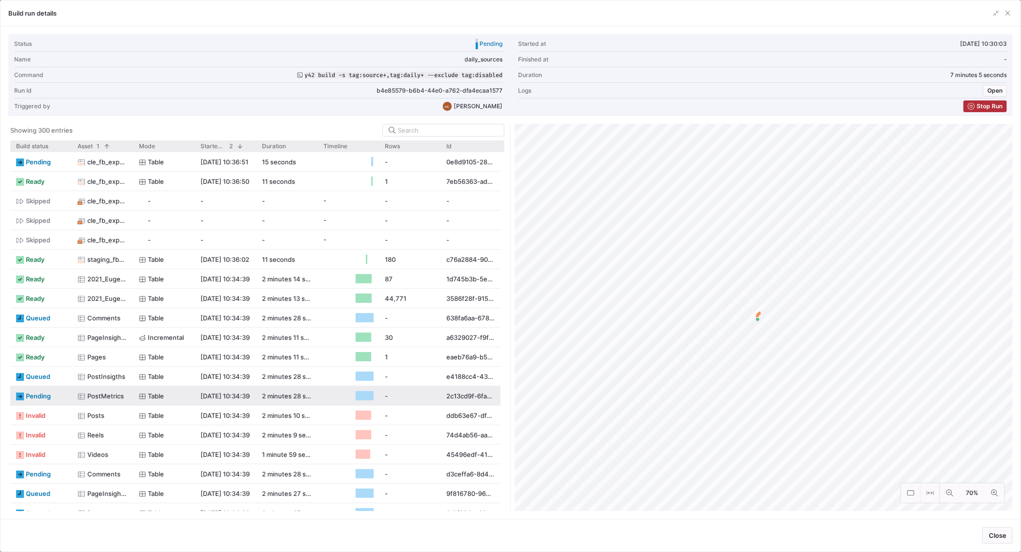
scroll to position [67, 0]
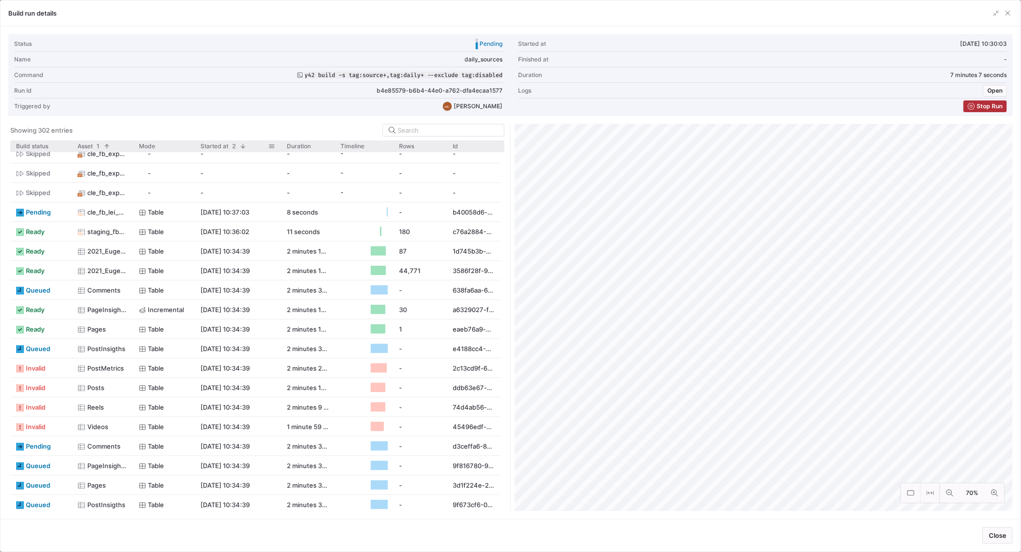
drag, startPoint x: 279, startPoint y: 148, endPoint x: 155, endPoint y: 151, distance: 124.9
click at [279, 148] on div at bounding box center [281, 145] width 4 height 11
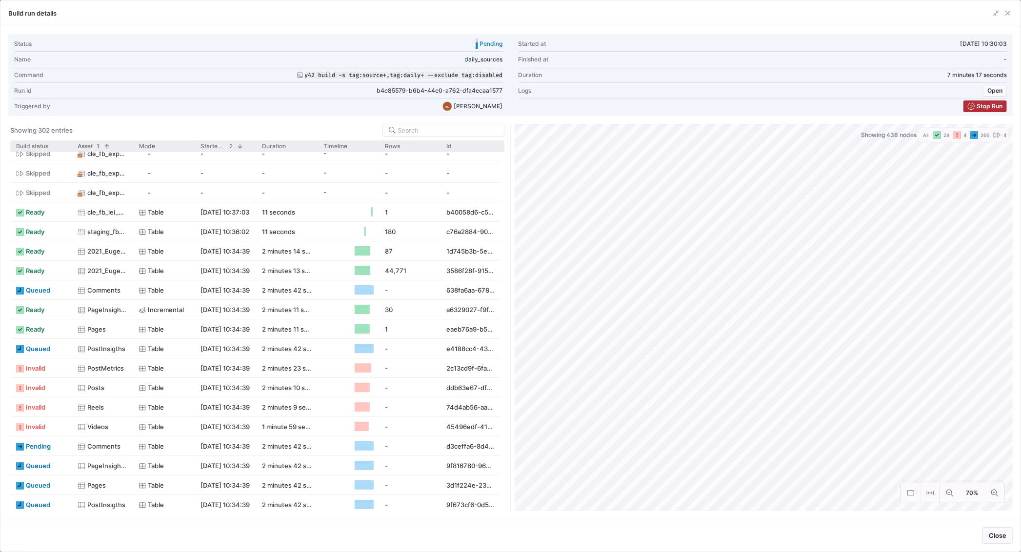
click at [1007, 13] on span "button" at bounding box center [1008, 13] width 10 height 10
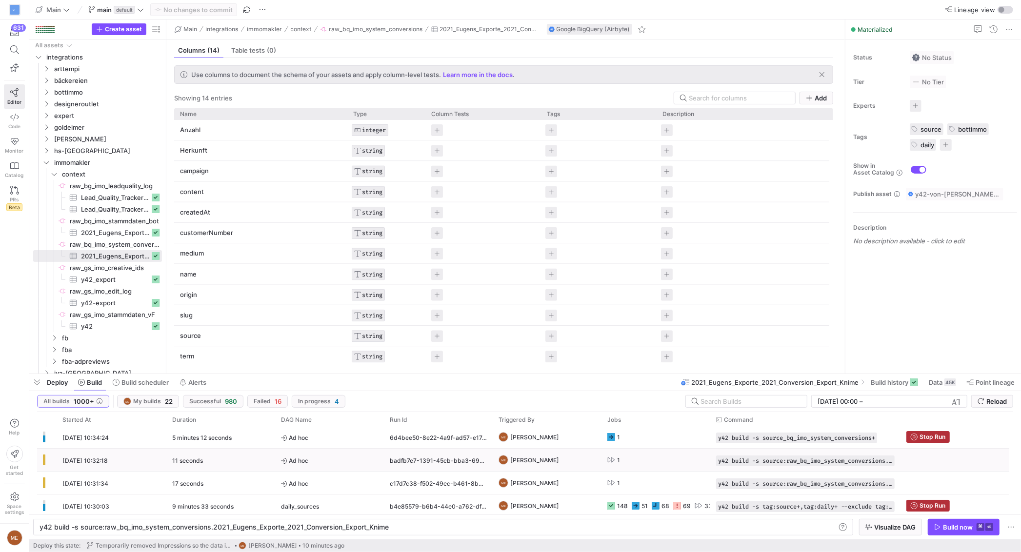
scroll to position [15, 0]
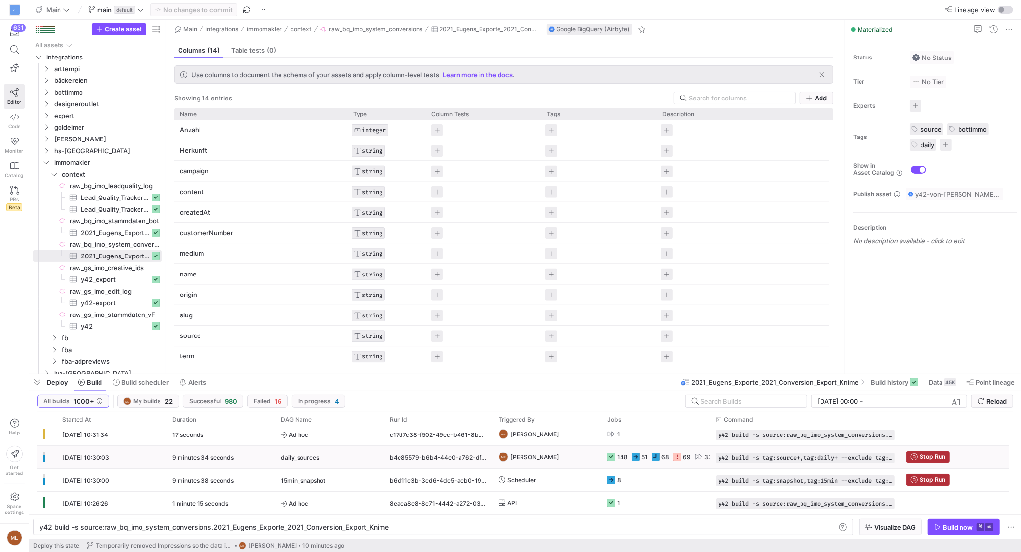
click at [675, 457] on icon "Press SPACE to select this row." at bounding box center [677, 457] width 8 height 8
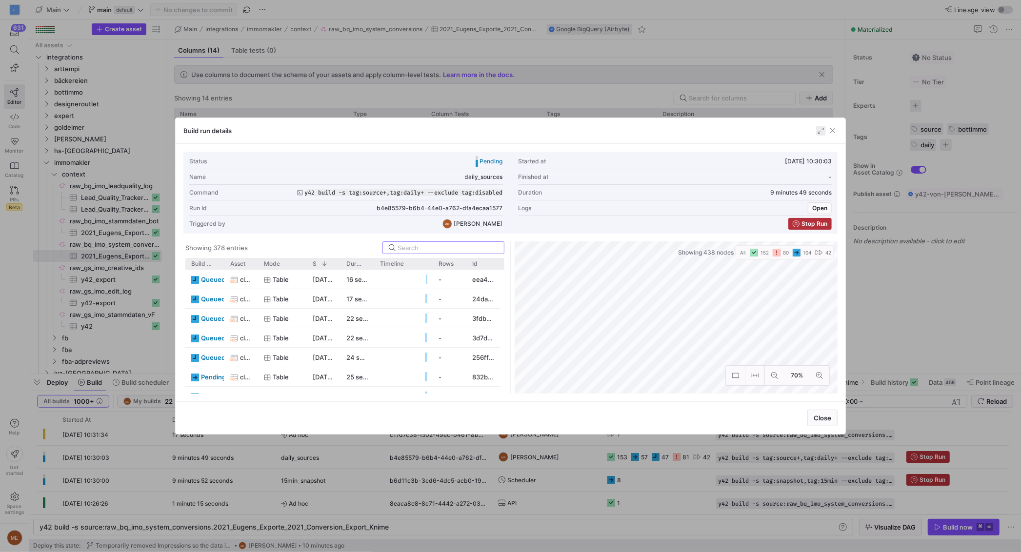
click at [824, 132] on span "button" at bounding box center [821, 131] width 10 height 10
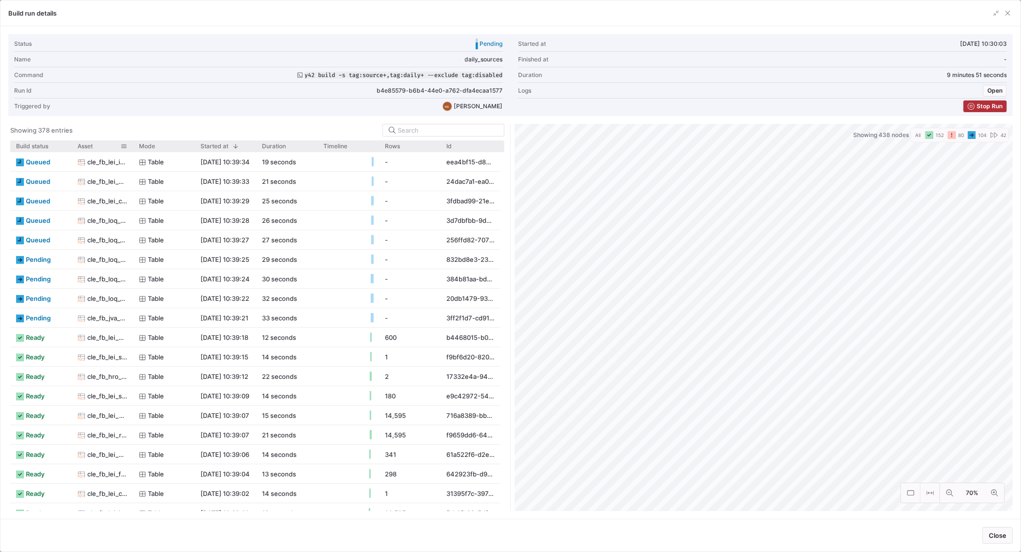
click at [98, 147] on div "Asset" at bounding box center [99, 146] width 43 height 6
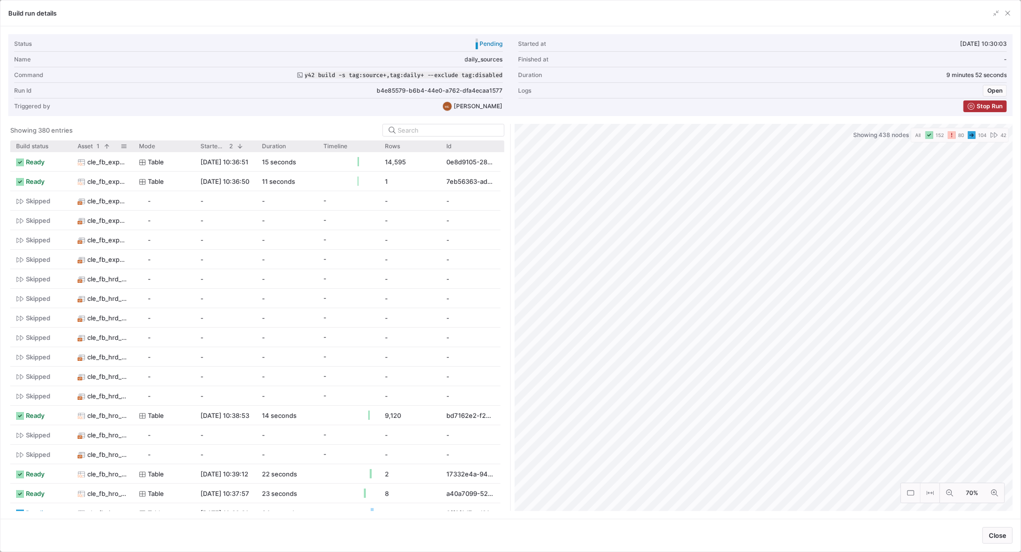
click at [100, 146] on span at bounding box center [104, 146] width 11 height 7
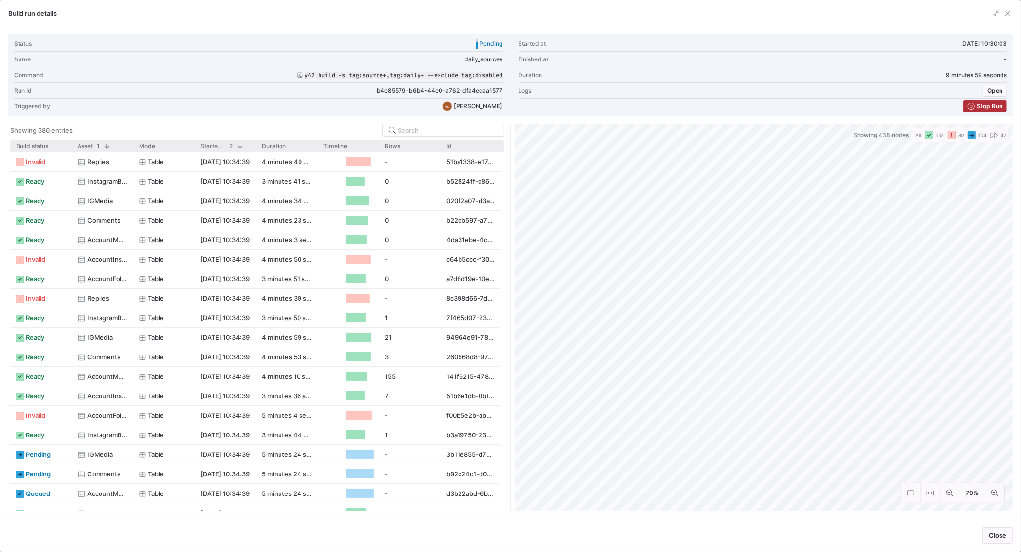
click at [88, 258] on mat-tooltip-component "source.y42_project.raw_ig_oli.AccountMediaProductType" at bounding box center [103, 263] width 98 height 19
click at [105, 259] on mat-tooltip-component "source.y42_project.raw_ig_oli.AccountMediaProductType" at bounding box center [103, 263] width 98 height 19
click at [30, 258] on span "invalid" at bounding box center [36, 259] width 20 height 19
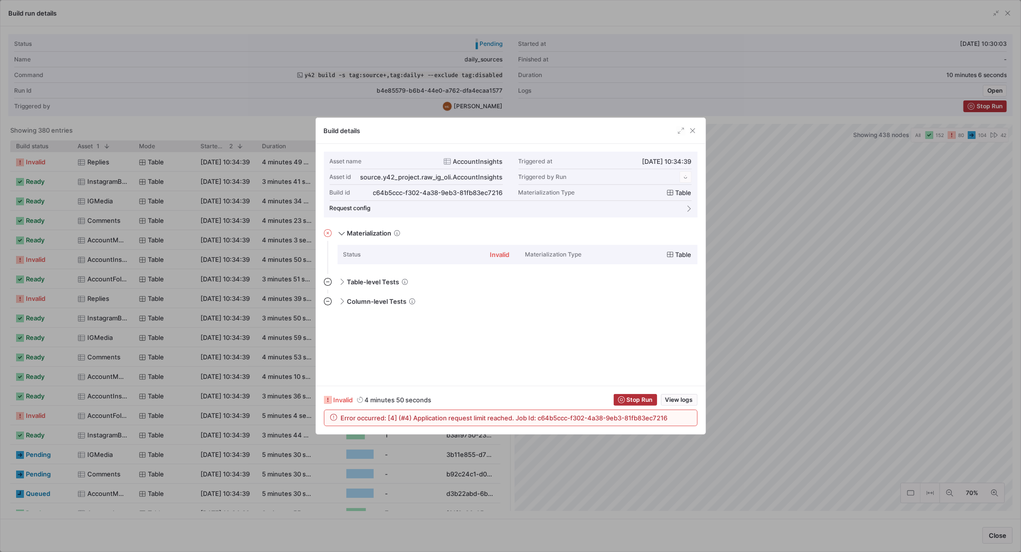
click at [819, 155] on div at bounding box center [510, 276] width 1021 height 552
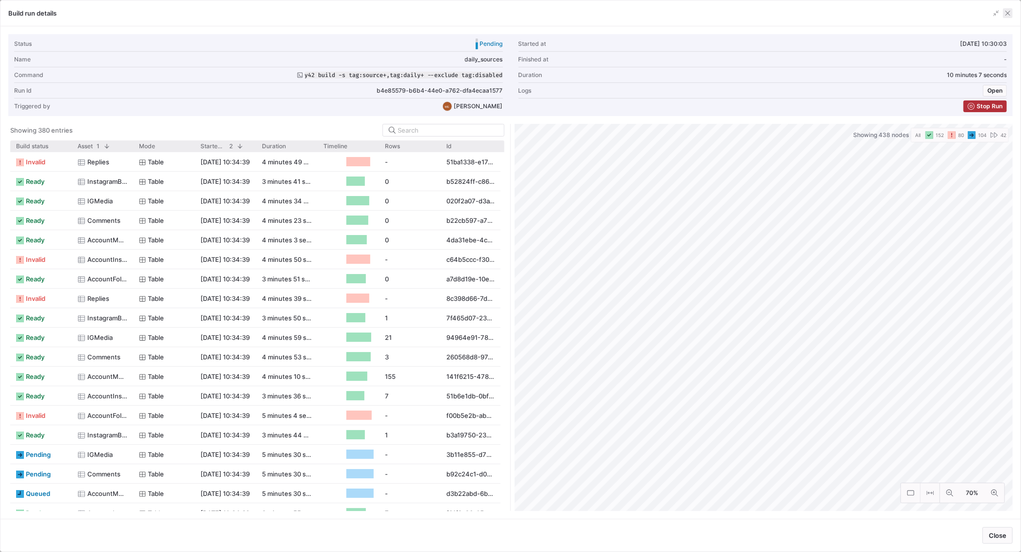
drag, startPoint x: 1011, startPoint y: 15, endPoint x: 154, endPoint y: 252, distance: 889.5
click at [1012, 15] on span "button" at bounding box center [1008, 13] width 10 height 10
